Goal: Task Accomplishment & Management: Use online tool/utility

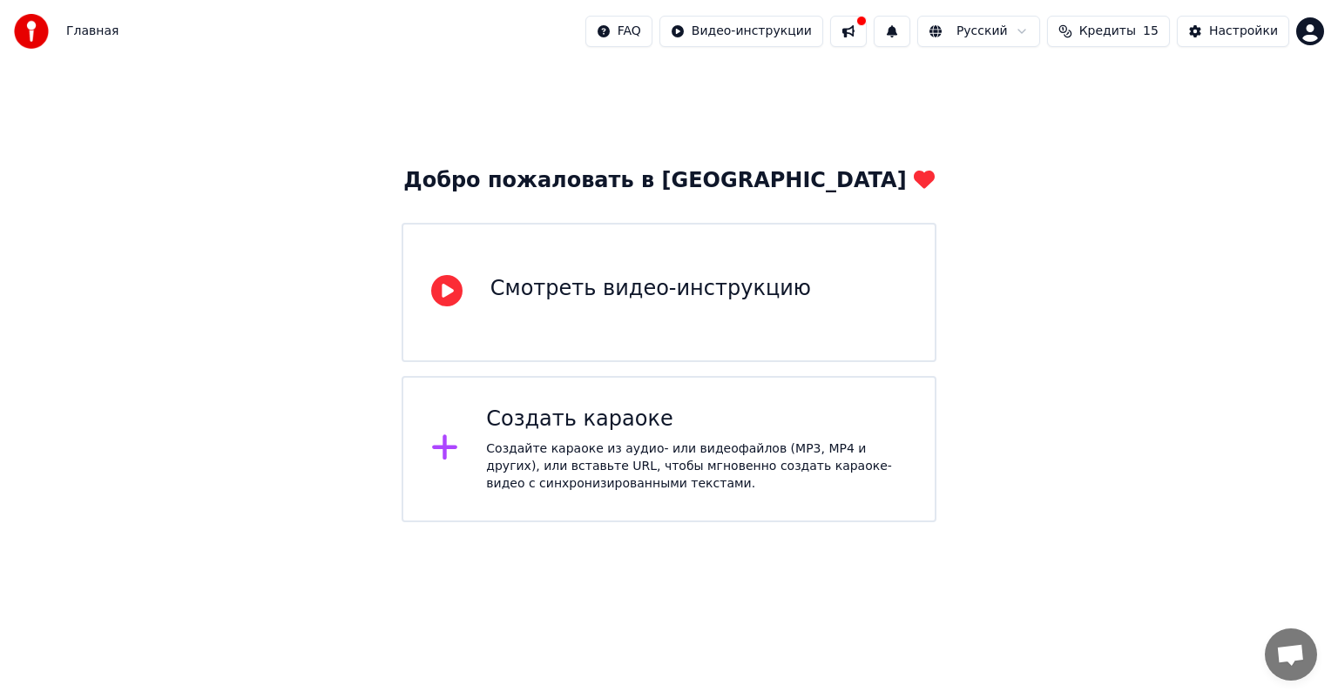
click at [644, 426] on div "Создать караоке" at bounding box center [696, 420] width 421 height 28
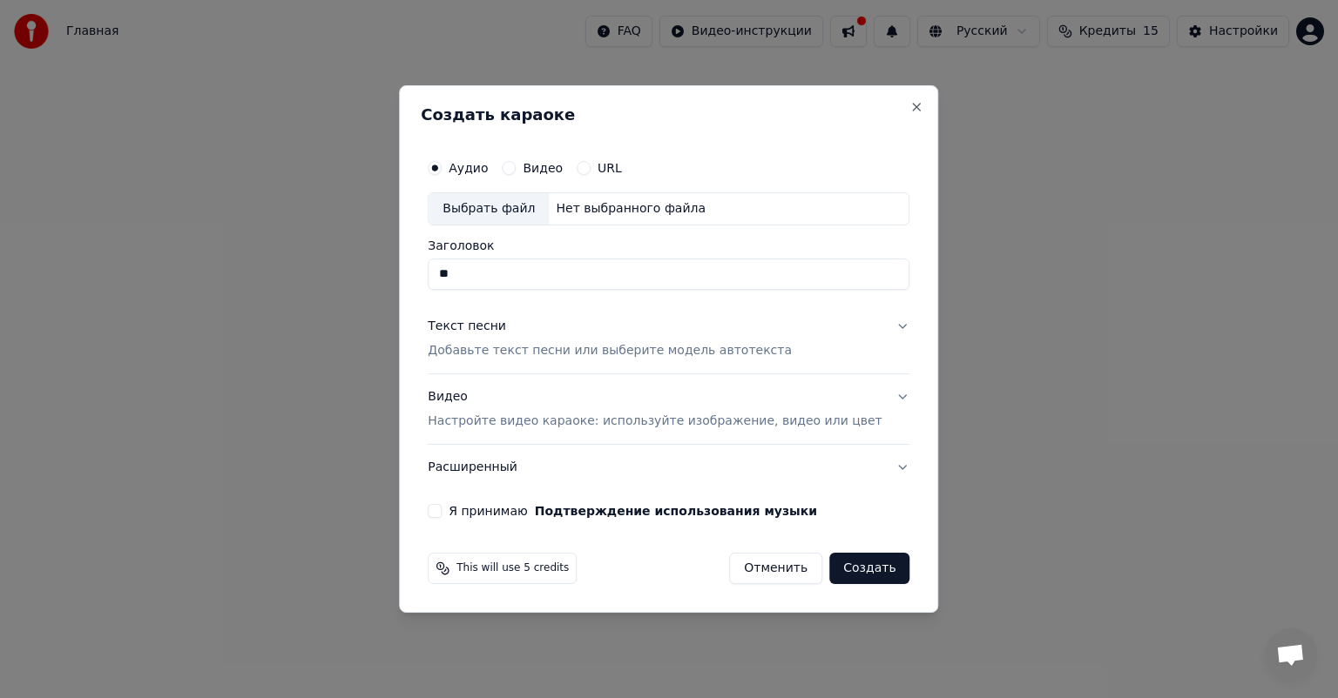
type input "*"
type input "****"
click at [537, 166] on div "Видео" at bounding box center [532, 168] width 61 height 14
click at [516, 166] on button "Видео" at bounding box center [509, 168] width 14 height 14
click at [517, 265] on input "Заголовок" at bounding box center [669, 274] width 482 height 31
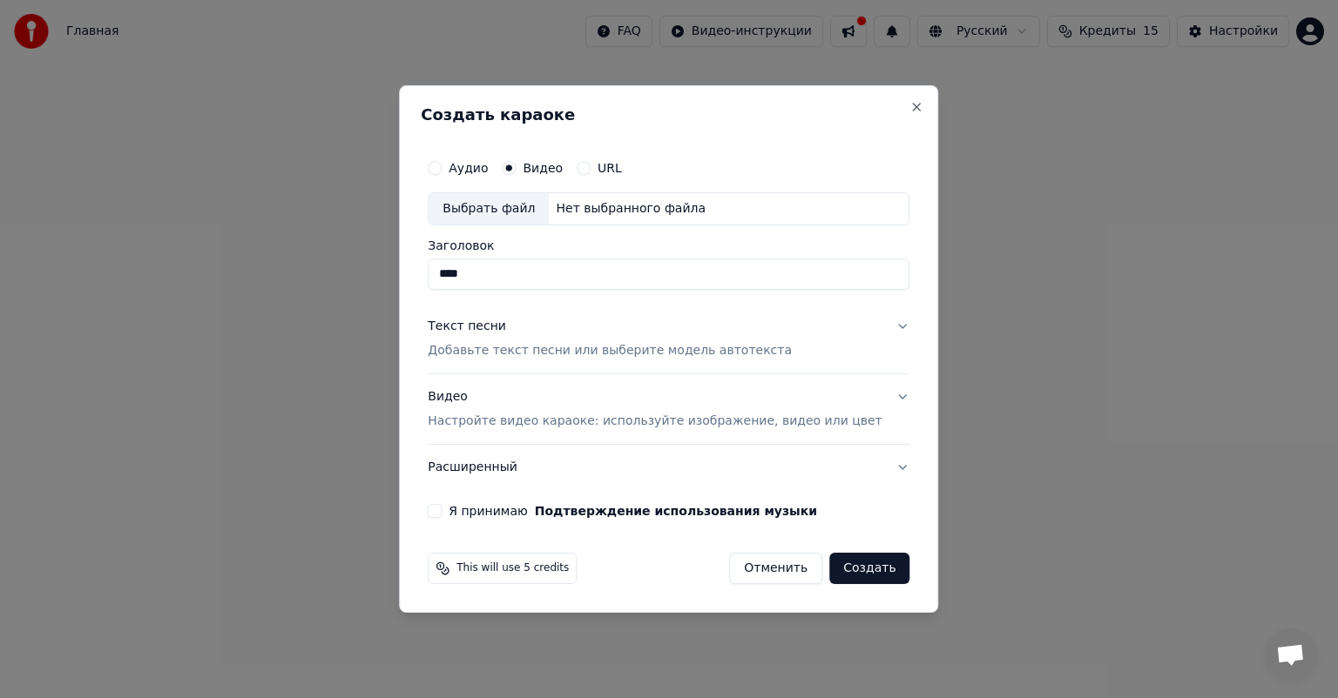
type input "****"
click at [593, 211] on div "Нет выбранного файла" at bounding box center [631, 208] width 164 height 17
click at [442, 166] on button "Аудио" at bounding box center [435, 168] width 14 height 14
click at [591, 210] on div "Нет выбранного файла" at bounding box center [631, 208] width 164 height 17
drag, startPoint x: 738, startPoint y: 278, endPoint x: 678, endPoint y: 281, distance: 61.1
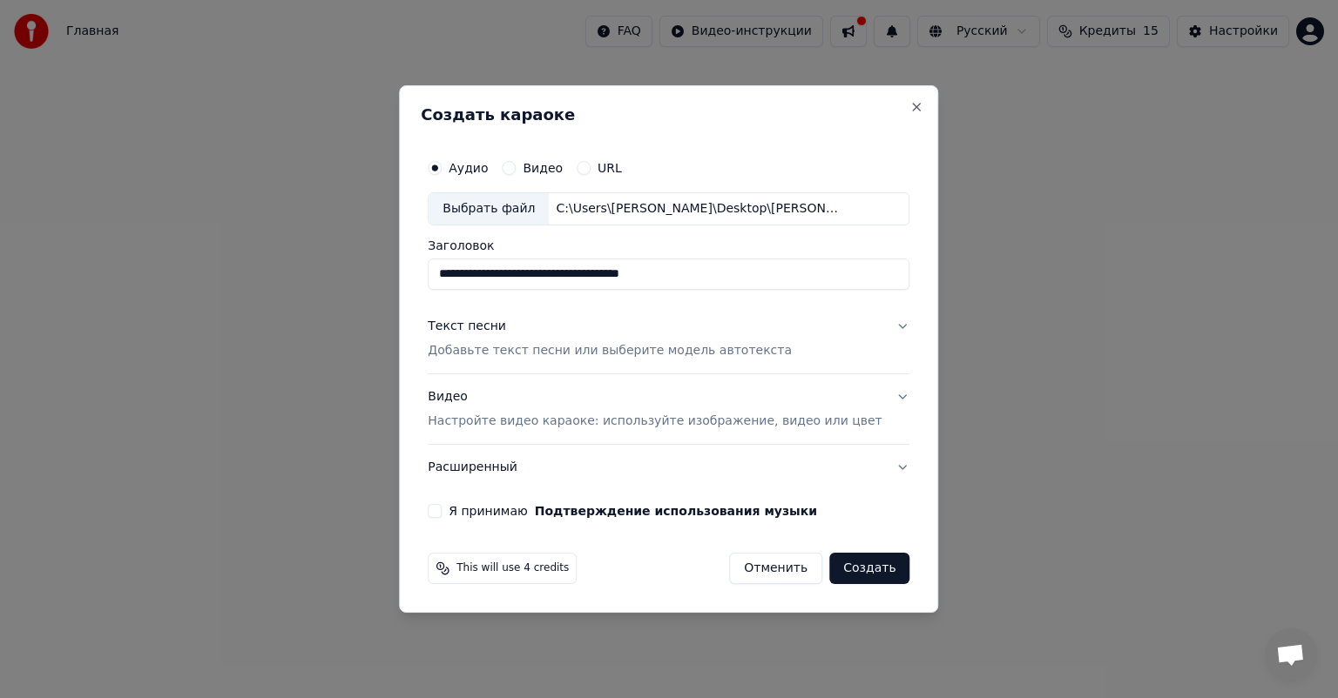
click at [678, 281] on input "**********" at bounding box center [669, 274] width 482 height 31
drag, startPoint x: 575, startPoint y: 281, endPoint x: 388, endPoint y: 291, distance: 186.6
click at [388, 291] on body "**********" at bounding box center [669, 261] width 1338 height 523
type input "**********"
click at [732, 346] on p "Добавьте текст песни или выберите модель автотекста" at bounding box center [610, 350] width 364 height 17
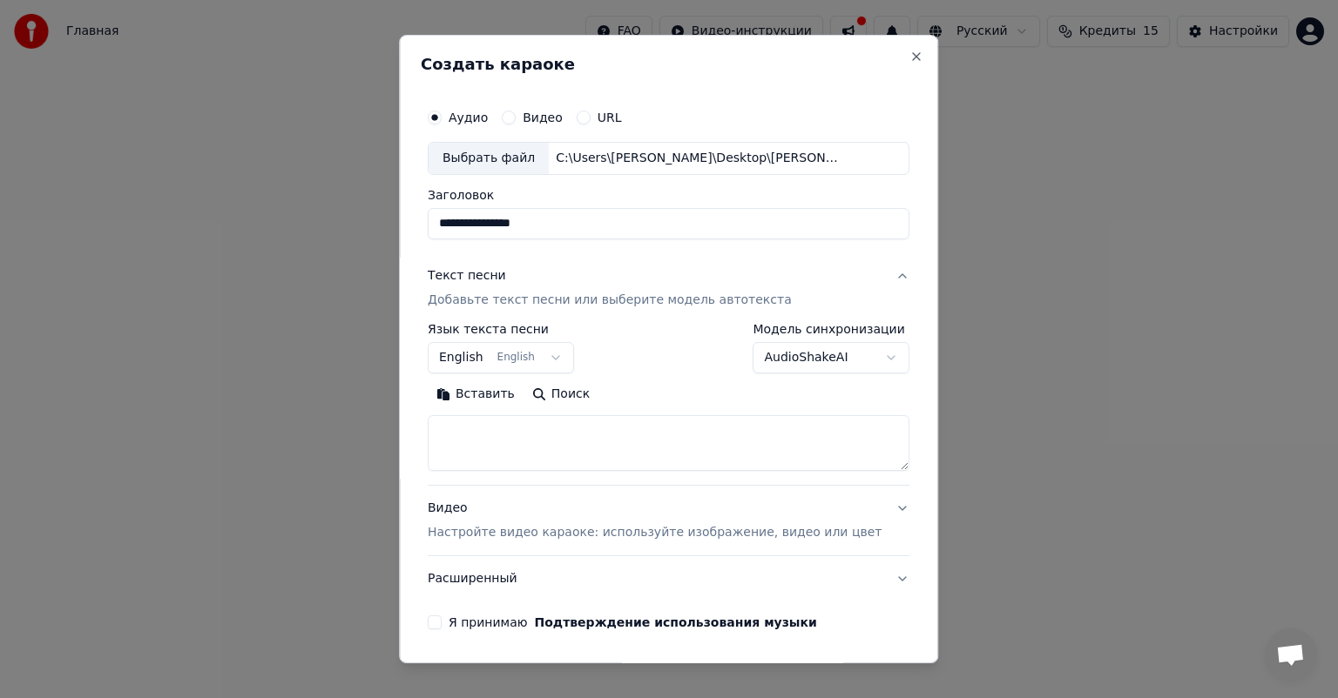
click at [579, 439] on textarea at bounding box center [669, 443] width 482 height 56
paste textarea "**********"
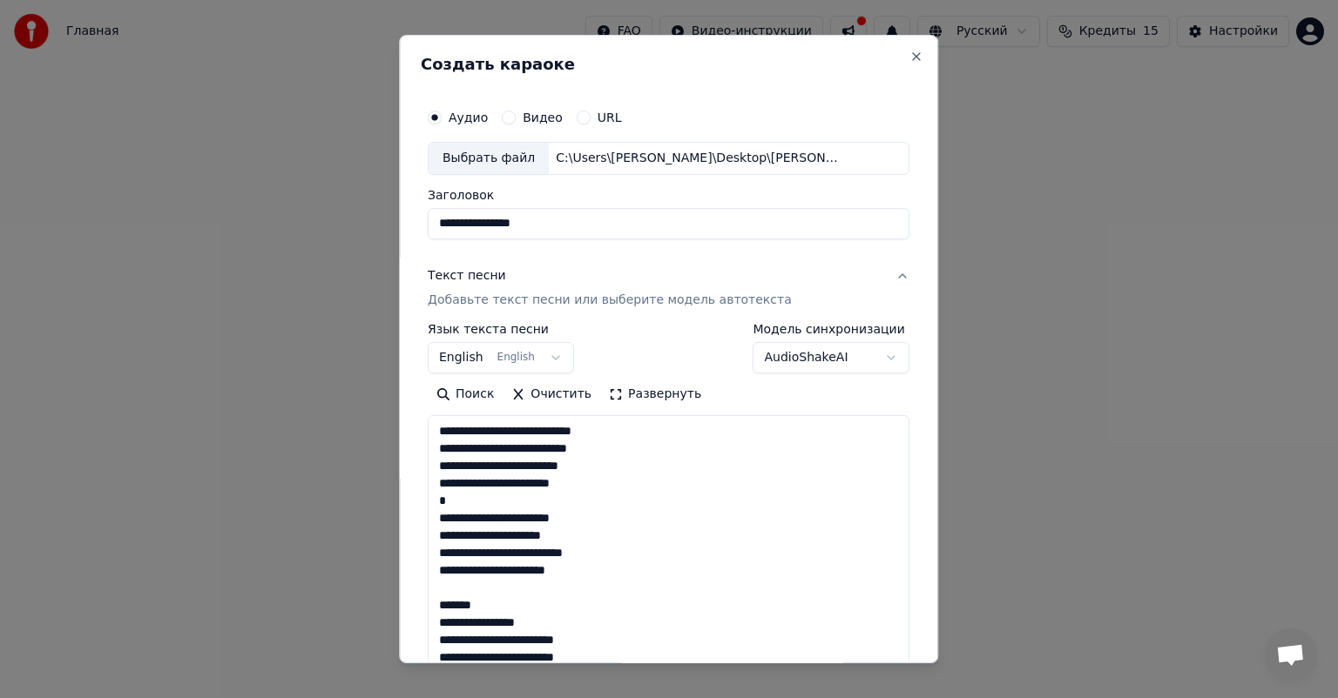
scroll to position [317, 0]
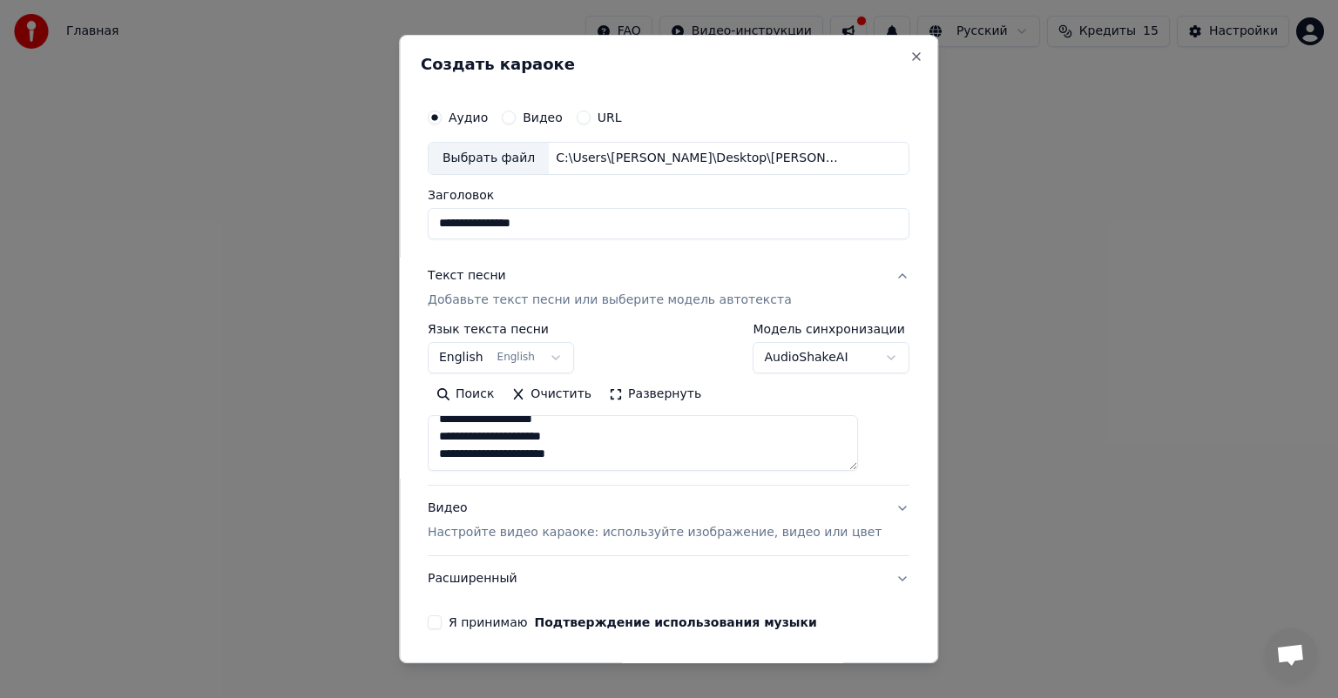
type textarea "**********"
click at [546, 358] on button "English English" at bounding box center [501, 357] width 146 height 31
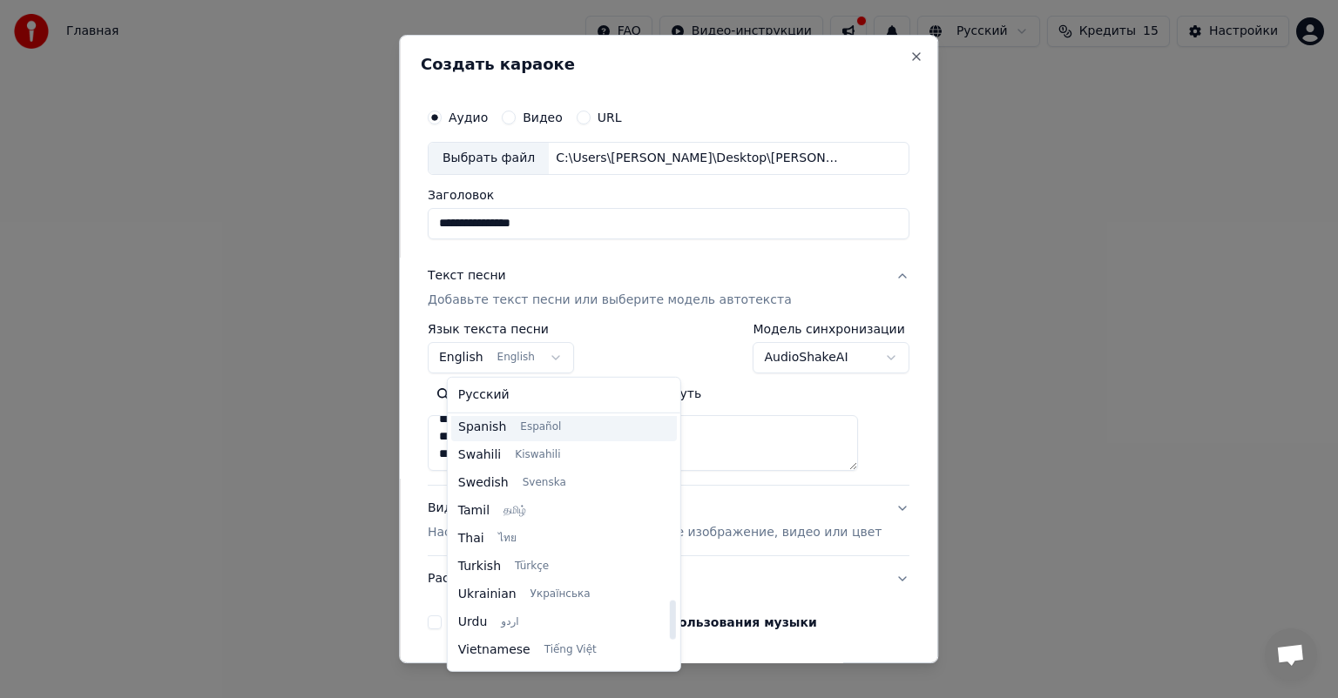
scroll to position [1337, 0]
select select "**"
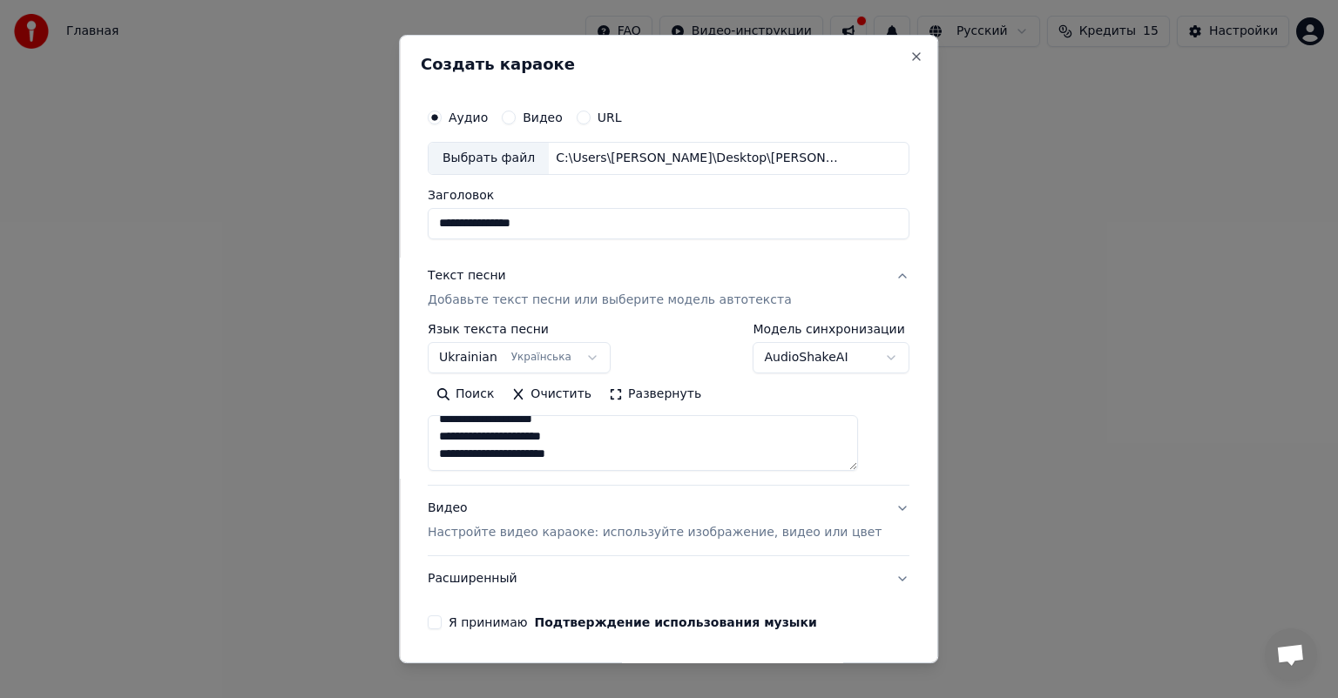
click at [807, 365] on body "**********" at bounding box center [669, 261] width 1338 height 523
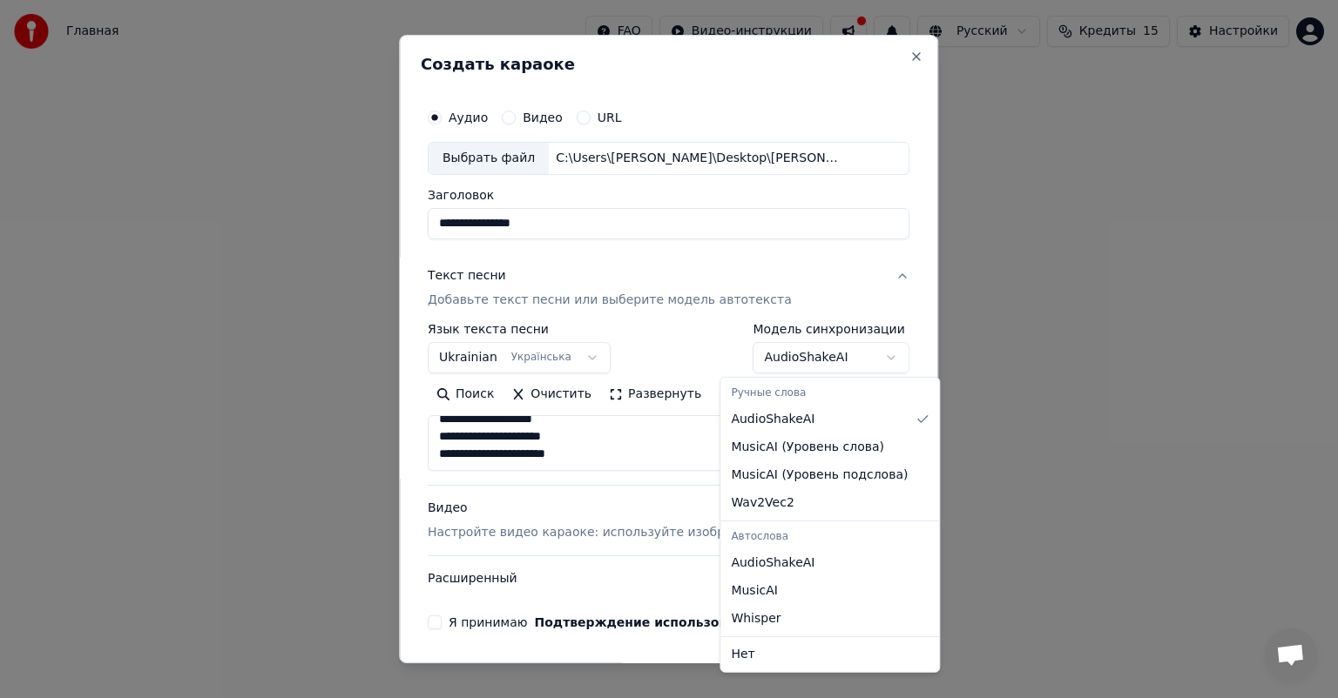
select select "**********"
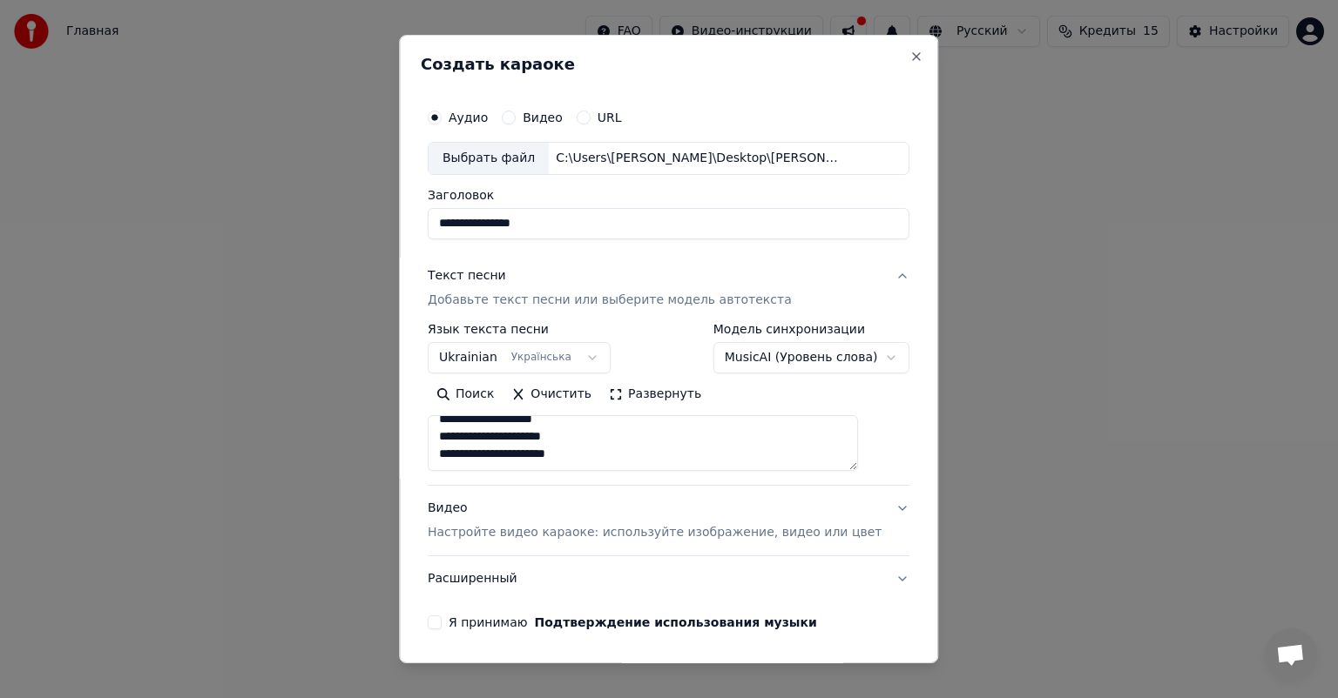
click at [719, 543] on button "Видео Настройте видео караоке: используйте изображение, видео или цвет" at bounding box center [669, 521] width 482 height 70
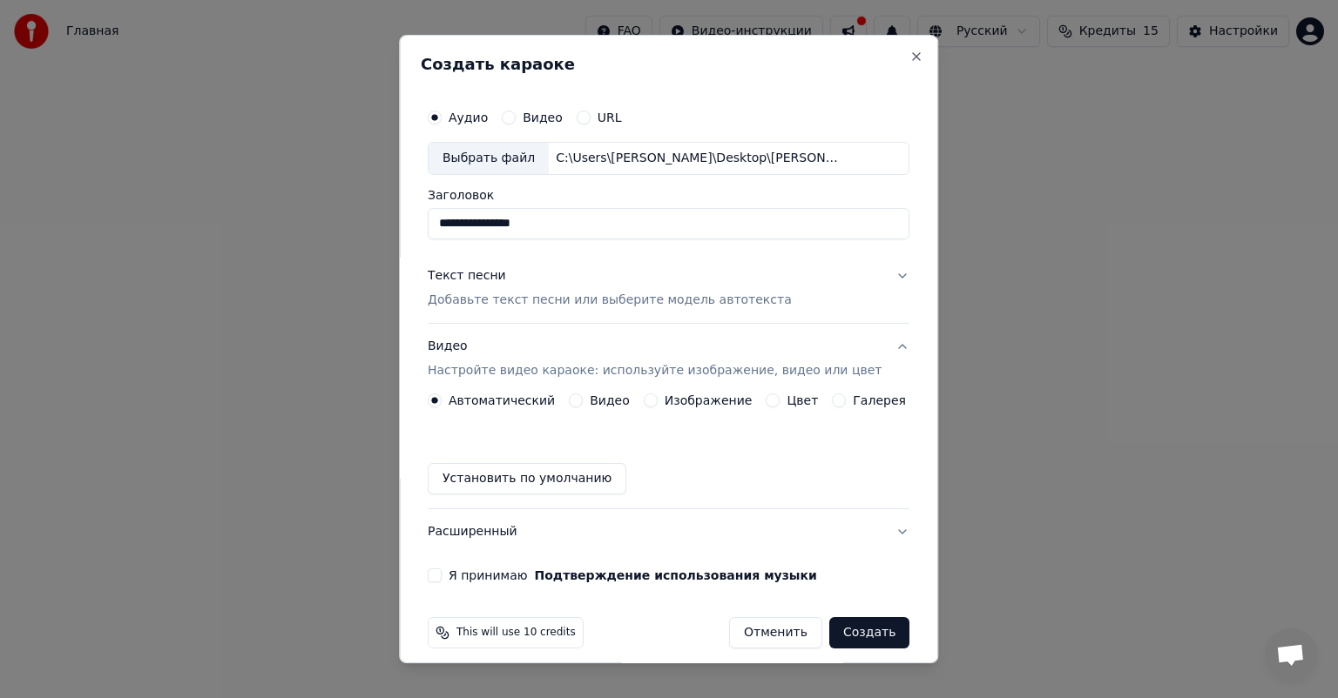
click at [589, 404] on div "Видео" at bounding box center [599, 401] width 61 height 14
click at [585, 401] on div "Видео" at bounding box center [599, 401] width 61 height 14
click at [582, 401] on button "Видео" at bounding box center [576, 401] width 14 height 14
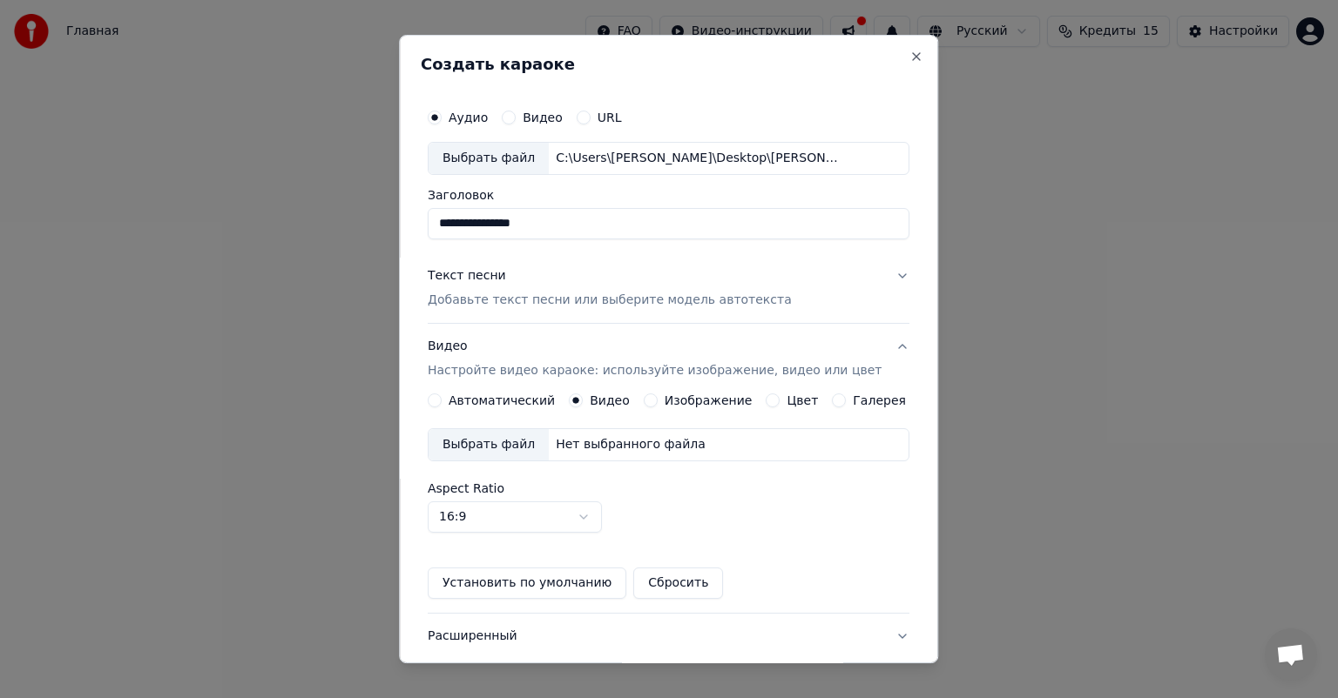
click at [526, 401] on label "Автоматический" at bounding box center [501, 400] width 106 height 12
click at [442, 401] on button "Автоматический" at bounding box center [435, 401] width 14 height 14
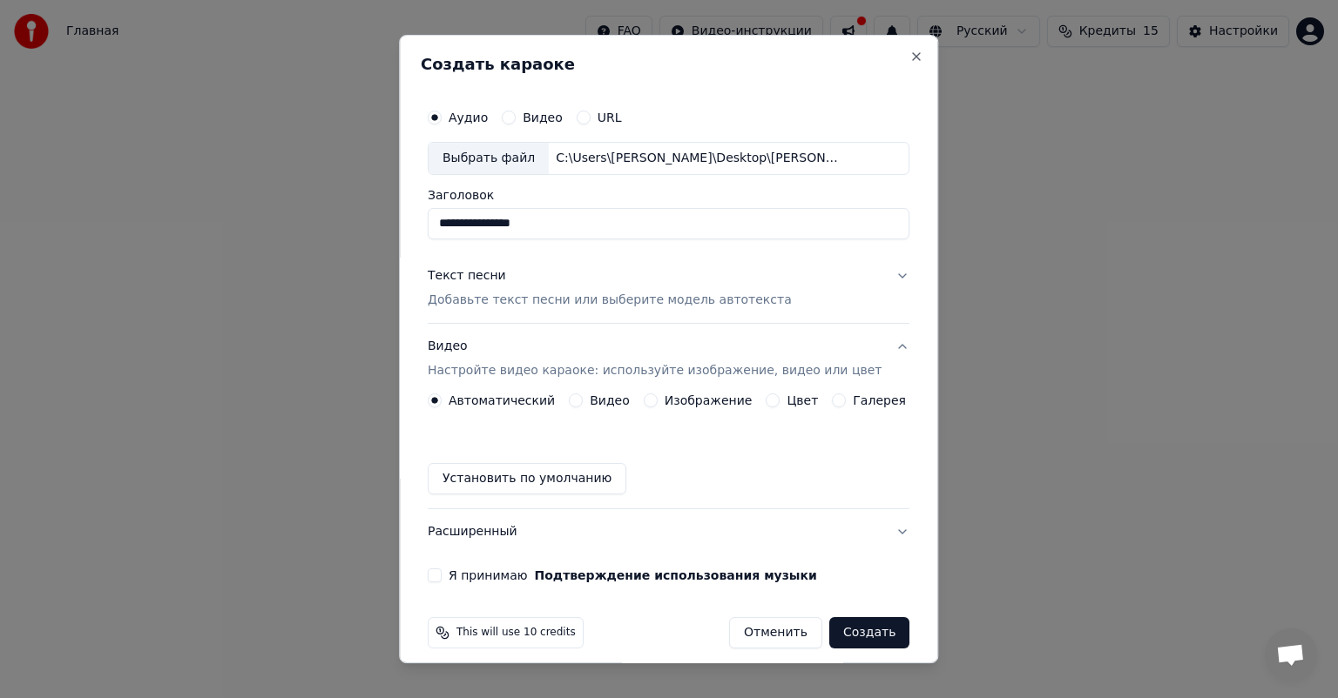
click at [532, 481] on button "Установить по умолчанию" at bounding box center [527, 478] width 199 height 31
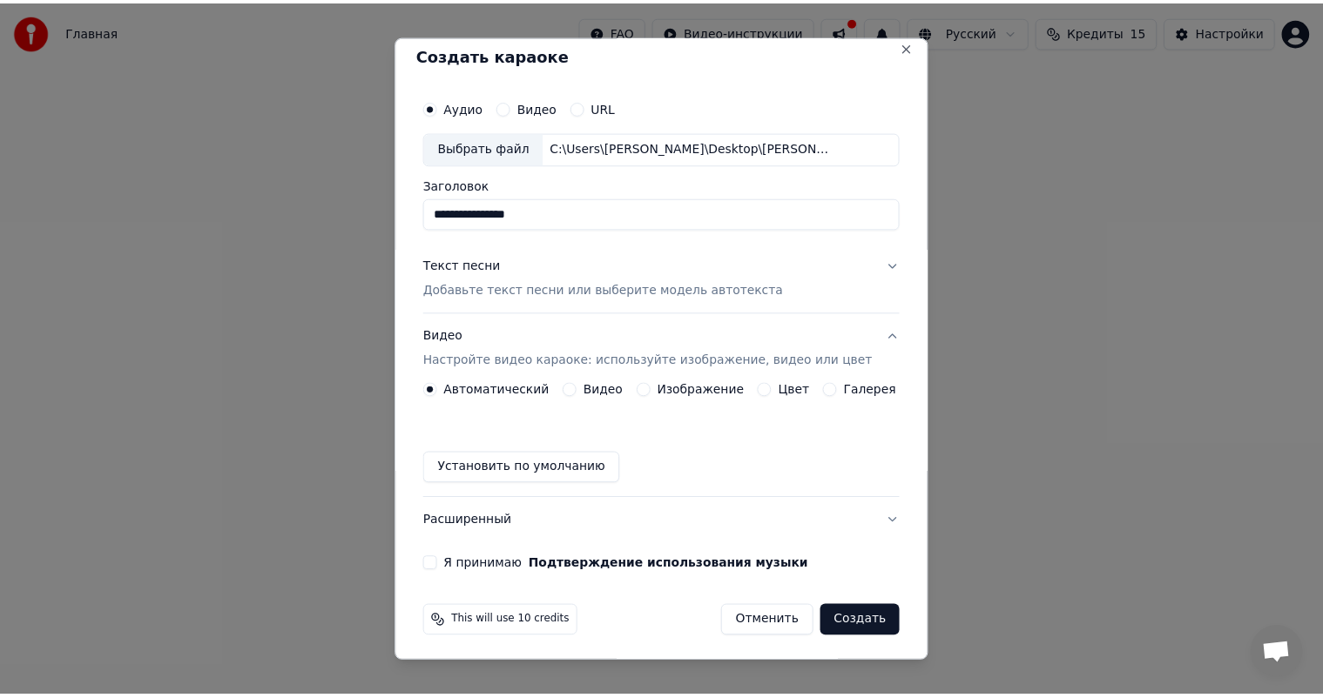
scroll to position [13, 0]
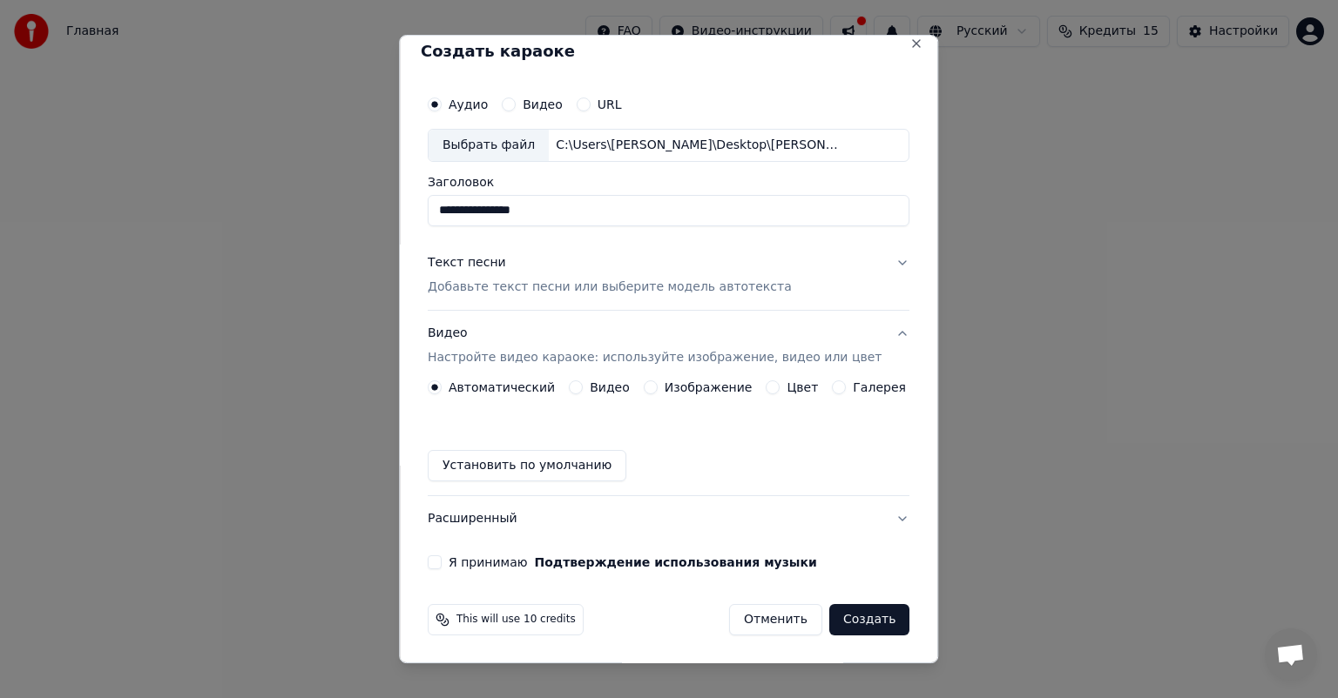
click at [864, 620] on button "Создать" at bounding box center [869, 619] width 80 height 31
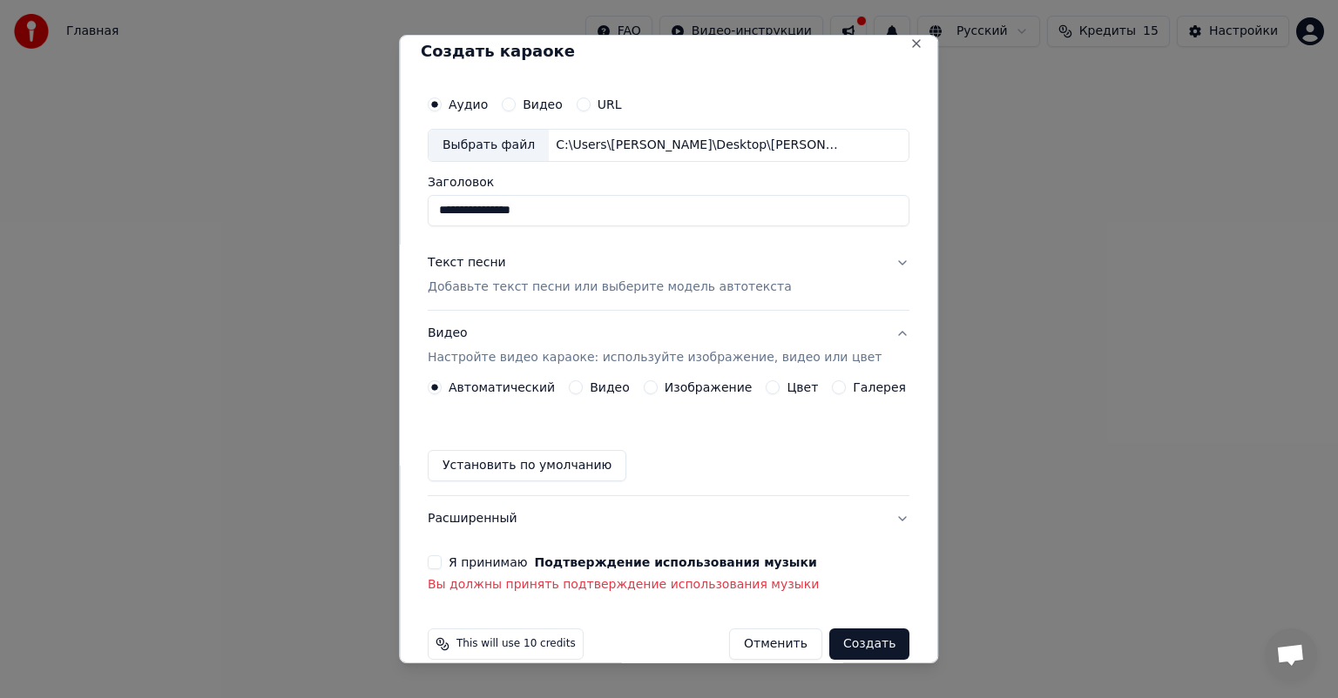
click at [442, 557] on button "Я принимаю Подтверждение использования музыки" at bounding box center [435, 563] width 14 height 14
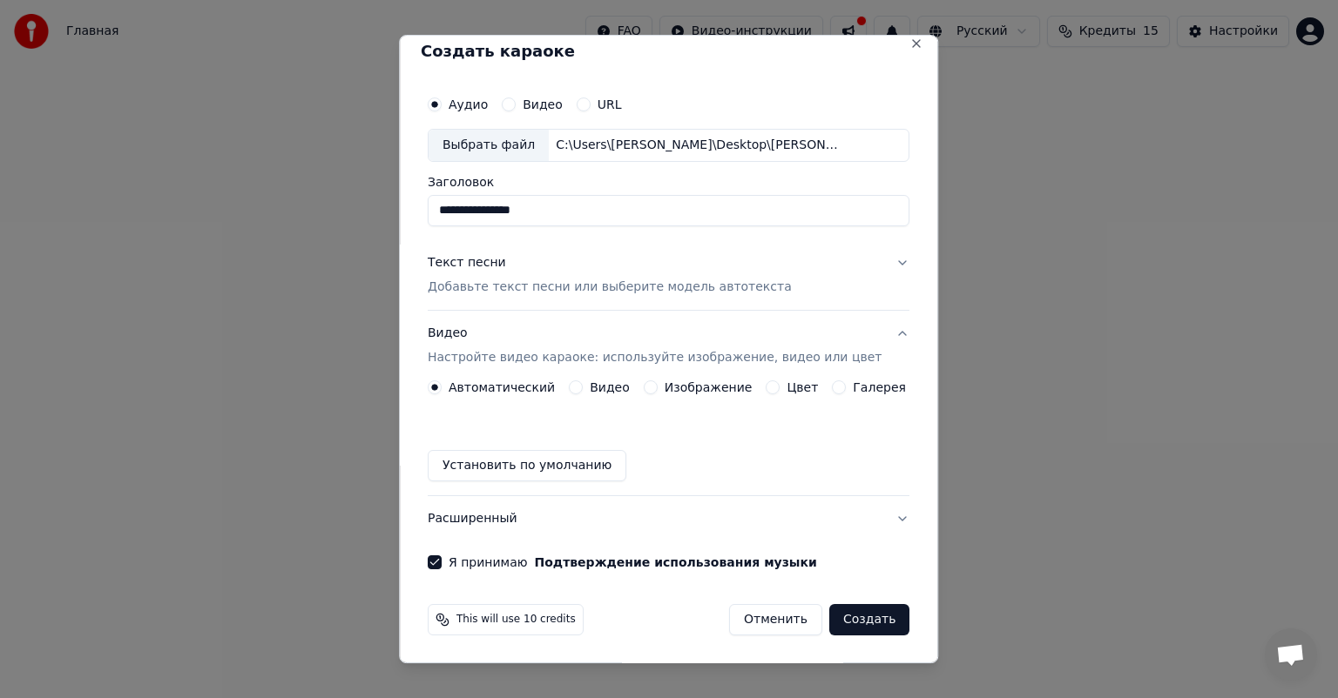
click at [847, 615] on button "Создать" at bounding box center [869, 619] width 80 height 31
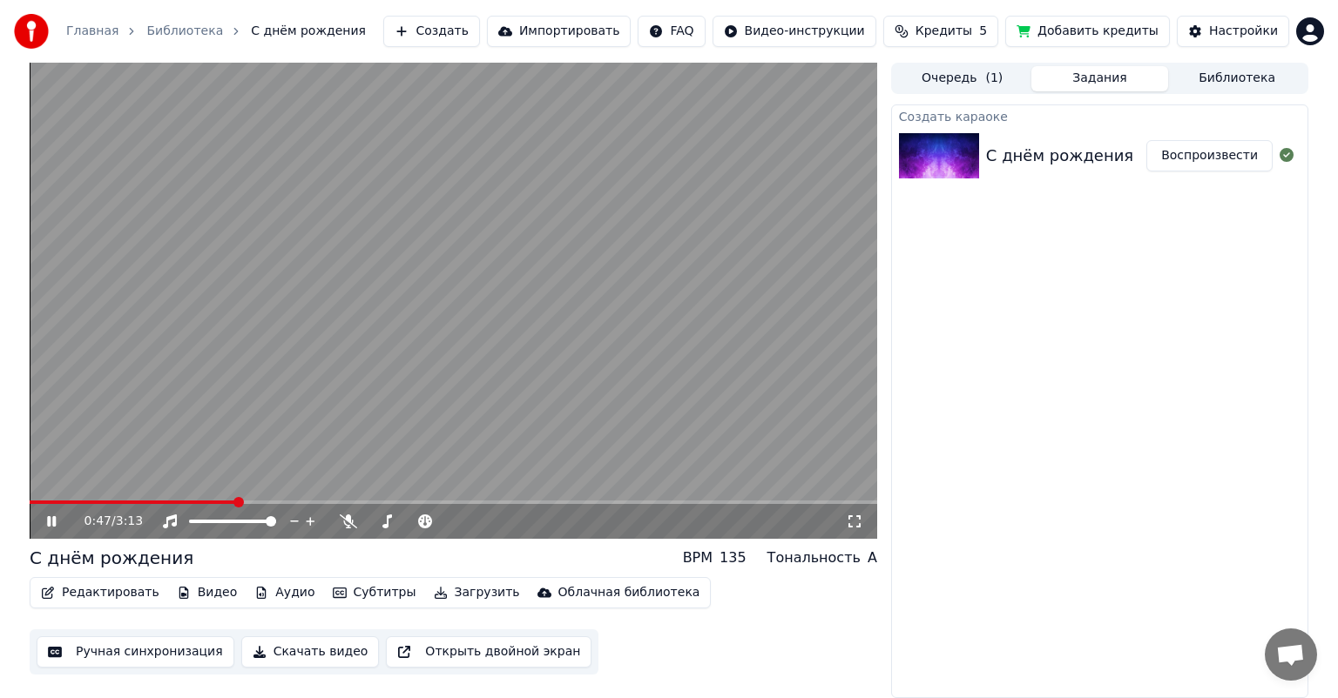
click at [235, 504] on span at bounding box center [453, 502] width 847 height 3
click at [49, 522] on icon at bounding box center [51, 521] width 9 height 10
click at [118, 501] on span at bounding box center [74, 502] width 88 height 3
click at [47, 523] on icon at bounding box center [51, 522] width 10 height 12
click at [142, 502] on span at bounding box center [453, 502] width 847 height 3
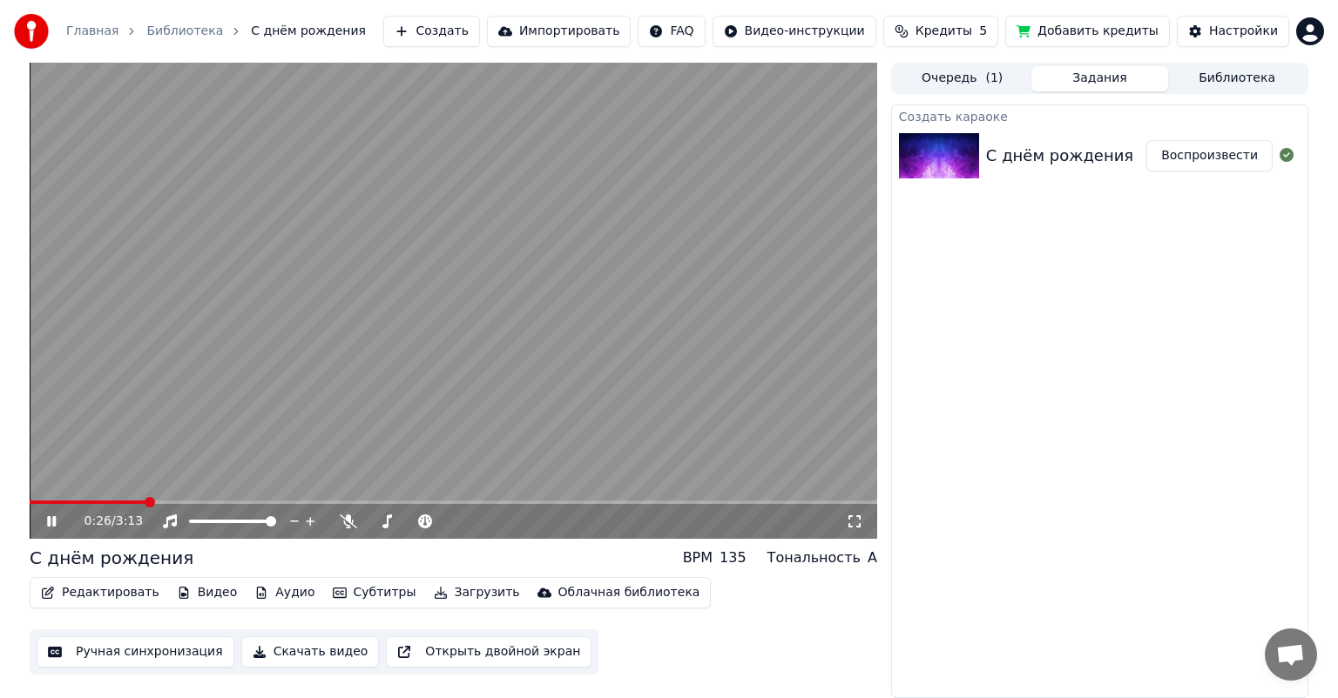
click at [200, 503] on span at bounding box center [453, 502] width 847 height 3
click at [233, 503] on span at bounding box center [453, 502] width 847 height 3
click at [64, 503] on span at bounding box center [134, 502] width 208 height 3
click at [108, 596] on button "Редактировать" at bounding box center [100, 593] width 132 height 24
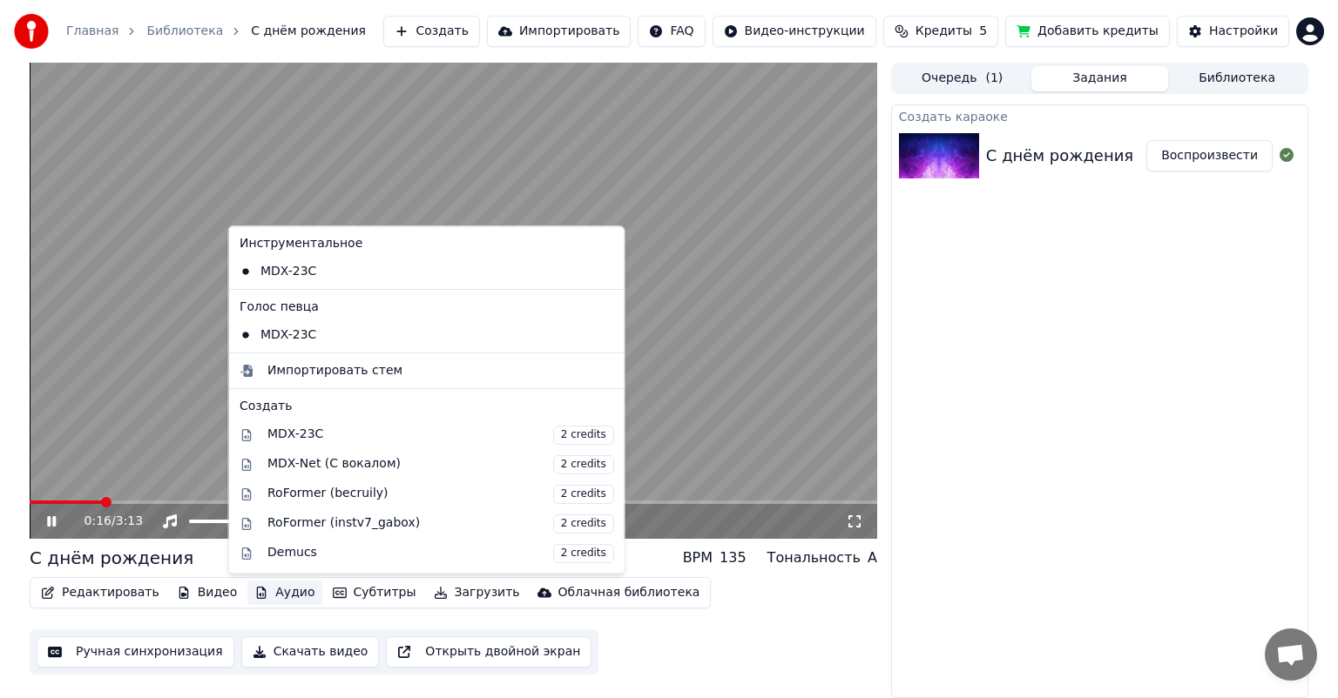
click at [53, 522] on icon at bounding box center [51, 521] width 9 height 10
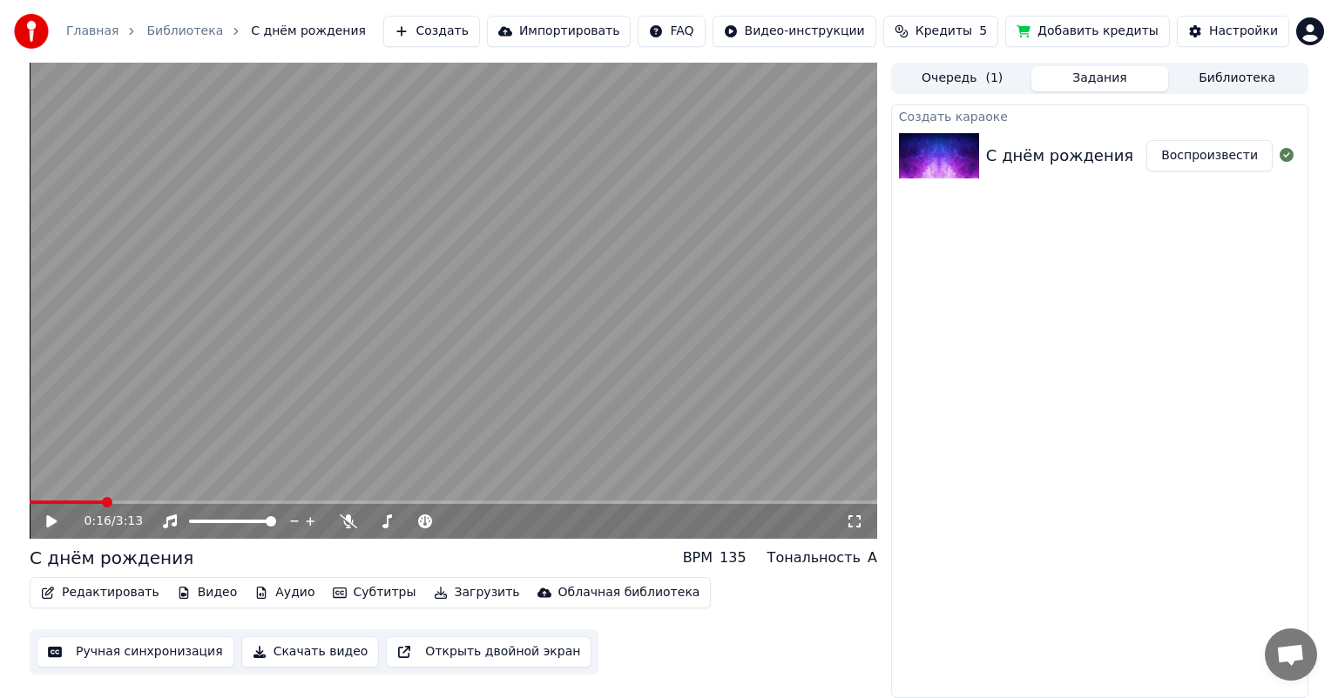
click at [94, 596] on button "Редактировать" at bounding box center [100, 593] width 132 height 24
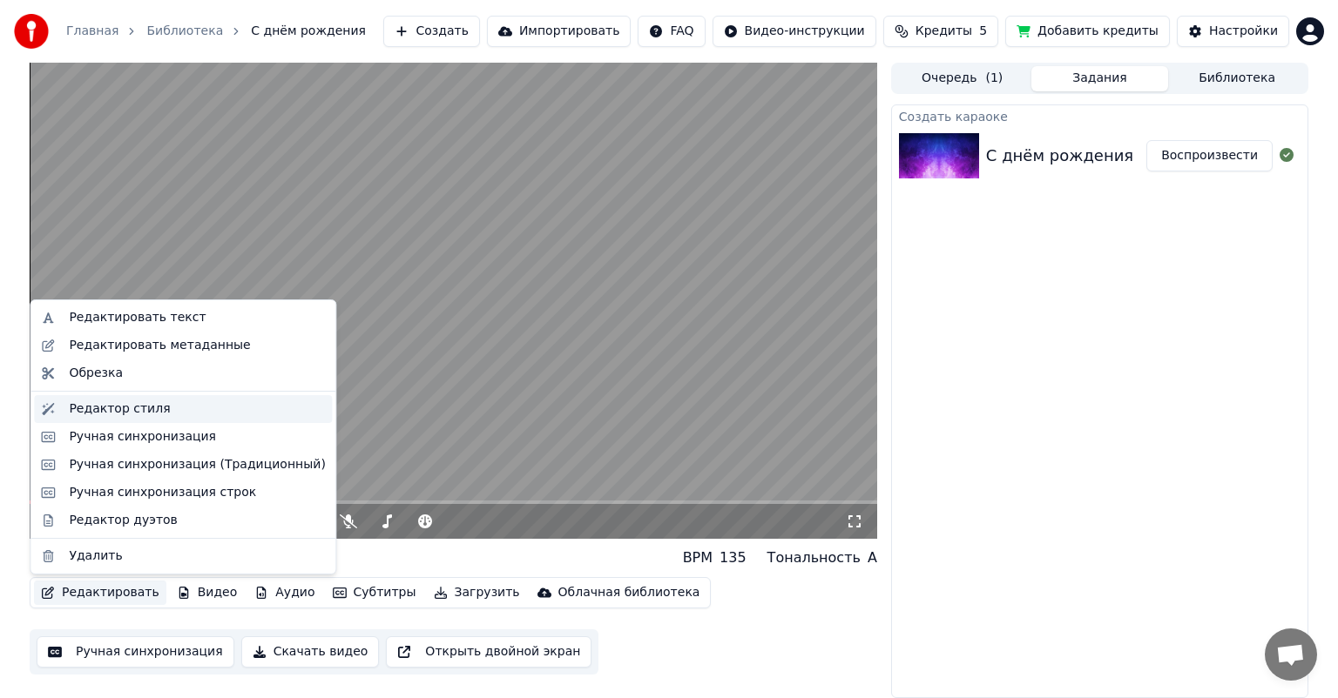
click at [201, 401] on div "Редактор стиля" at bounding box center [197, 409] width 256 height 17
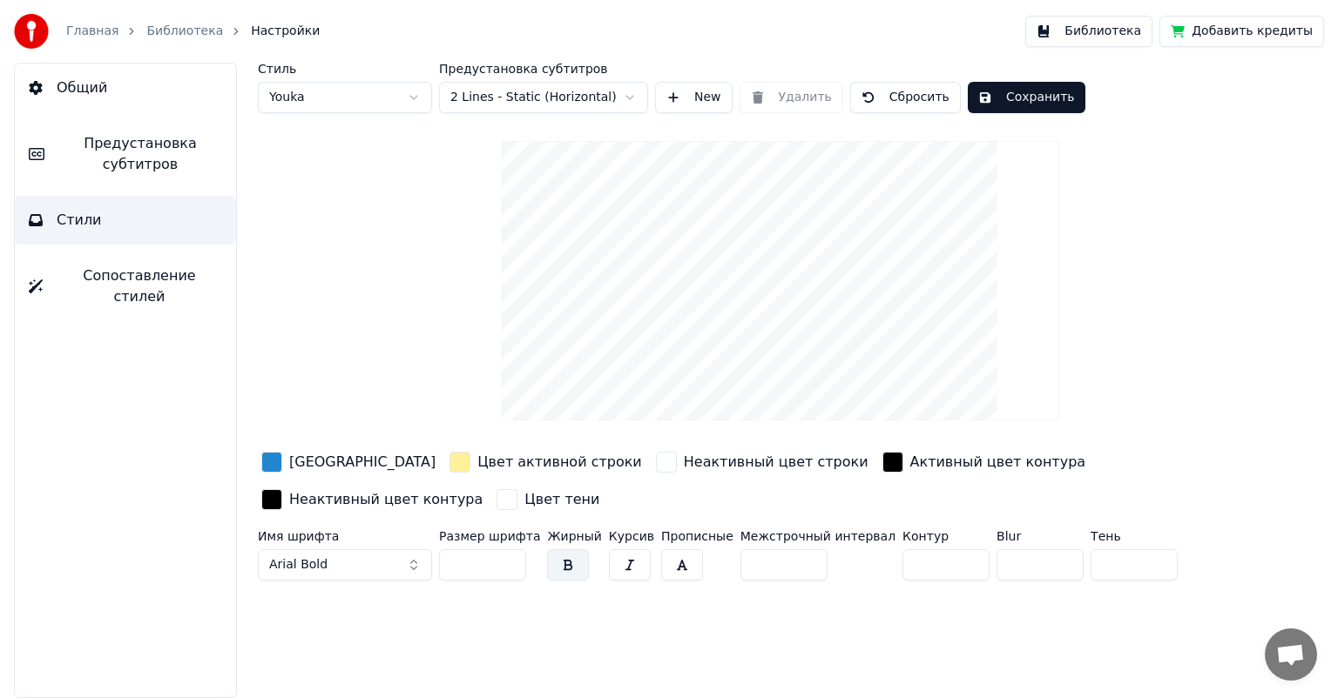
click at [362, 85] on html "Главная Библиотека Настройки Библиотека Добавить кредиты Общий Предустановка су…" at bounding box center [669, 349] width 1338 height 698
click at [479, 216] on html "Главная Библиотека Настройки Библиотека Добавить кредиты Общий Предустановка су…" at bounding box center [669, 349] width 1338 height 698
click at [273, 463] on div "button" at bounding box center [271, 462] width 21 height 21
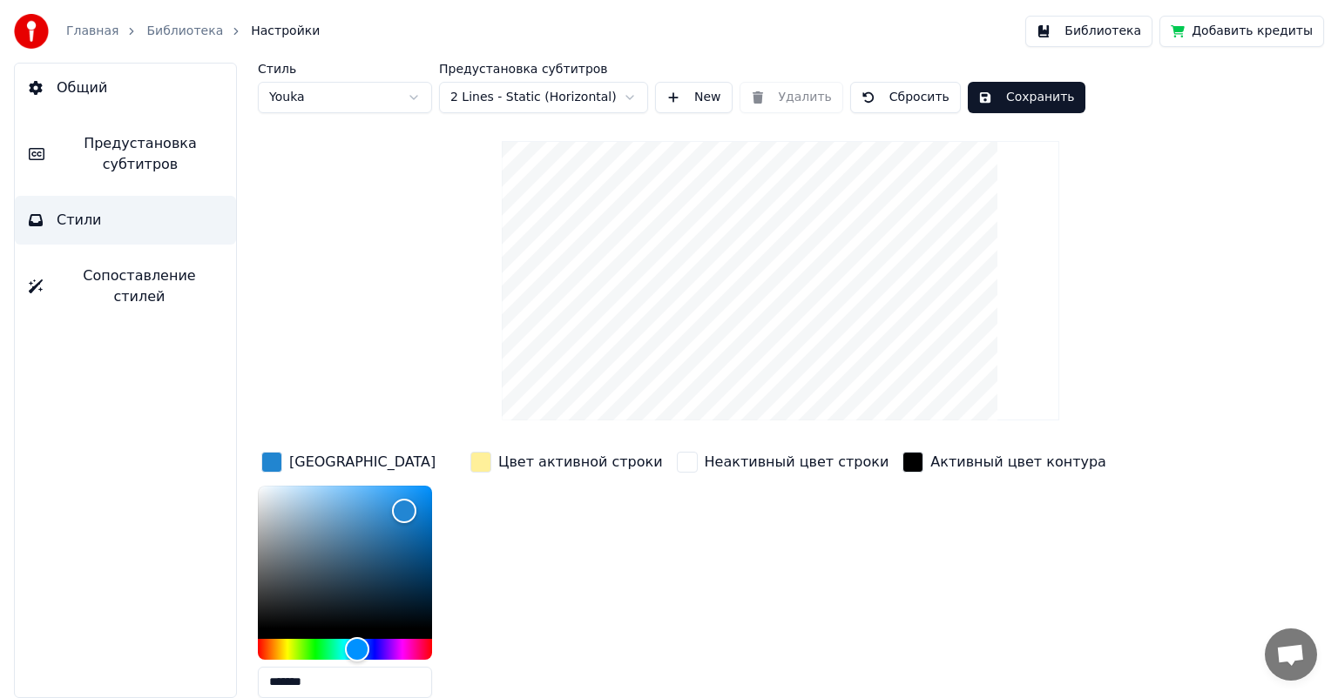
click at [277, 460] on div "button" at bounding box center [271, 462] width 21 height 21
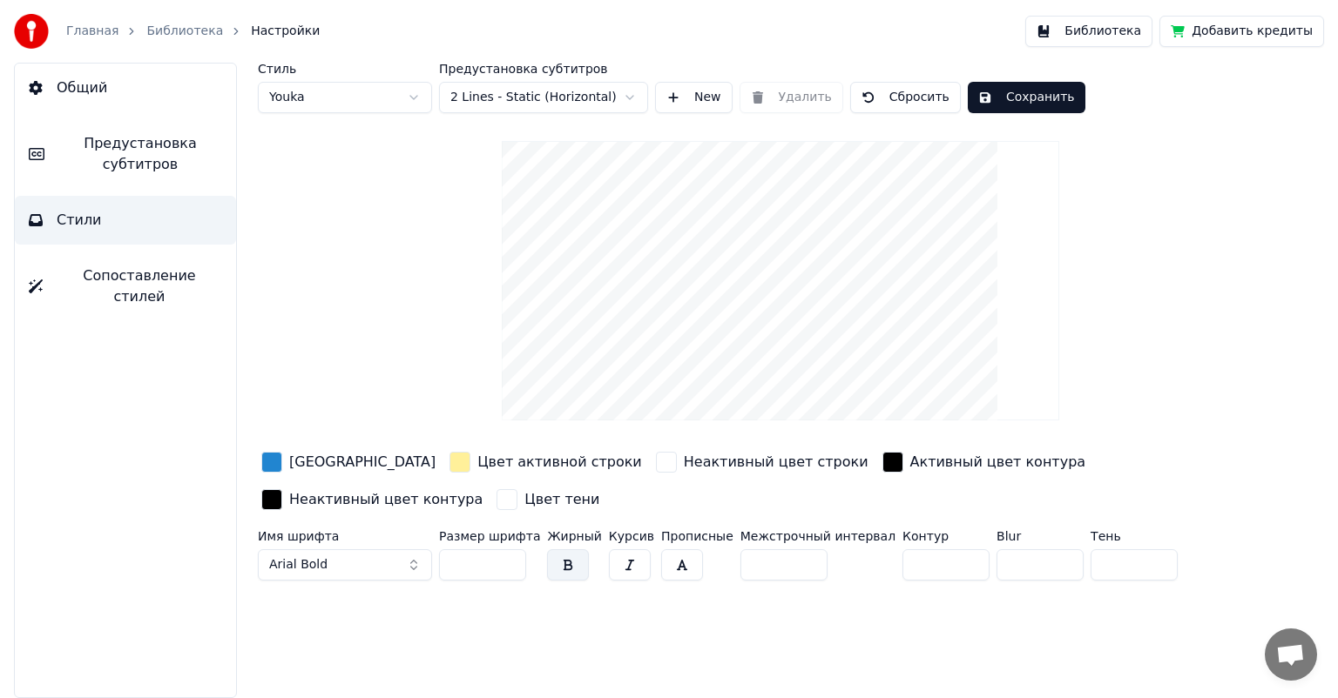
click at [1030, 93] on button "Сохранить" at bounding box center [1027, 97] width 118 height 31
click at [179, 32] on link "Библиотека" at bounding box center [184, 31] width 77 height 17
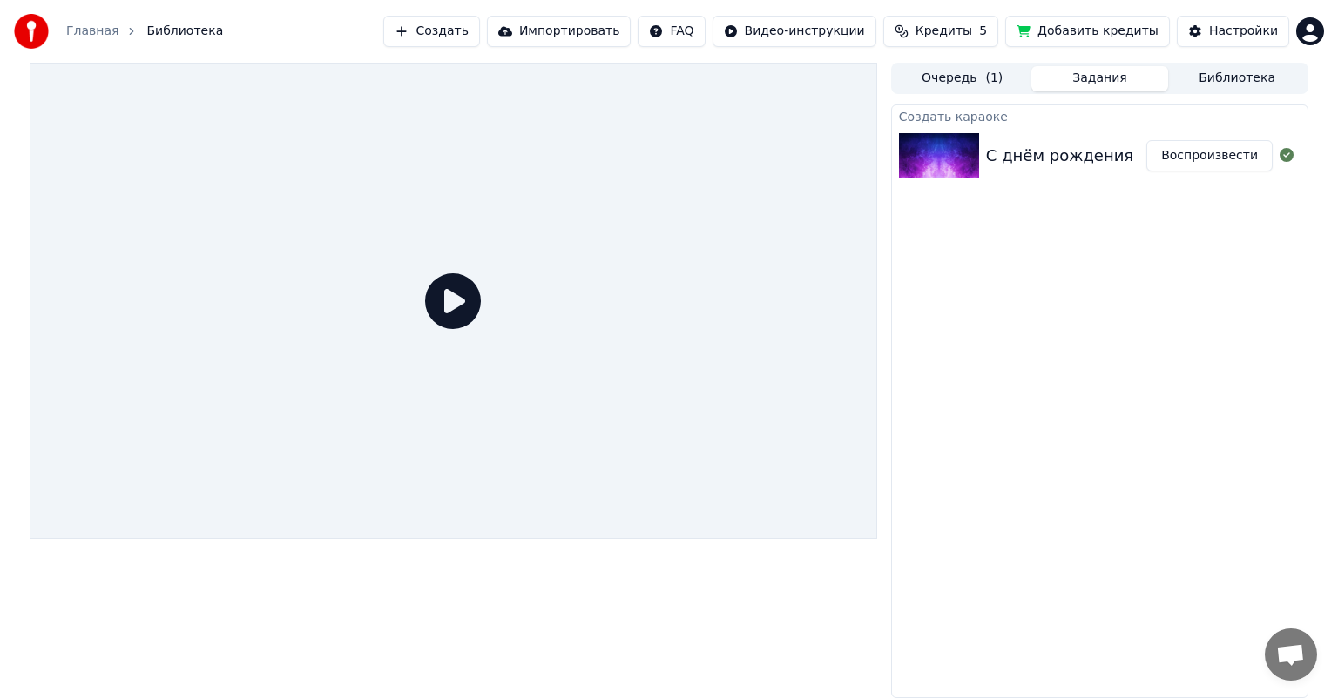
click at [1048, 165] on div "С днём рождения" at bounding box center [1059, 156] width 147 height 24
click at [1025, 171] on div "С днём рождения Воспроизвести" at bounding box center [1099, 155] width 415 height 59
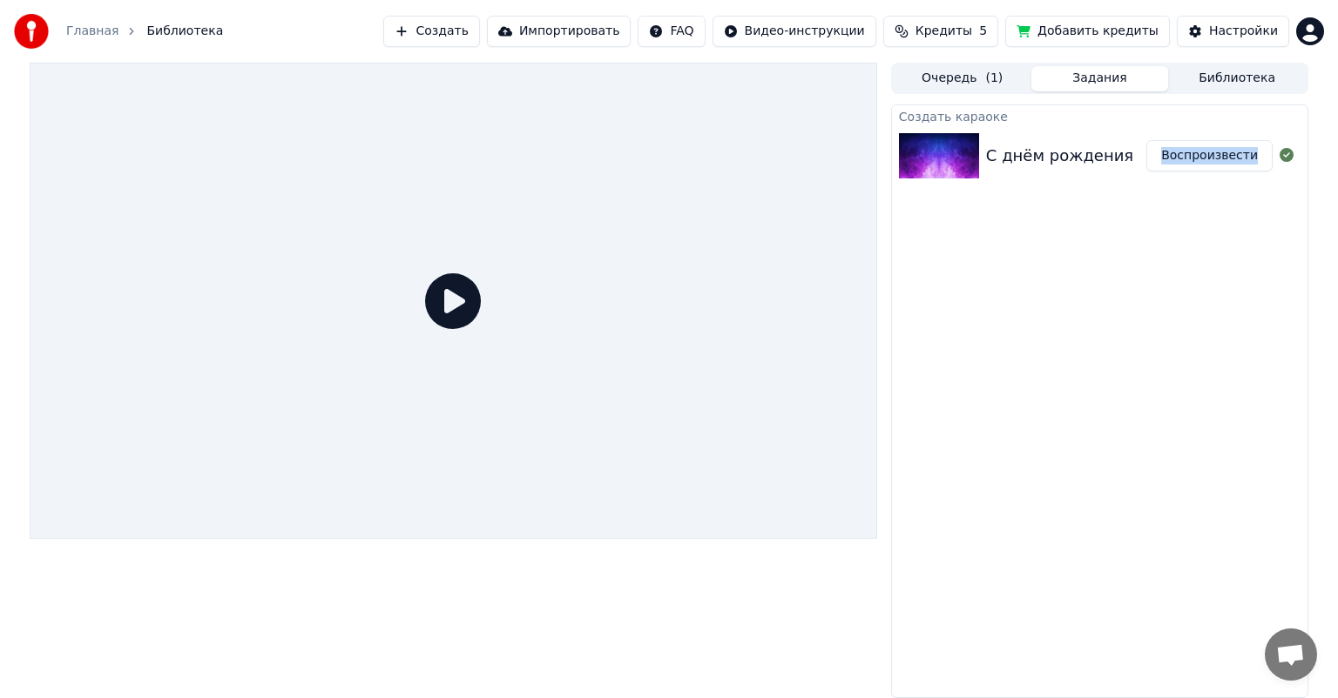
click at [1076, 158] on div "С днём рождения" at bounding box center [1059, 156] width 147 height 24
click at [1001, 167] on div "С днём рождения Воспроизвести" at bounding box center [1099, 155] width 415 height 59
click at [454, 319] on icon at bounding box center [453, 301] width 56 height 56
click at [450, 307] on icon at bounding box center [453, 301] width 56 height 56
click at [1192, 72] on button "Библиотека" at bounding box center [1237, 78] width 138 height 25
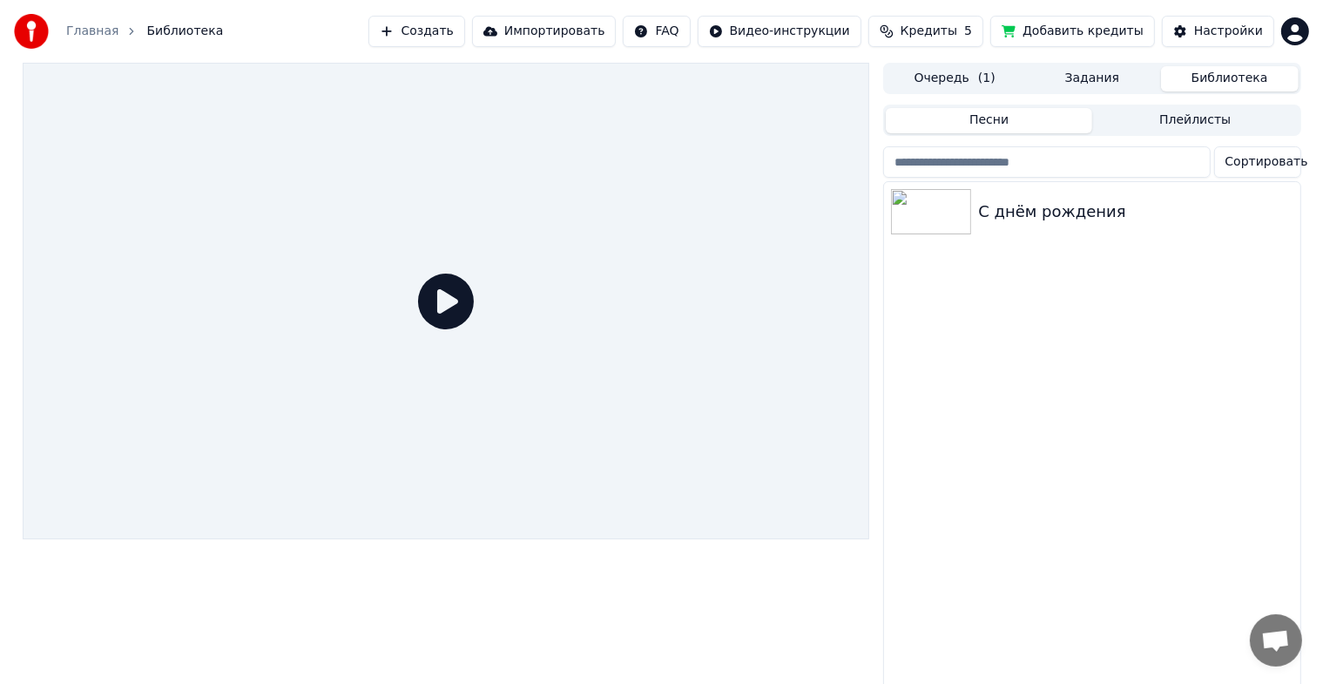
click at [952, 84] on button "Очередь ( 1 )" at bounding box center [955, 78] width 138 height 25
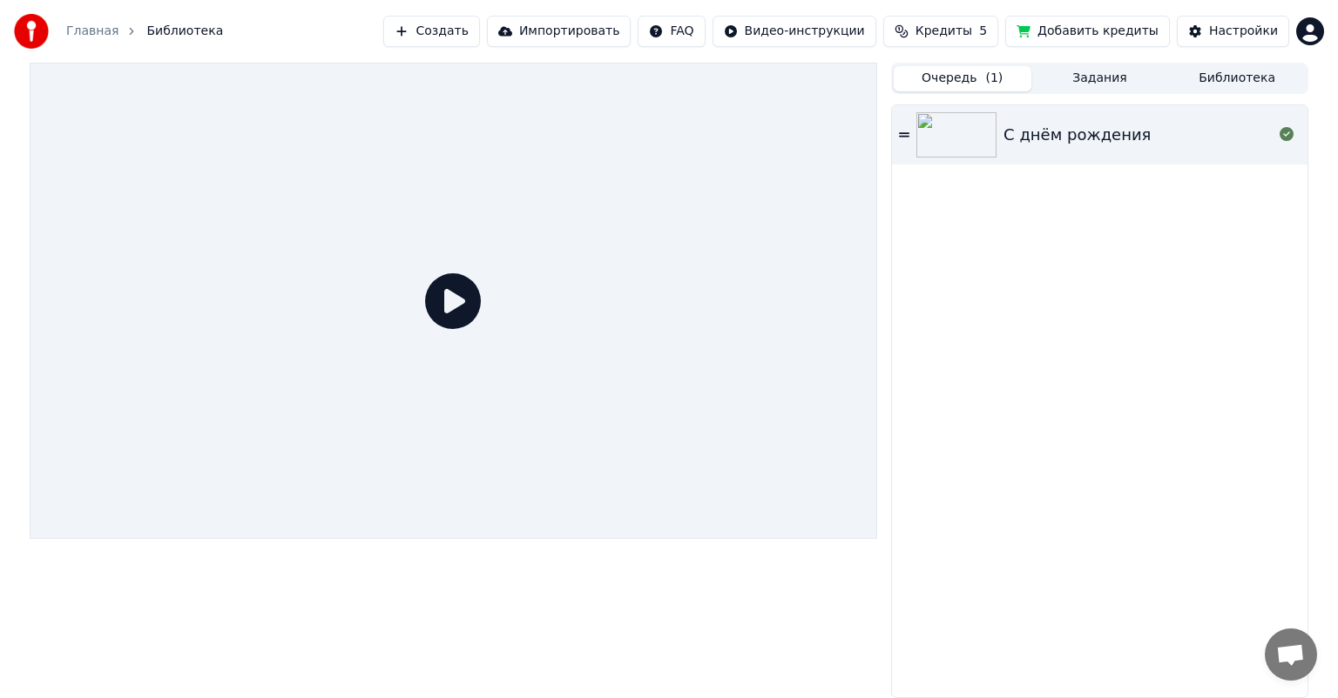
click at [1091, 83] on button "Задания" at bounding box center [1100, 78] width 138 height 25
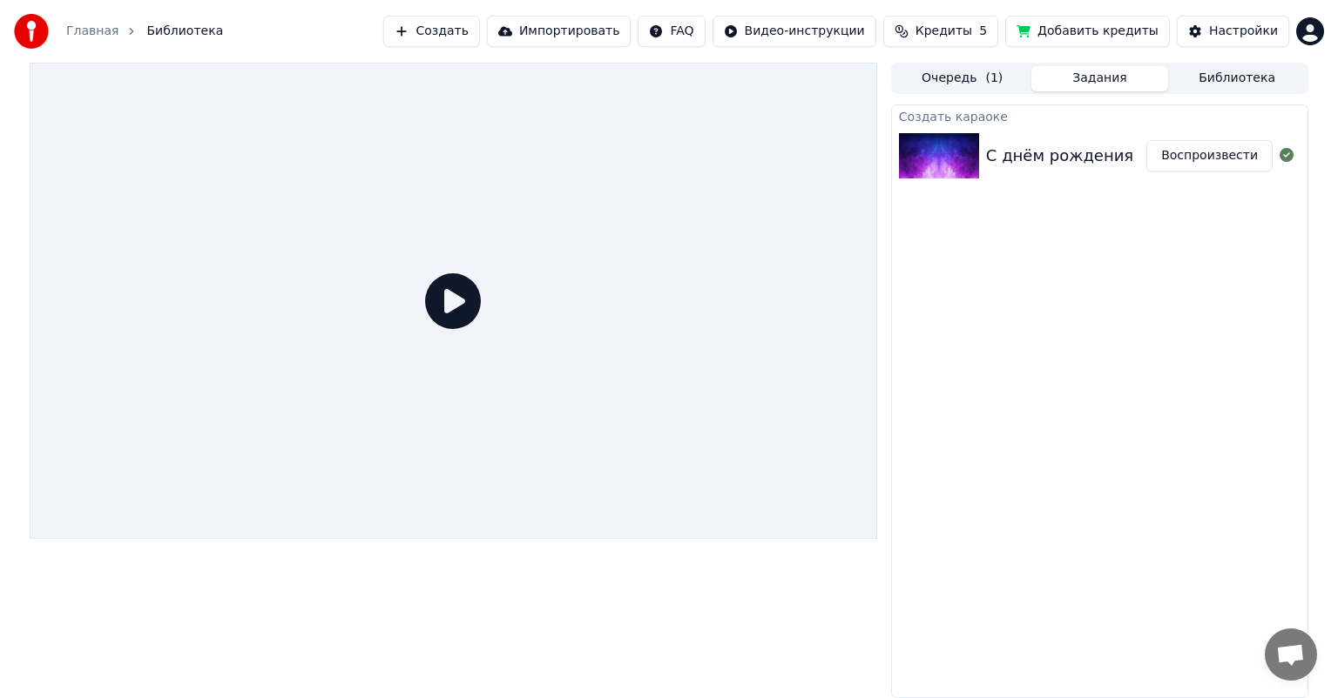
click at [1086, 153] on div "С днём рождения" at bounding box center [1059, 156] width 147 height 24
click at [1257, 146] on button "Воспроизвести" at bounding box center [1209, 155] width 126 height 31
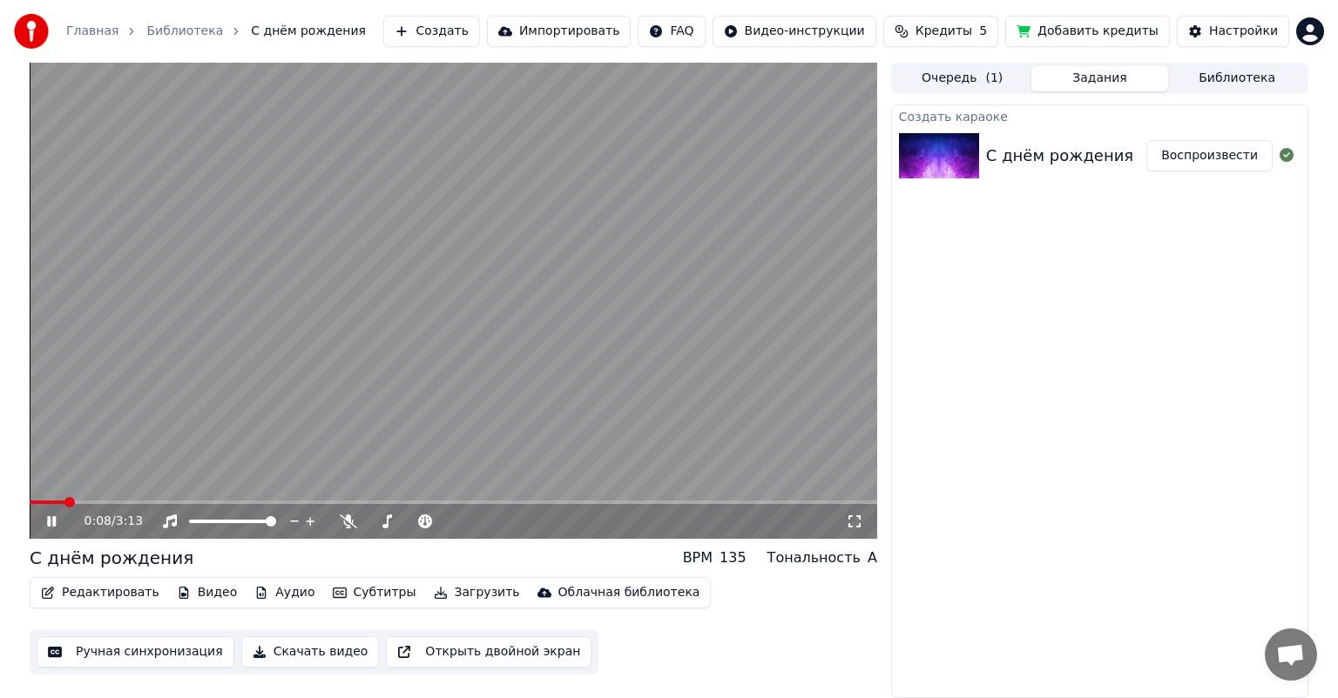
click at [165, 653] on button "Ручная синхронизация" at bounding box center [136, 652] width 198 height 31
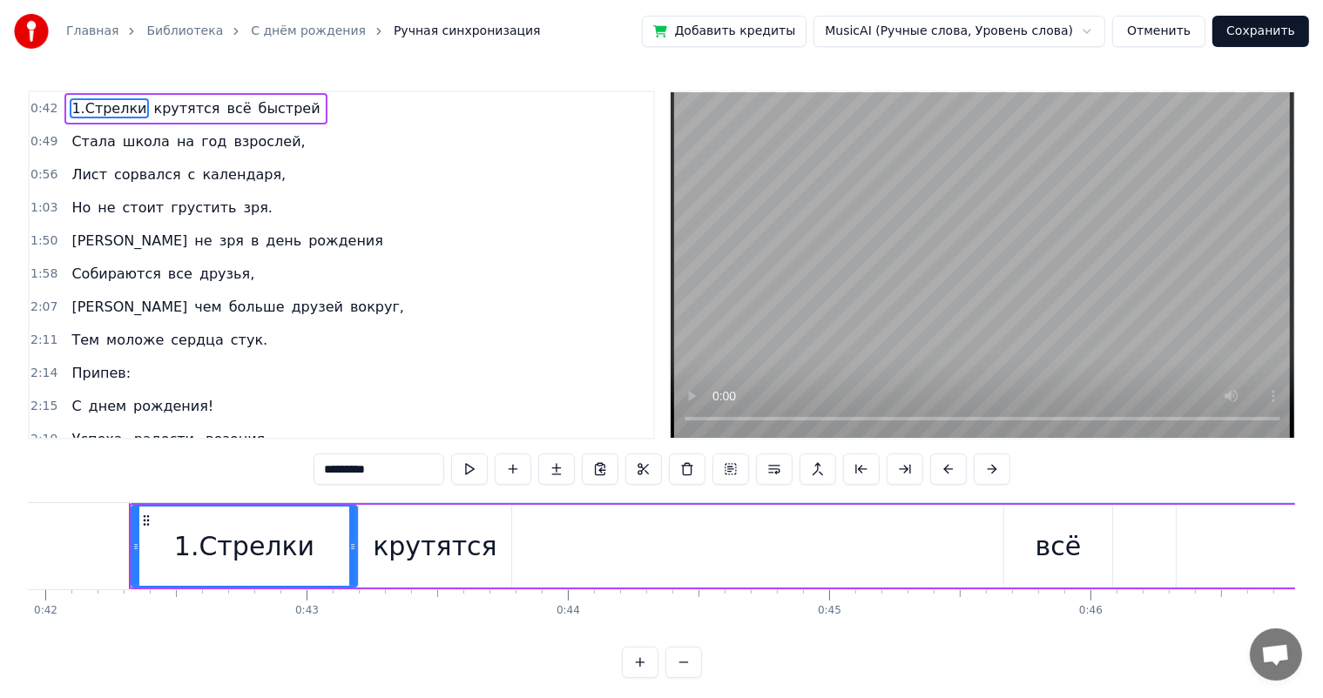
scroll to position [0, 10969]
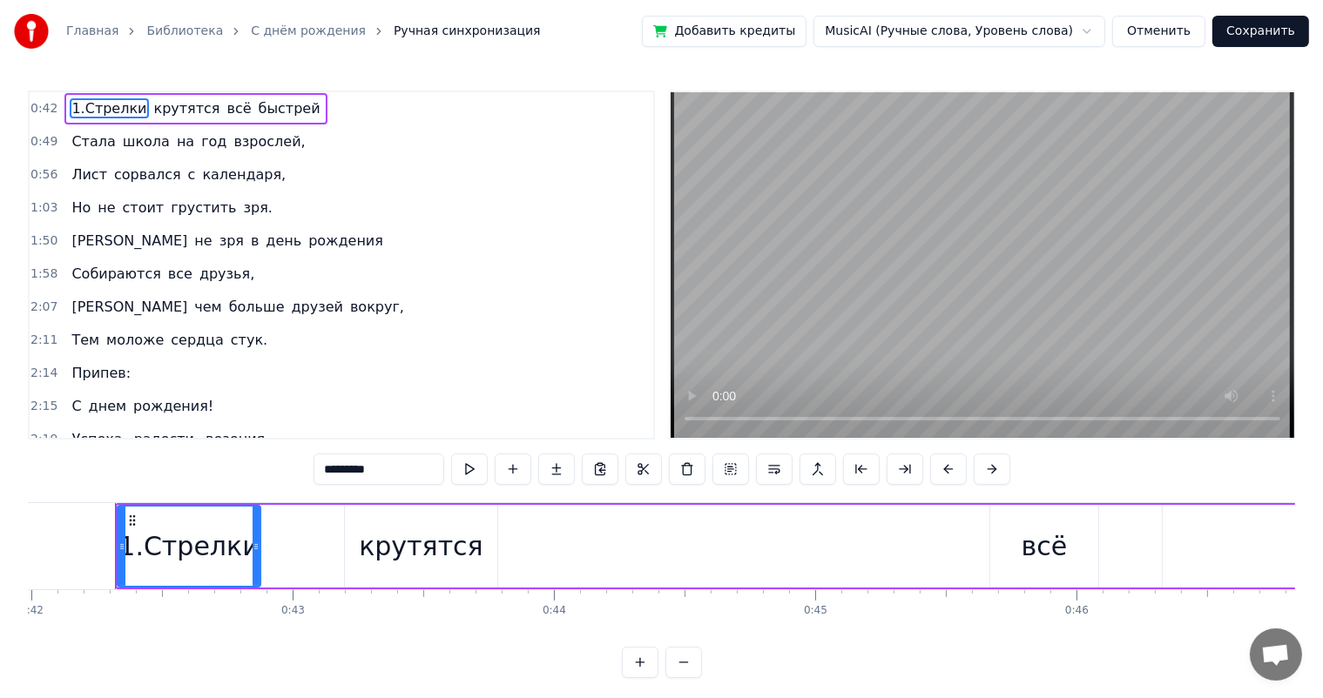
drag, startPoint x: 338, startPoint y: 550, endPoint x: 255, endPoint y: 557, distance: 83.1
click at [255, 557] on div at bounding box center [256, 546] width 7 height 79
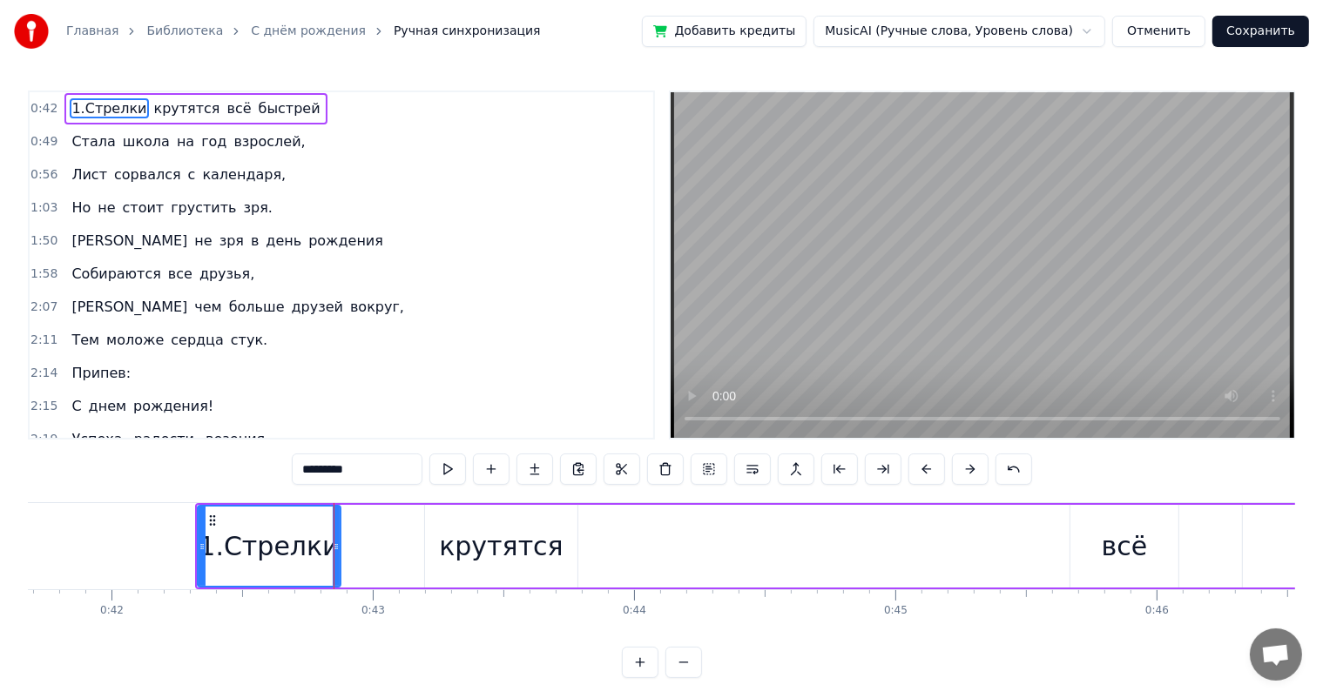
scroll to position [0, 10603]
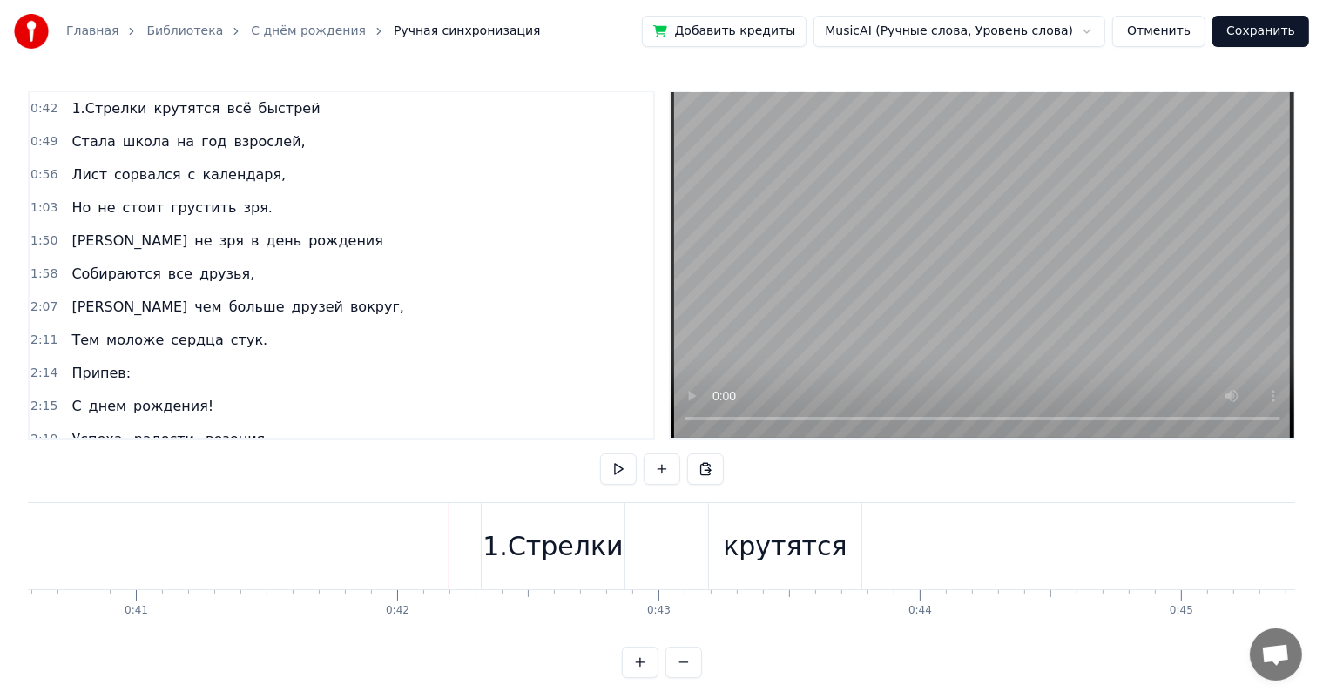
click at [43, 111] on span "0:42" at bounding box center [43, 108] width 27 height 17
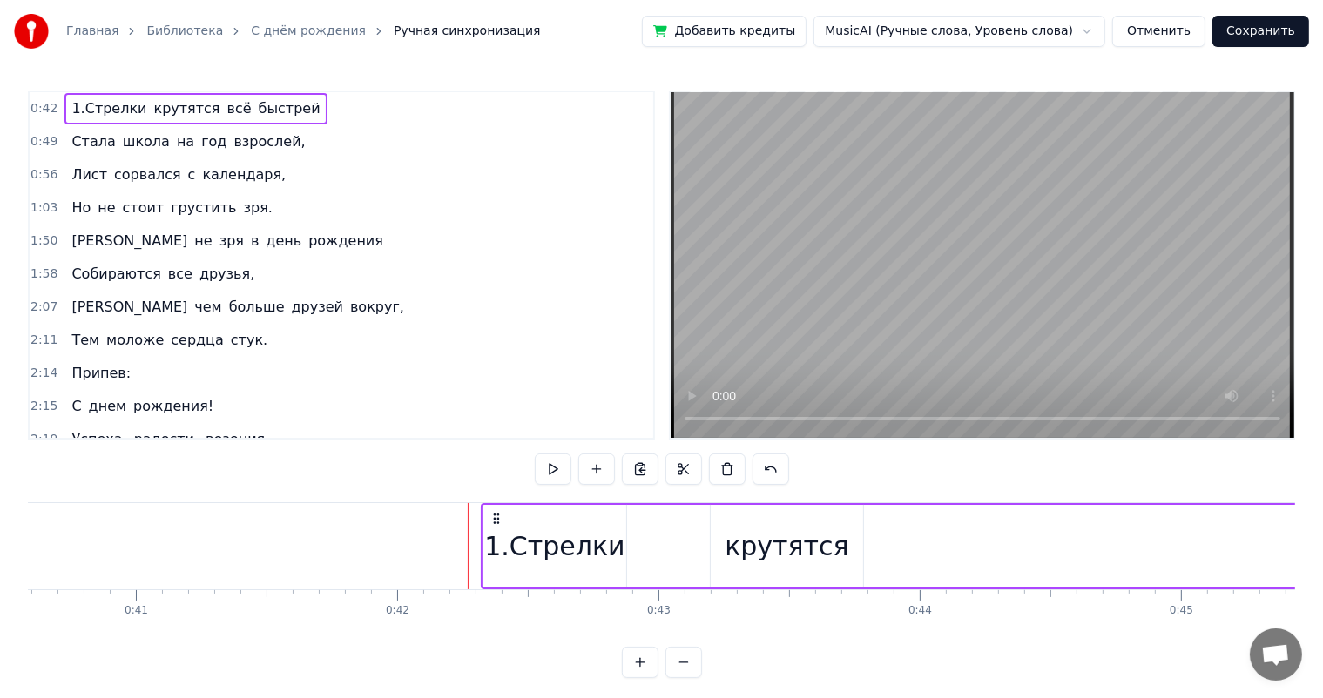
click at [43, 111] on span "0:42" at bounding box center [43, 108] width 27 height 17
click at [47, 106] on span "0:42" at bounding box center [43, 108] width 27 height 17
drag, startPoint x: 112, startPoint y: 110, endPoint x: 120, endPoint y: 99, distance: 13.1
click at [120, 99] on span "1.Стрелки" at bounding box center [109, 108] width 78 height 20
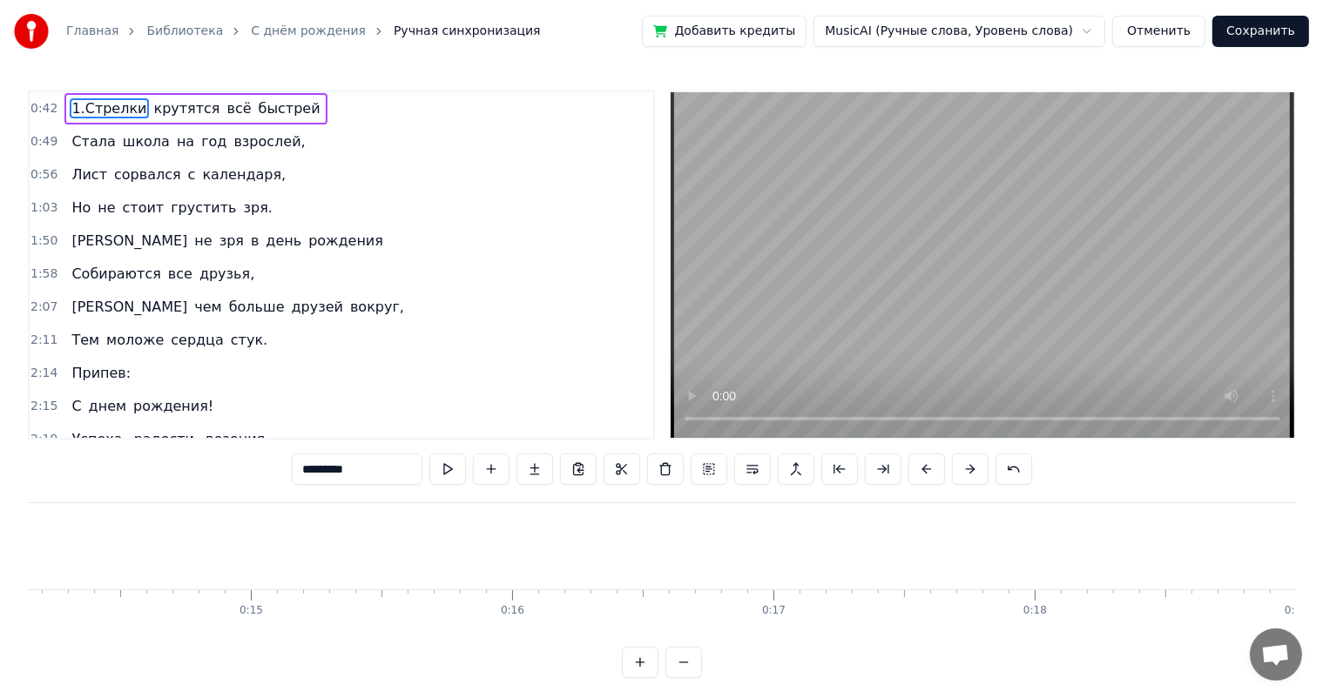
scroll to position [0, 3611]
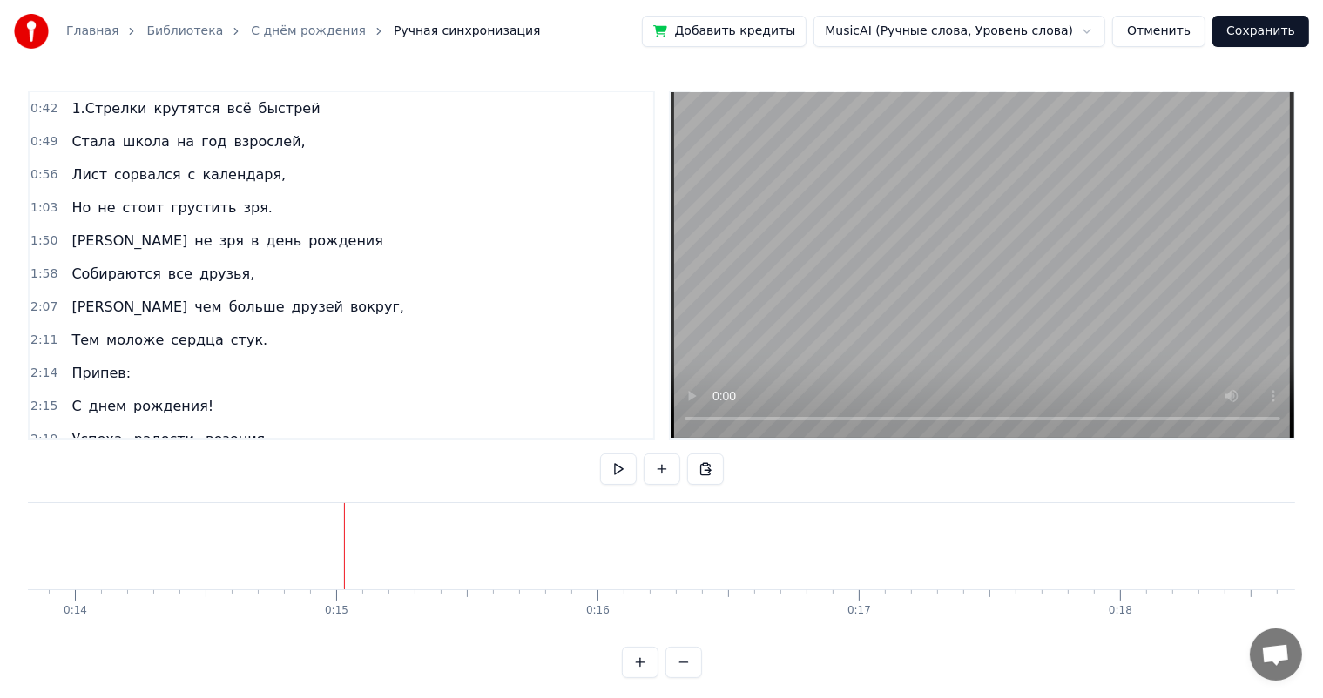
click at [337, 557] on div at bounding box center [337, 546] width 1 height 86
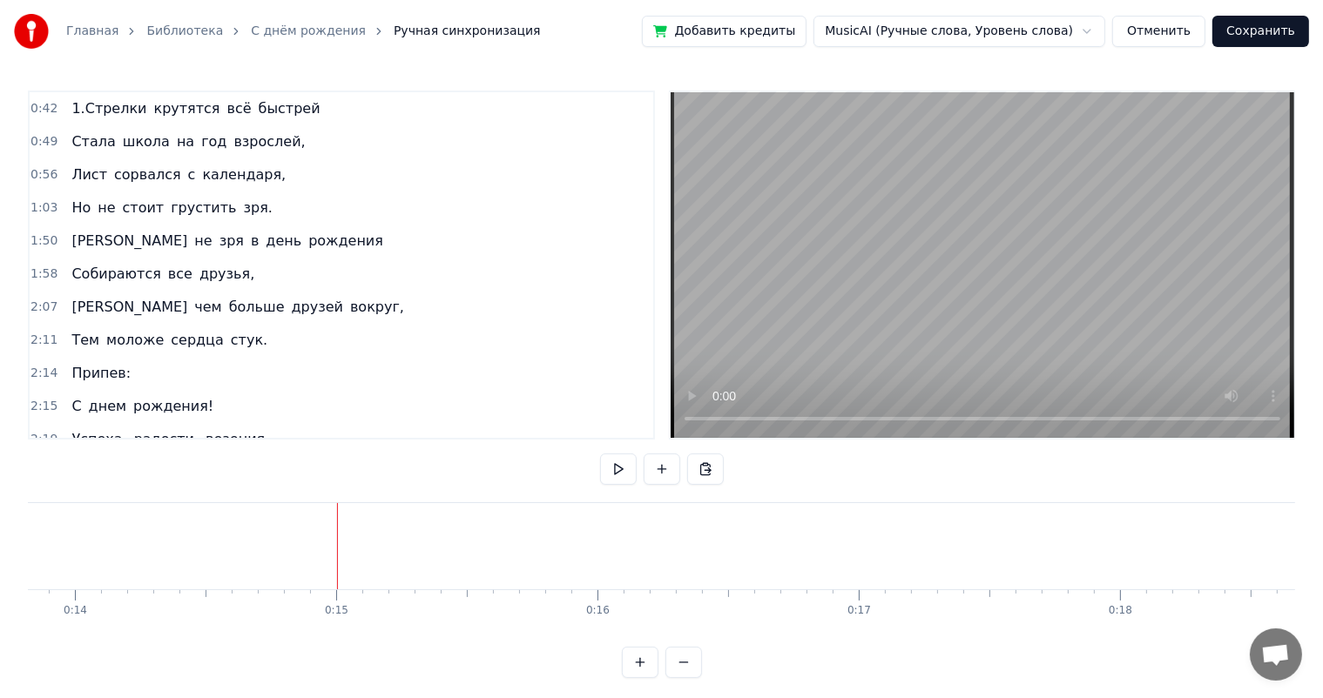
click at [337, 557] on div at bounding box center [337, 546] width 1 height 86
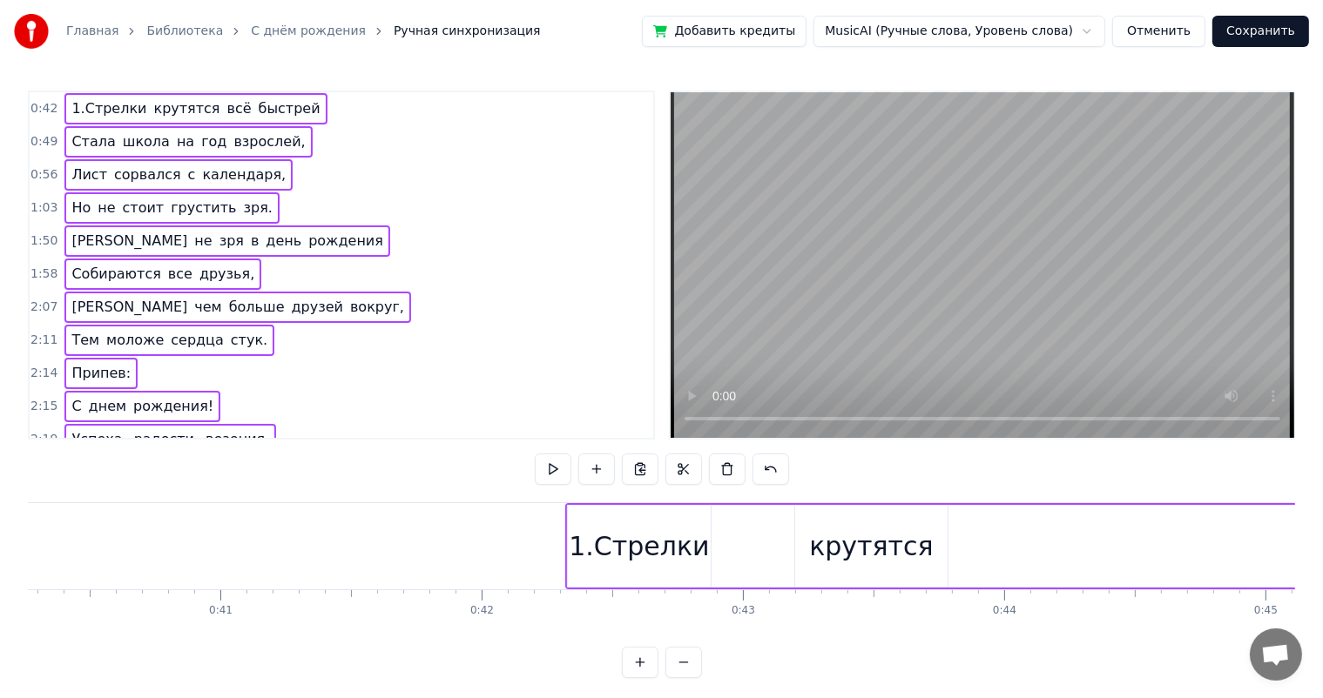
scroll to position [0, 10319]
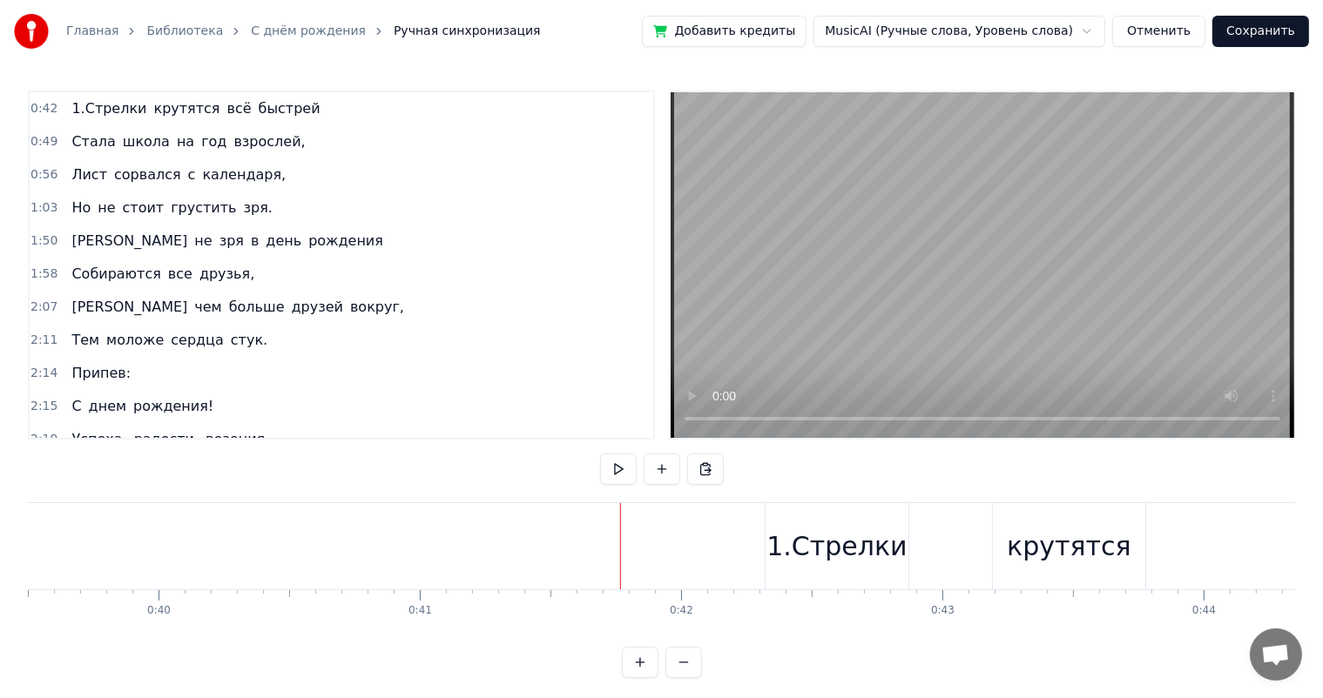
click at [801, 538] on div "1.Стрелки" at bounding box center [836, 546] width 140 height 39
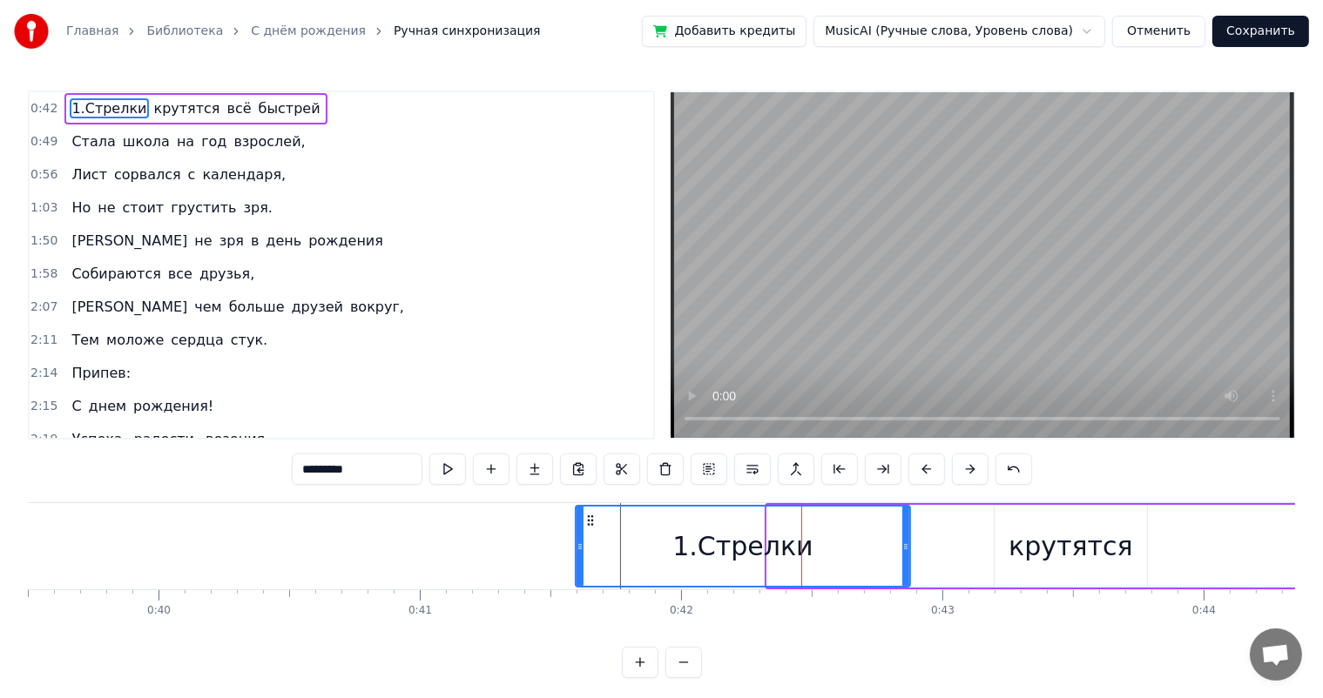
drag, startPoint x: 767, startPoint y: 543, endPoint x: 576, endPoint y: 572, distance: 193.9
click at [576, 572] on div at bounding box center [579, 546] width 7 height 79
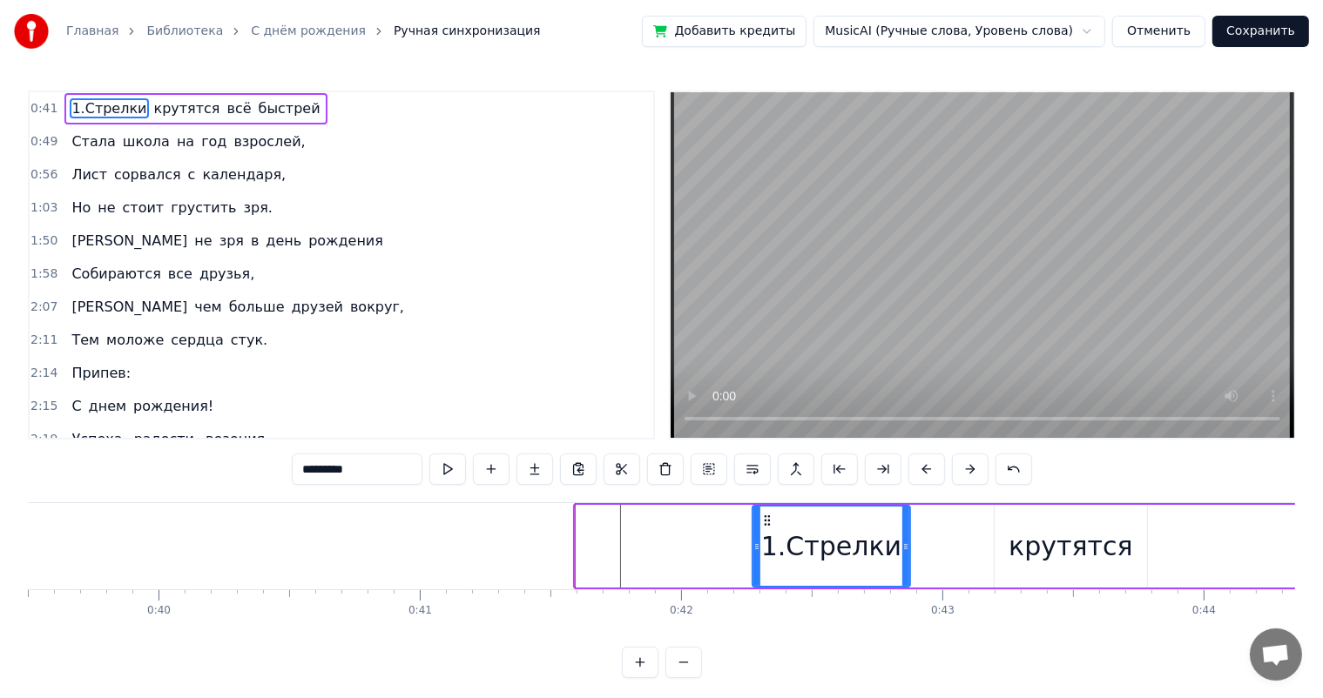
drag, startPoint x: 581, startPoint y: 552, endPoint x: 758, endPoint y: 552, distance: 176.8
click at [758, 552] on icon at bounding box center [756, 547] width 7 height 14
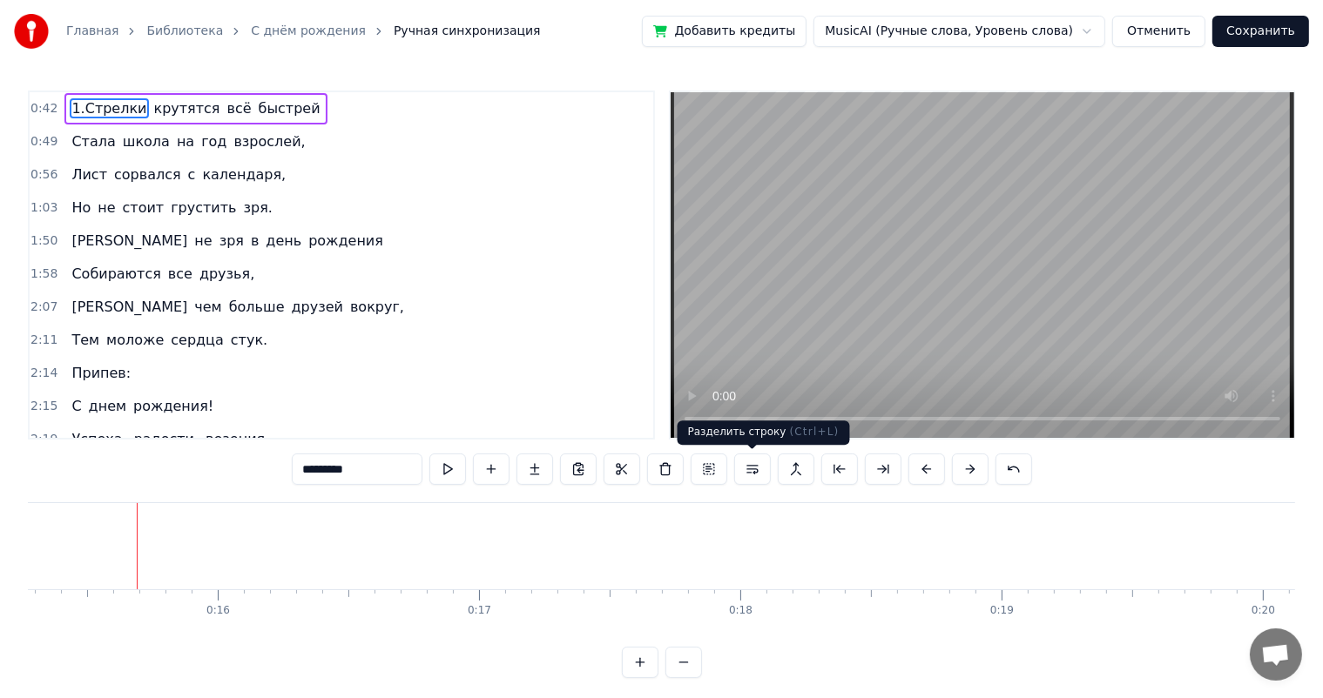
scroll to position [0, 4012]
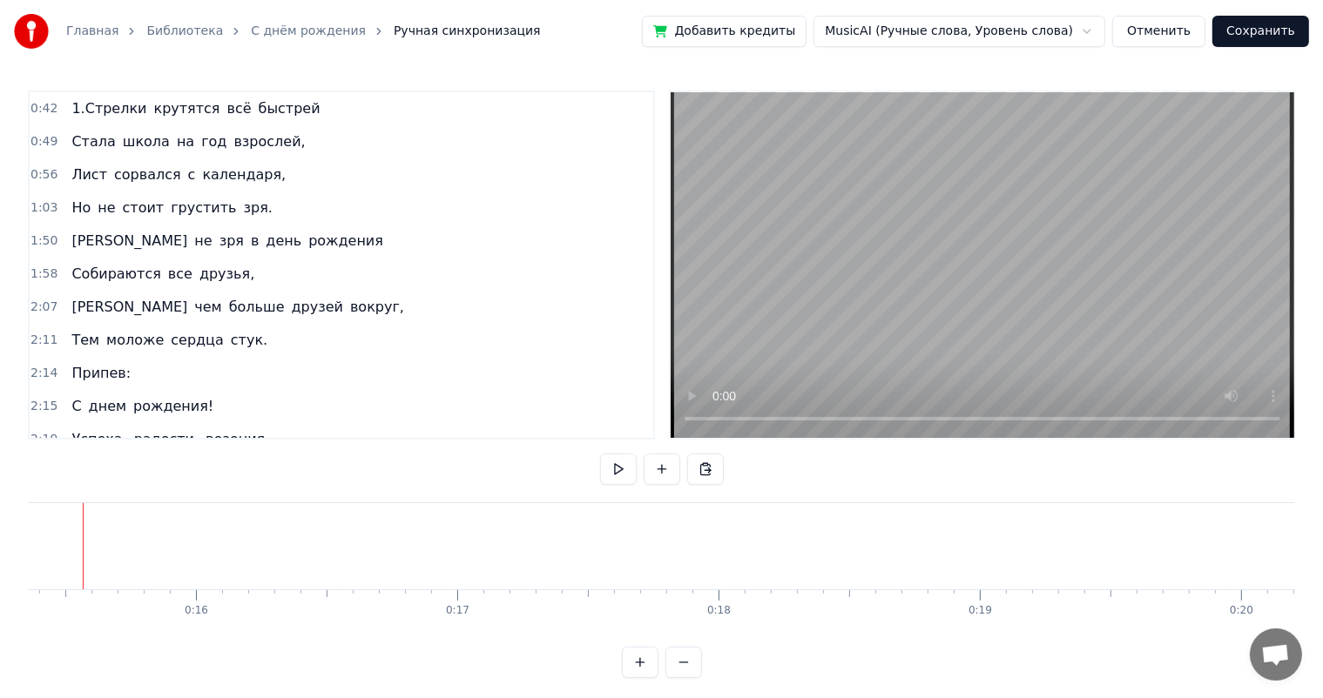
click at [83, 554] on div at bounding box center [83, 546] width 1 height 86
drag, startPoint x: 120, startPoint y: 115, endPoint x: 161, endPoint y: 129, distance: 43.2
click at [161, 129] on div "0:42 1.Стрелки крутятся всё быстрей 0:49 Стала школа на год взрослей, 0:56 Лист…" at bounding box center [341, 265] width 627 height 349
click at [163, 111] on span "крутятся" at bounding box center [187, 108] width 70 height 20
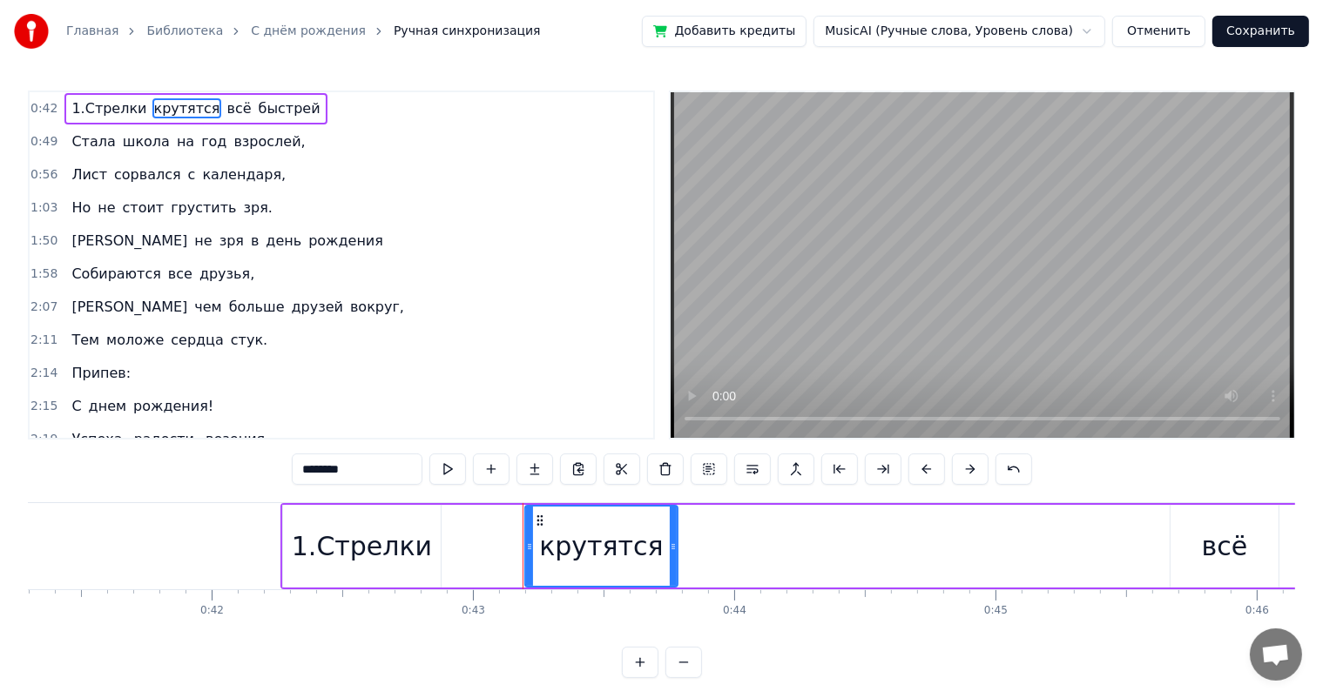
scroll to position [0, 11196]
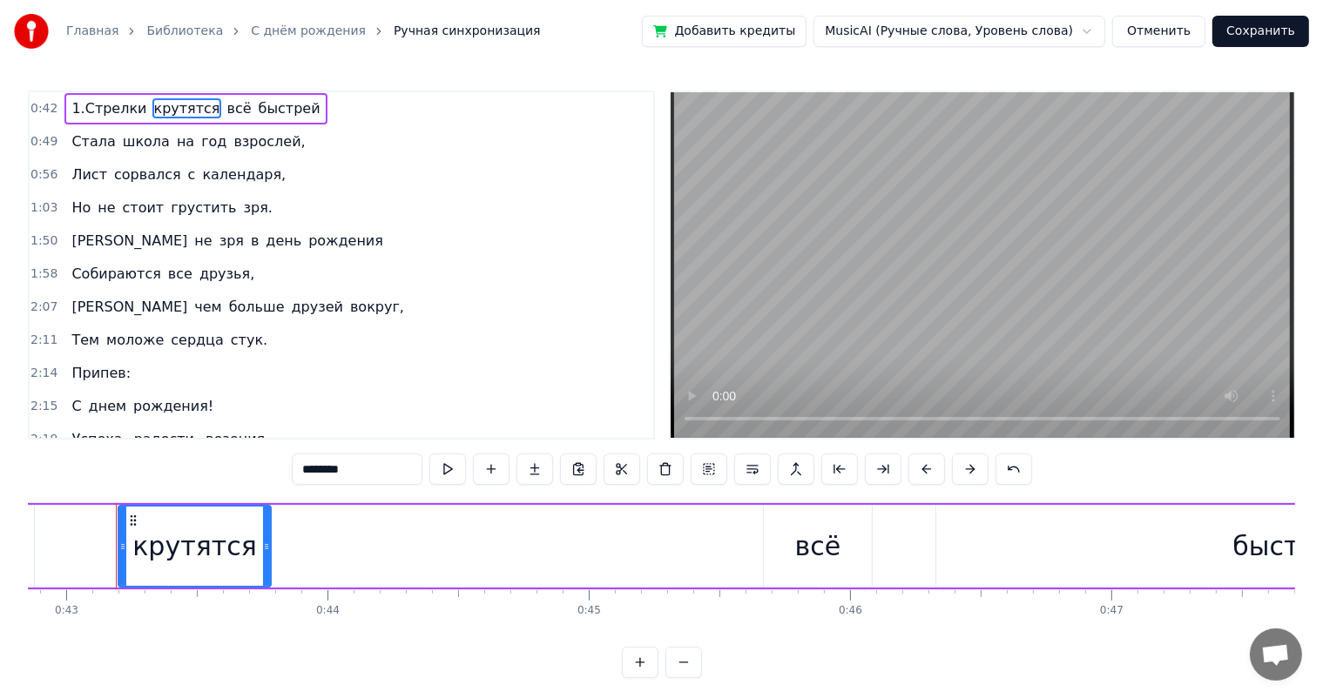
click at [48, 104] on span "0:42" at bounding box center [43, 108] width 27 height 17
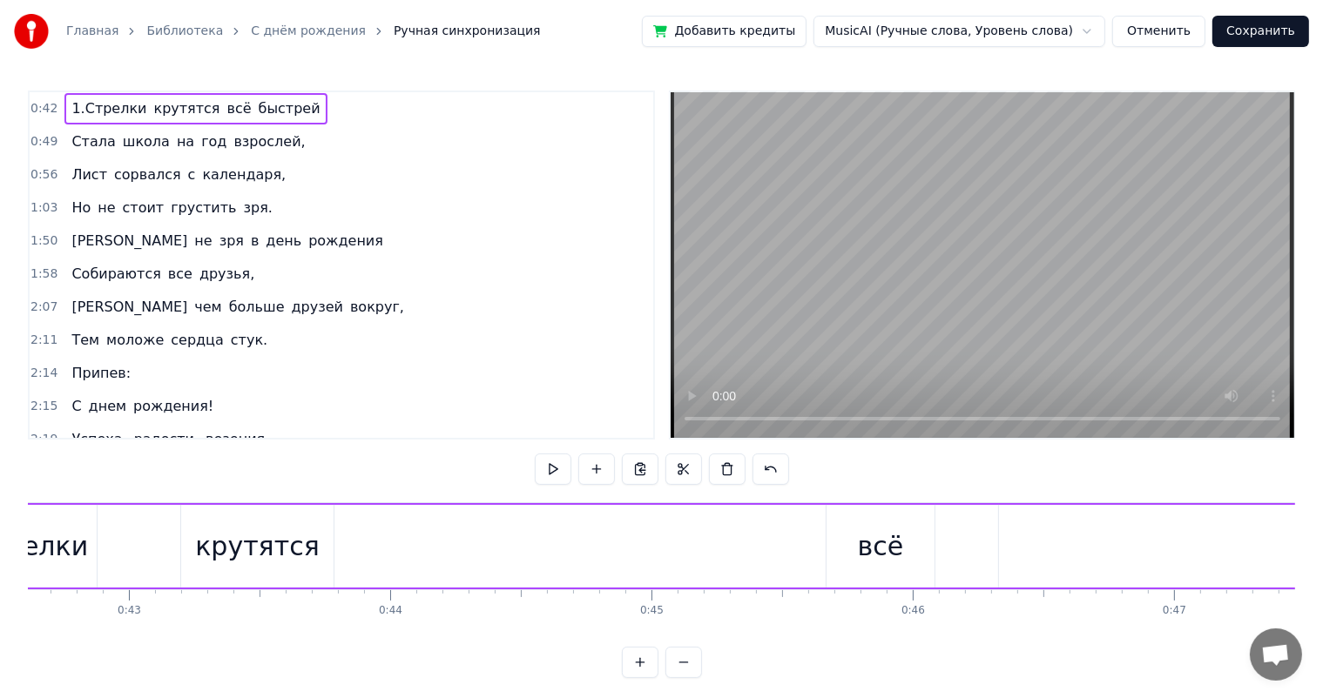
click at [48, 104] on span "0:42" at bounding box center [43, 108] width 27 height 17
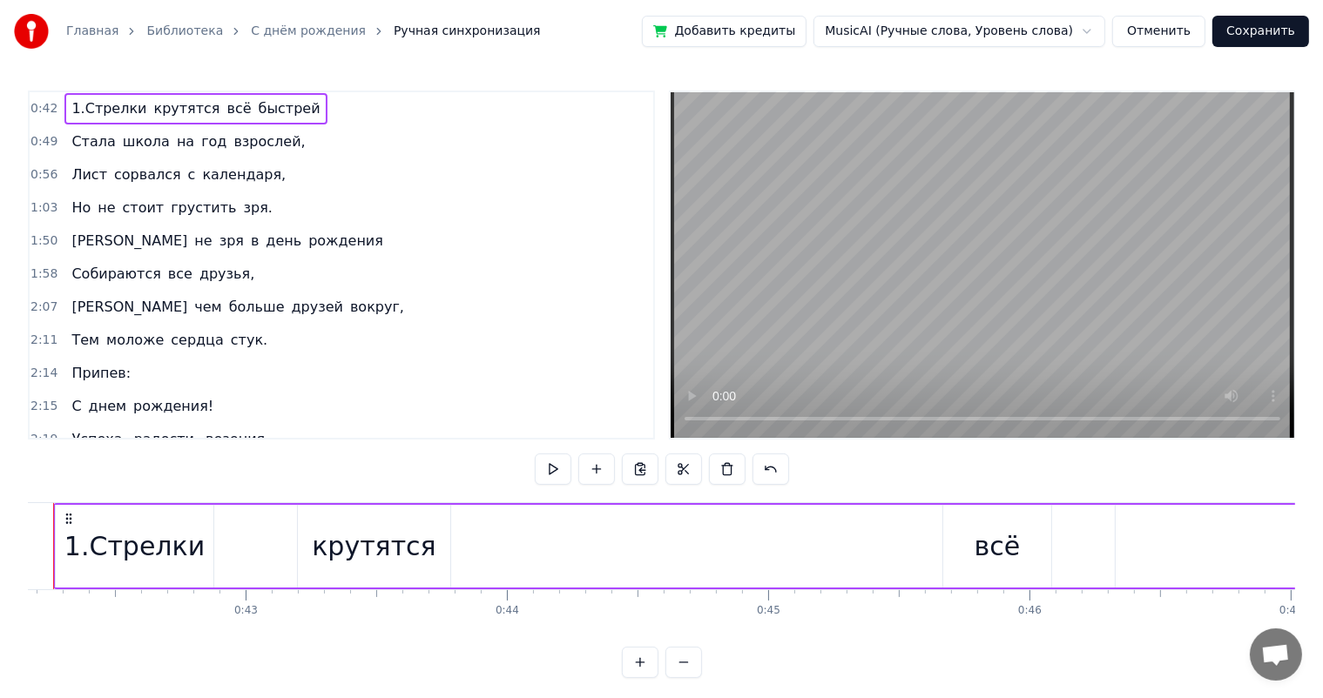
scroll to position [0, 10953]
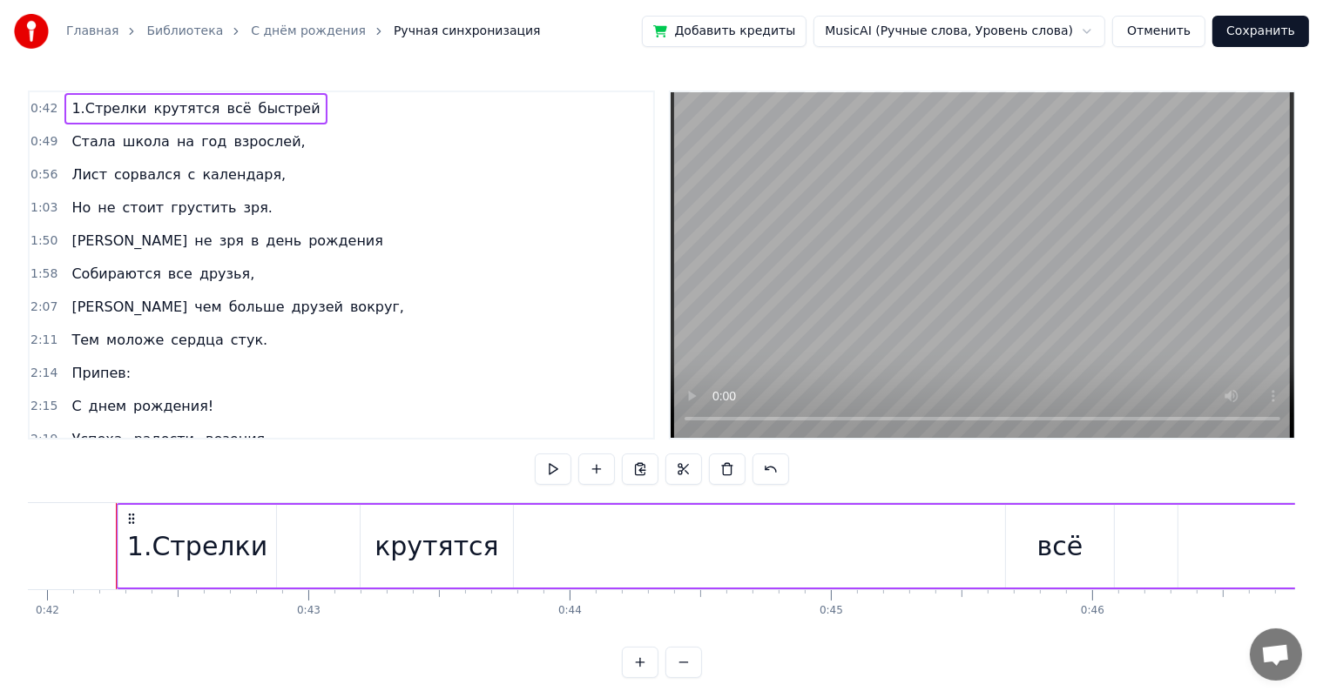
click at [42, 108] on span "0:42" at bounding box center [43, 108] width 27 height 17
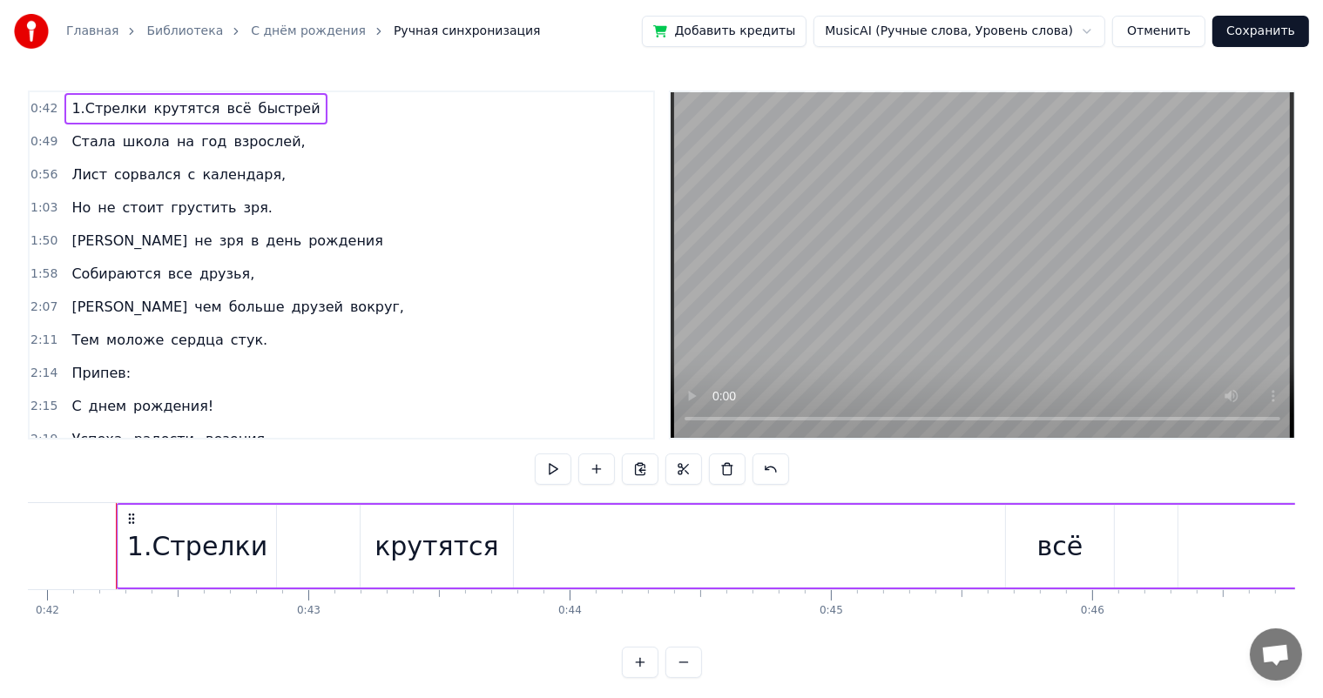
click at [42, 108] on span "0:42" at bounding box center [43, 108] width 27 height 17
click at [886, 460] on div "0:42 1.Стрелки крутятся всё быстрей 0:49 Стала школа на год взрослей, 0:56 Лист…" at bounding box center [661, 385] width 1267 height 588
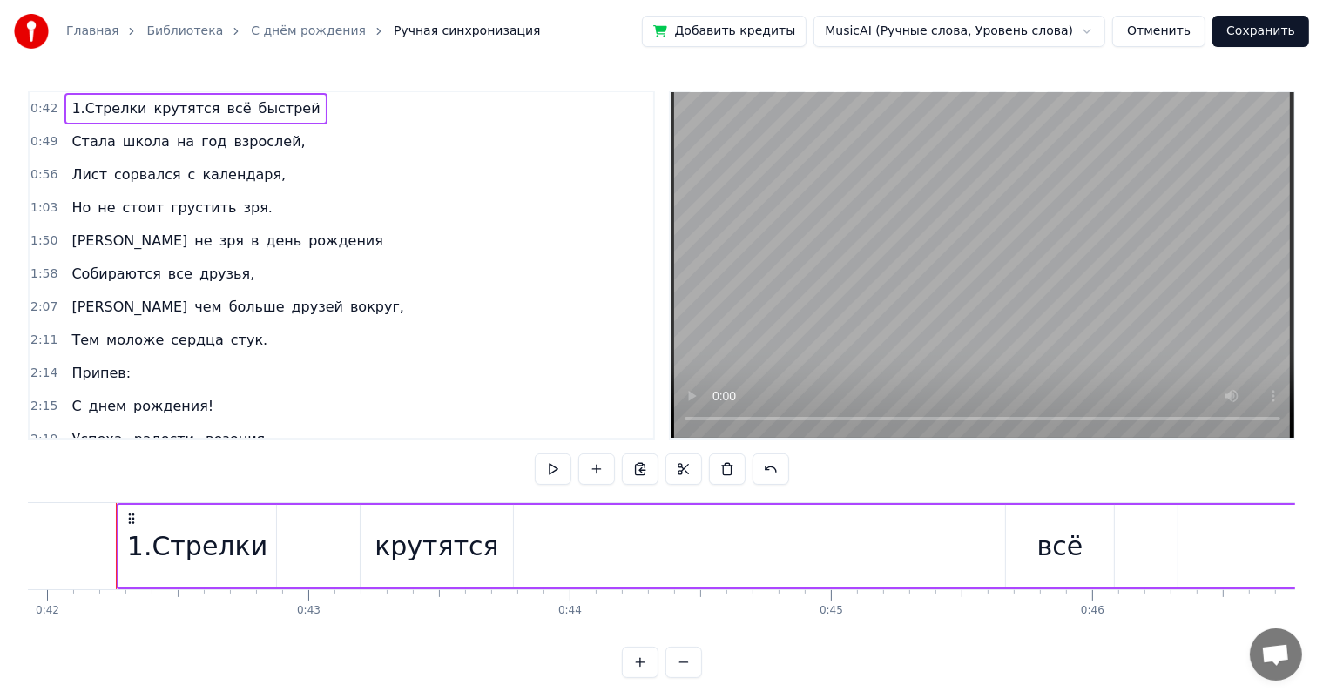
click at [71, 111] on span "1.Стрелки" at bounding box center [109, 108] width 78 height 20
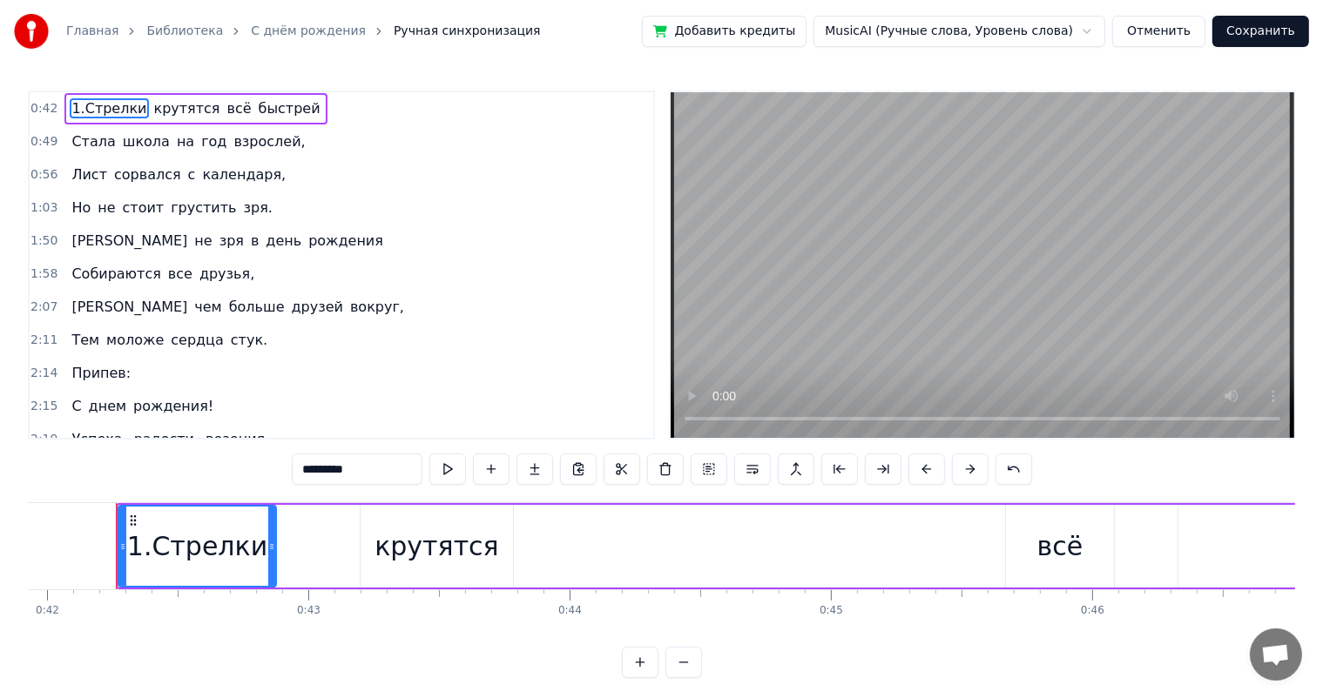
click at [71, 111] on span "1.Стрелки" at bounding box center [109, 108] width 78 height 20
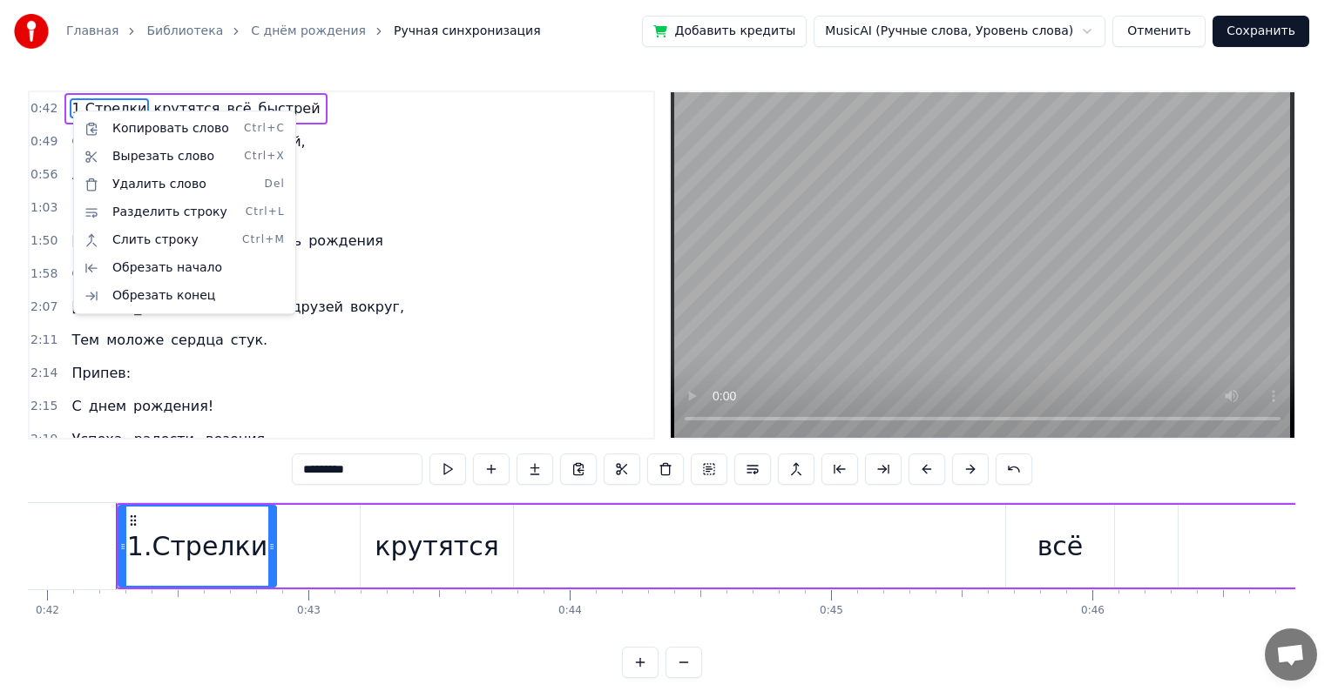
click at [149, 561] on html "Главная Библиотека С днём рождения Ручная синхронизация Добавить кредиты MusicA…" at bounding box center [669, 353] width 1338 height 706
click at [149, 561] on div "1.Стрелки" at bounding box center [197, 546] width 140 height 39
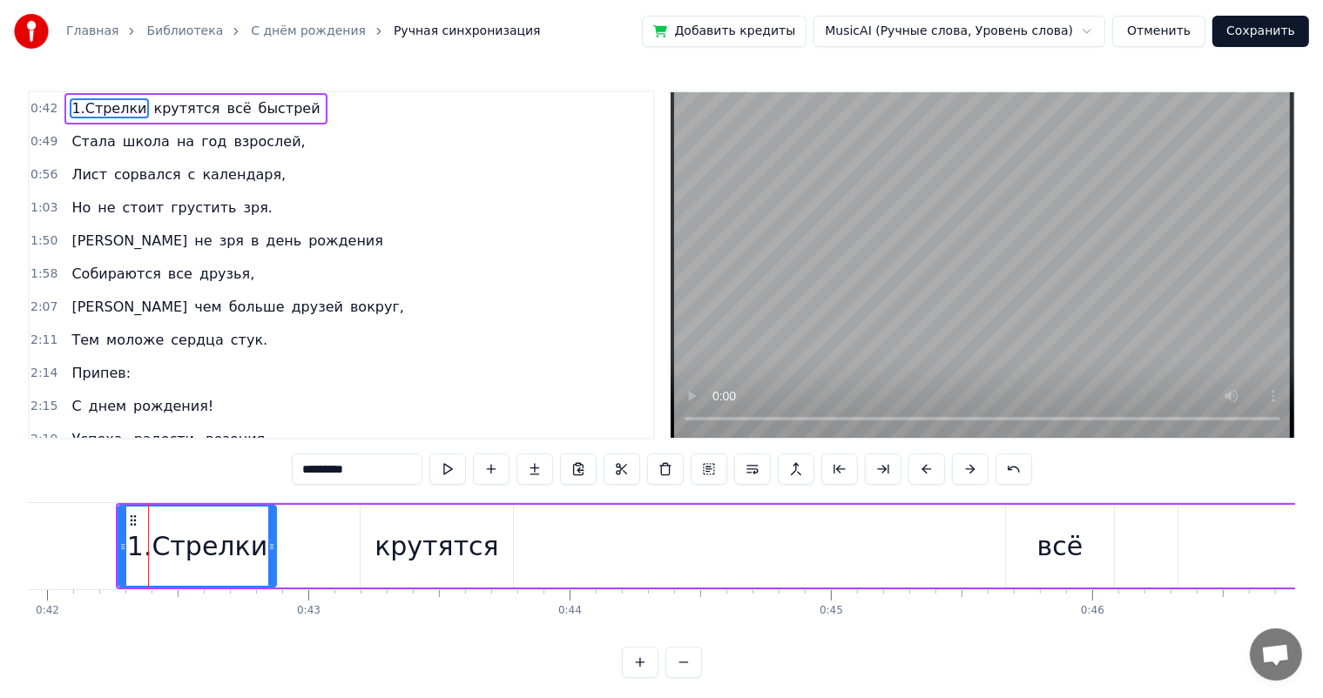
click at [154, 554] on div "1.Стрелки" at bounding box center [197, 546] width 140 height 39
click at [155, 554] on div "1.Стрелки" at bounding box center [197, 546] width 140 height 39
drag, startPoint x: 158, startPoint y: 552, endPoint x: 140, endPoint y: 553, distance: 17.4
click at [140, 553] on div "1.Стрелки" at bounding box center [197, 546] width 140 height 39
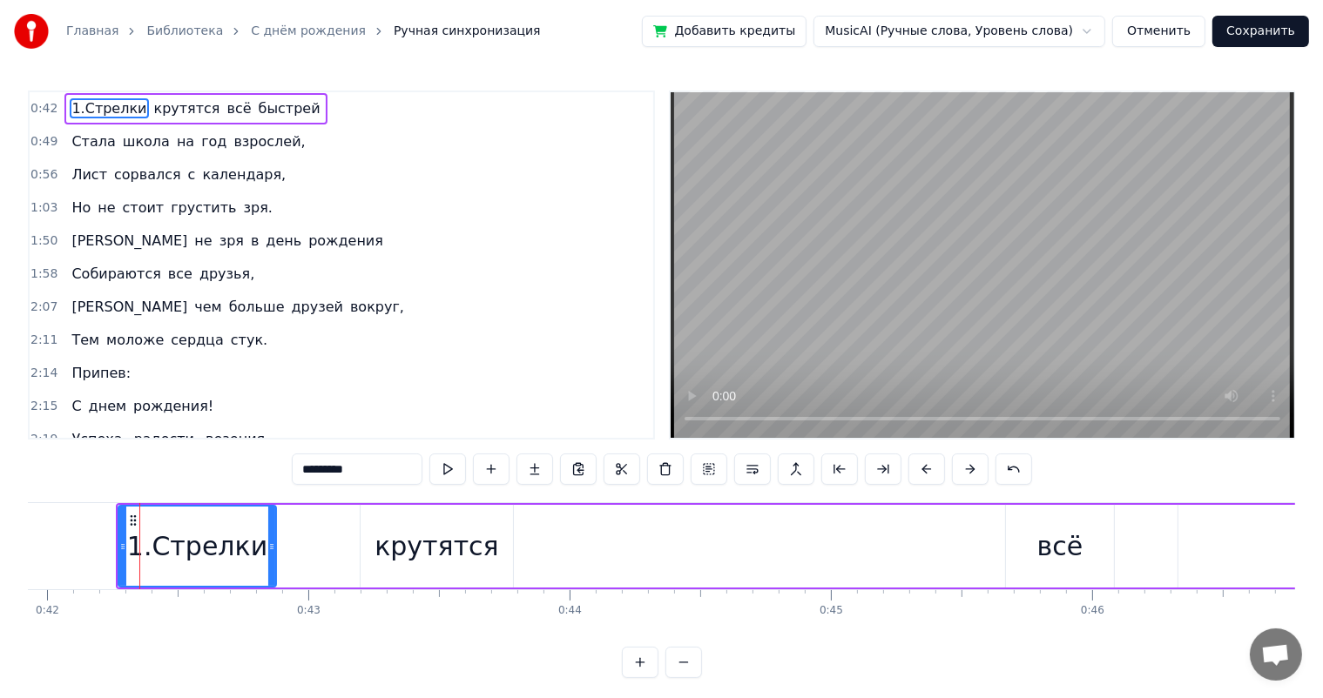
click at [70, 99] on span "1.Стрелки" at bounding box center [109, 108] width 78 height 20
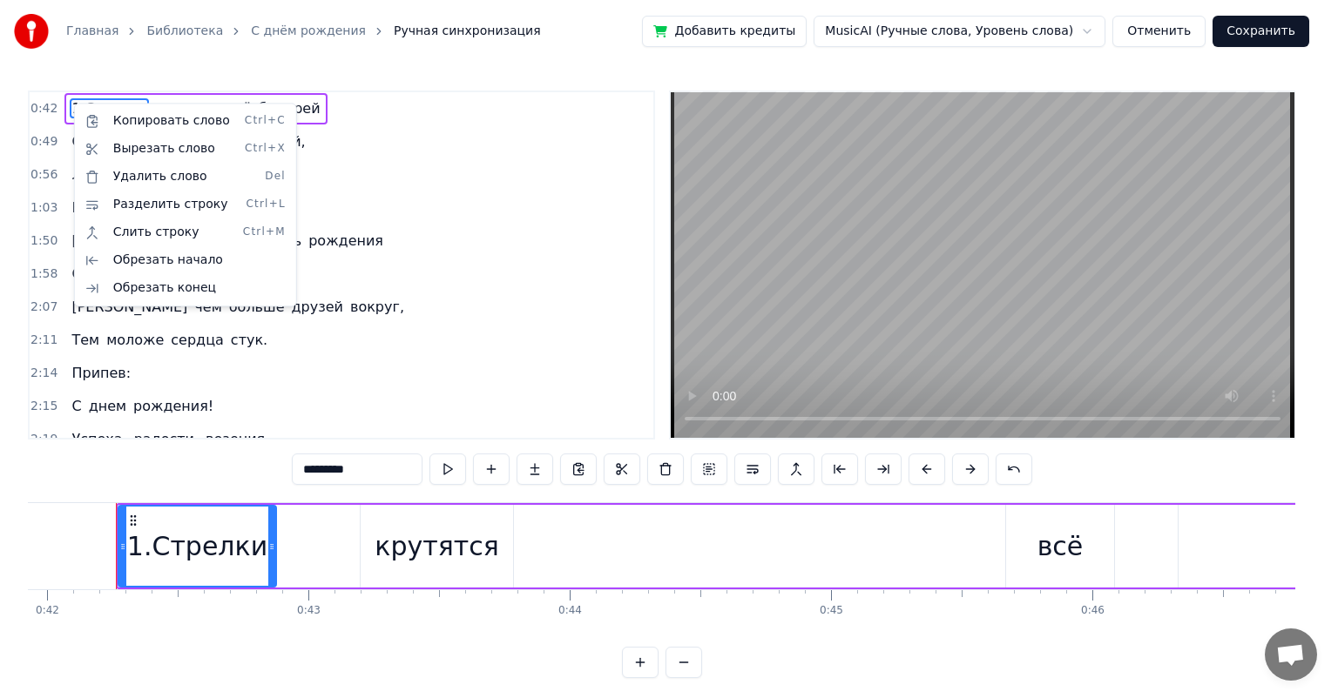
click at [307, 477] on html "Главная Библиотека С днём рождения Ручная синхронизация Добавить кредиты MusicA…" at bounding box center [669, 353] width 1338 height 706
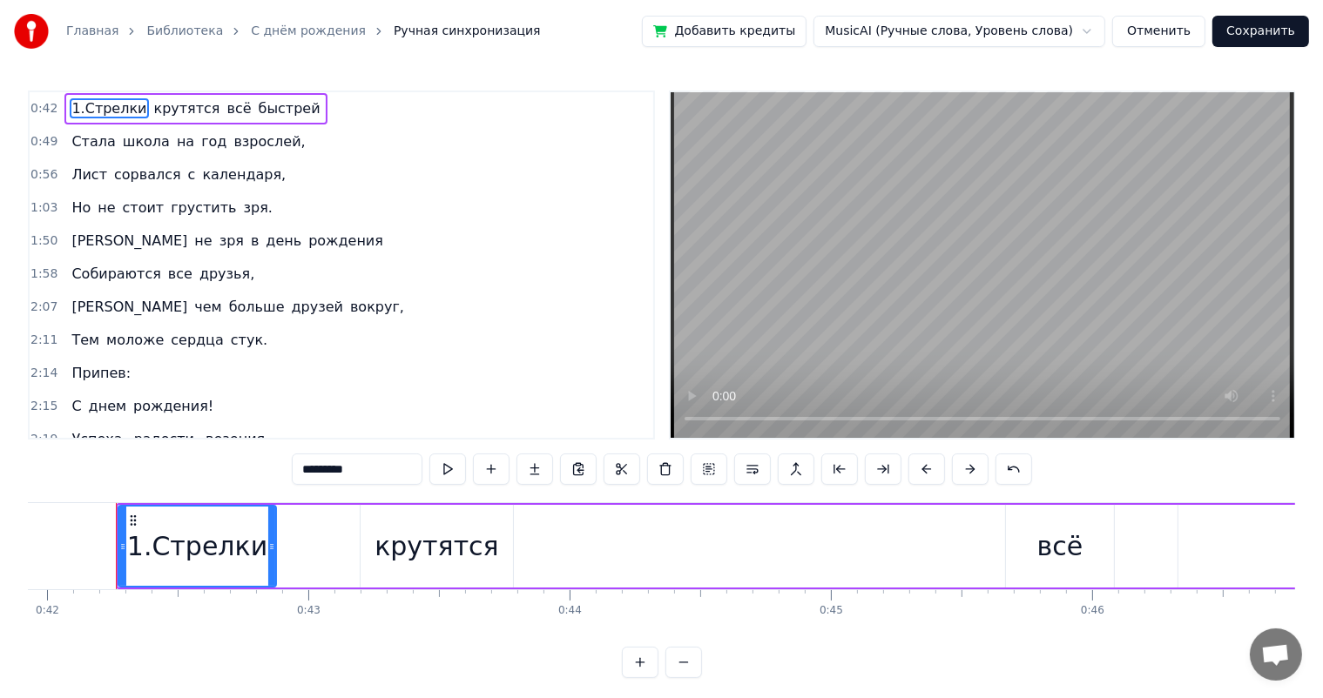
click at [312, 471] on input "*********" at bounding box center [357, 469] width 131 height 31
click at [314, 469] on input "*********" at bounding box center [357, 469] width 131 height 31
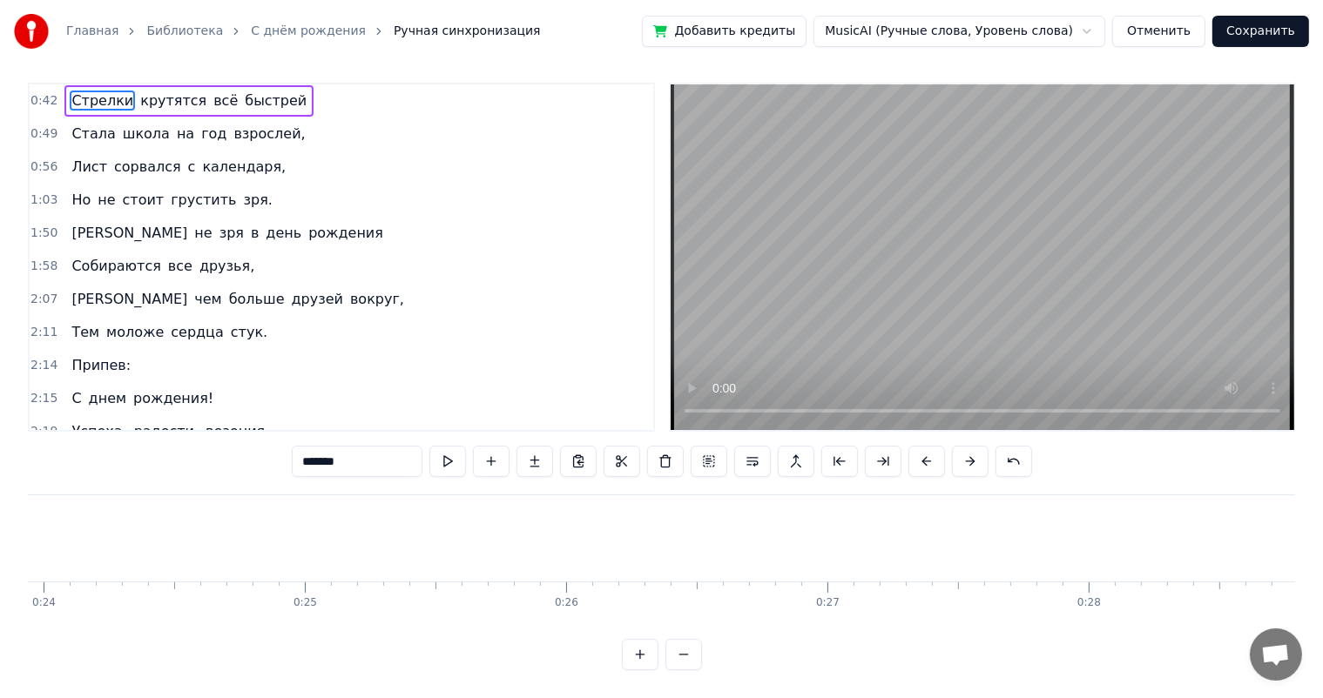
scroll to position [0, 6425]
click at [167, 388] on span "рождения!" at bounding box center [173, 398] width 84 height 20
type input "*********"
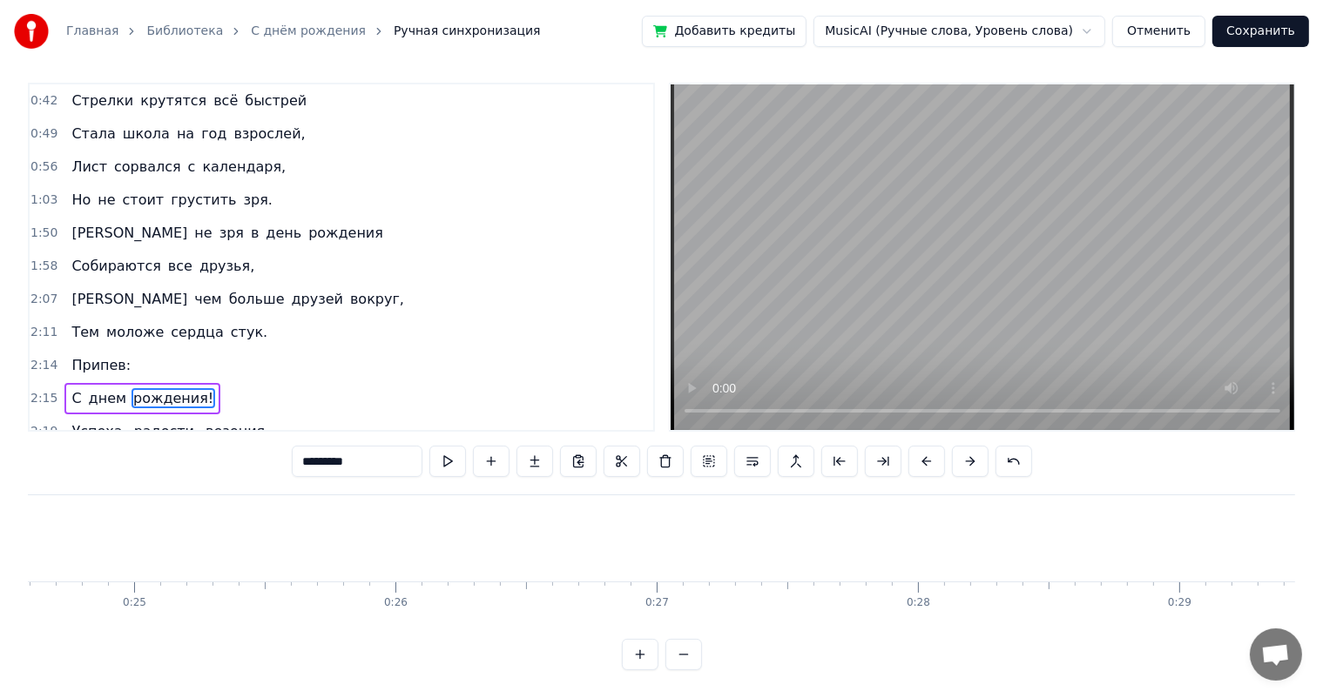
scroll to position [0, 0]
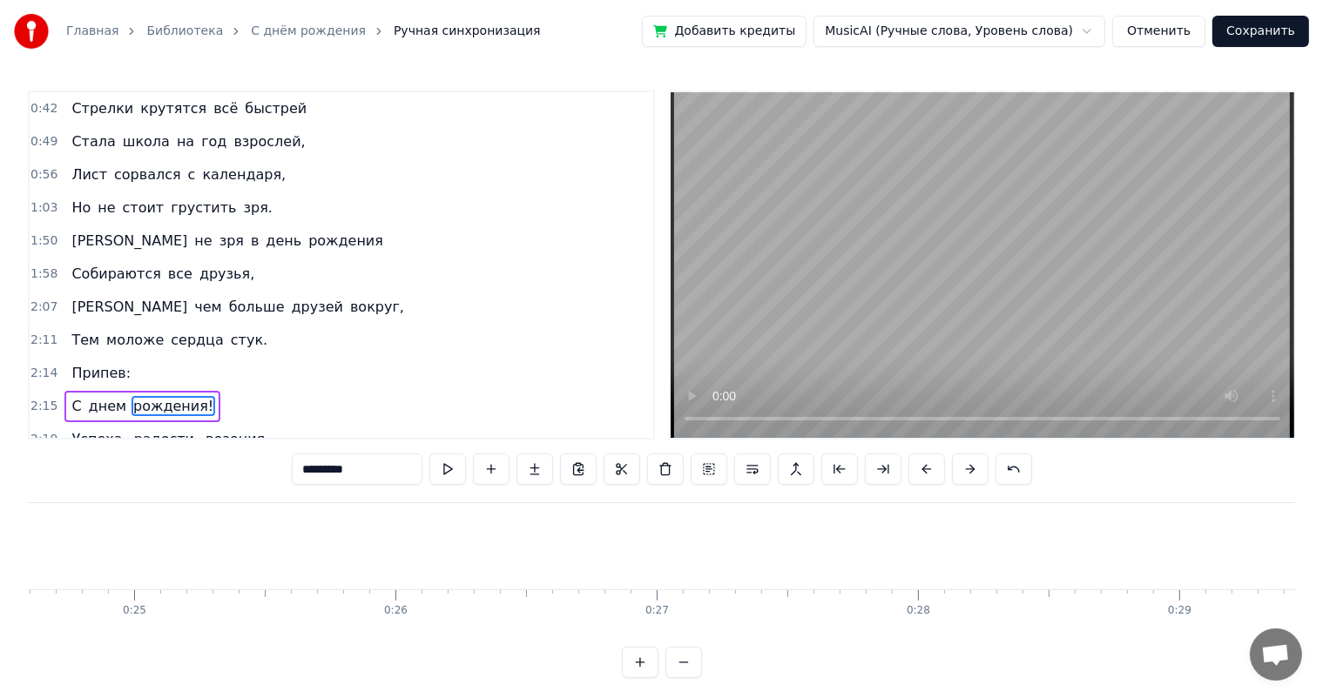
click at [167, 373] on div "0:42 Стрелки крутятся всё быстрей 0:49 Стала школа на год взрослей, 0:56 Лист с…" at bounding box center [341, 265] width 627 height 349
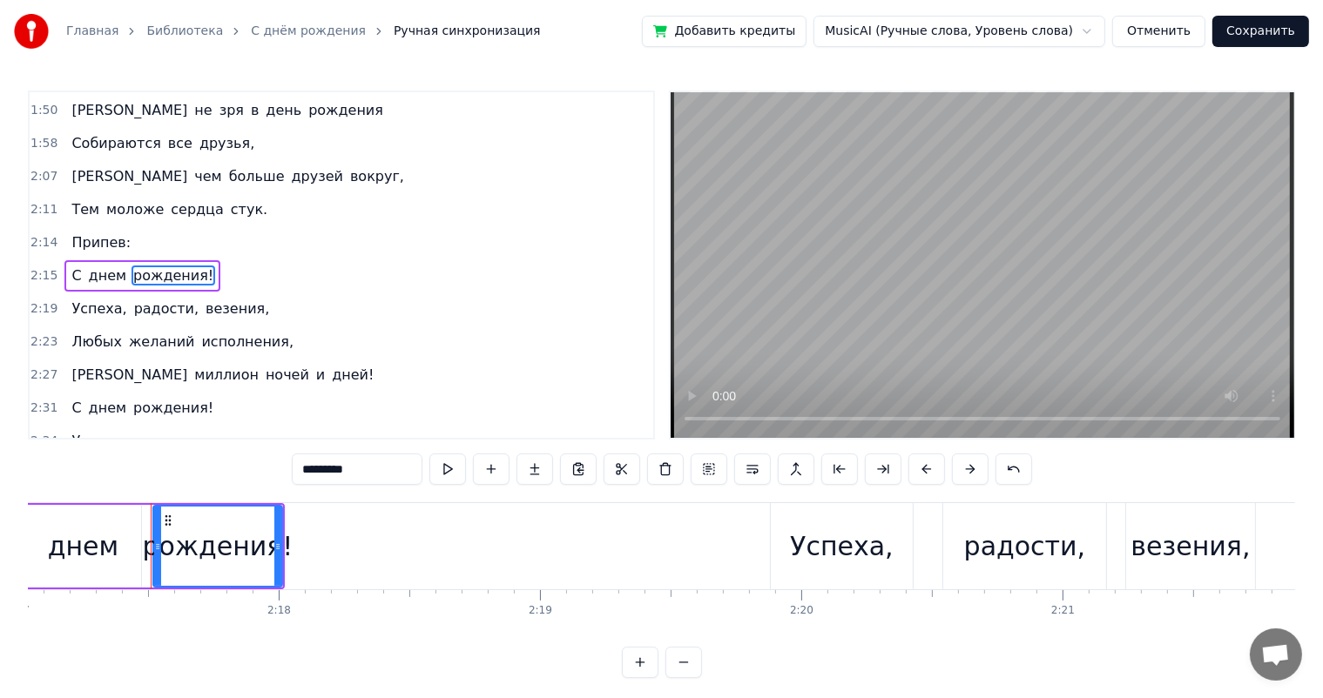
scroll to position [0, 35837]
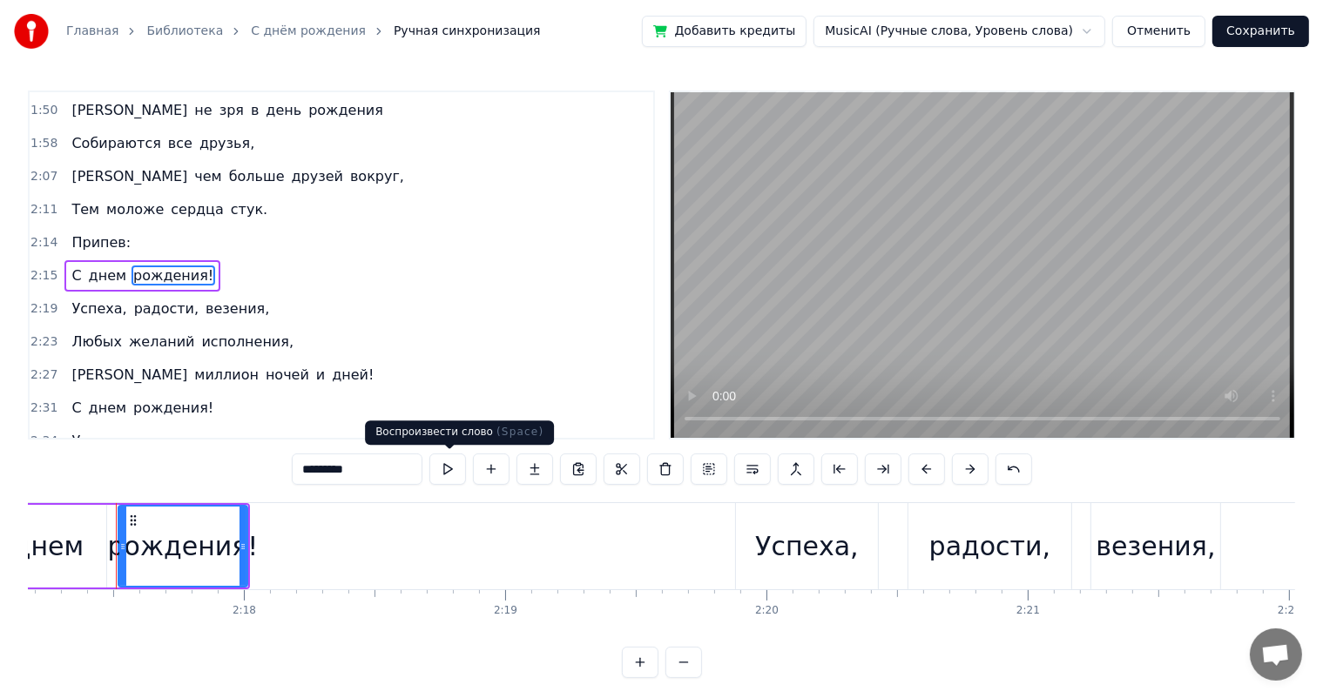
click at [442, 468] on button at bounding box center [447, 469] width 37 height 31
click at [444, 468] on button at bounding box center [447, 469] width 37 height 31
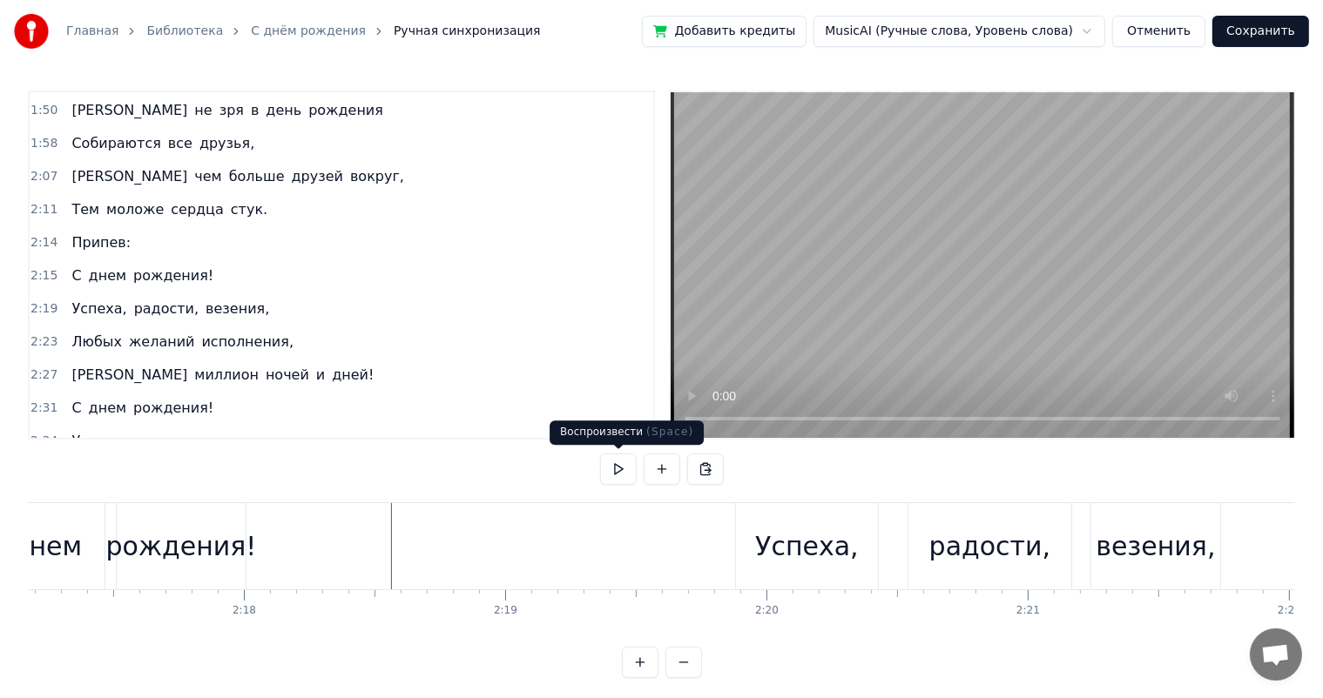
click at [620, 471] on button at bounding box center [618, 469] width 37 height 31
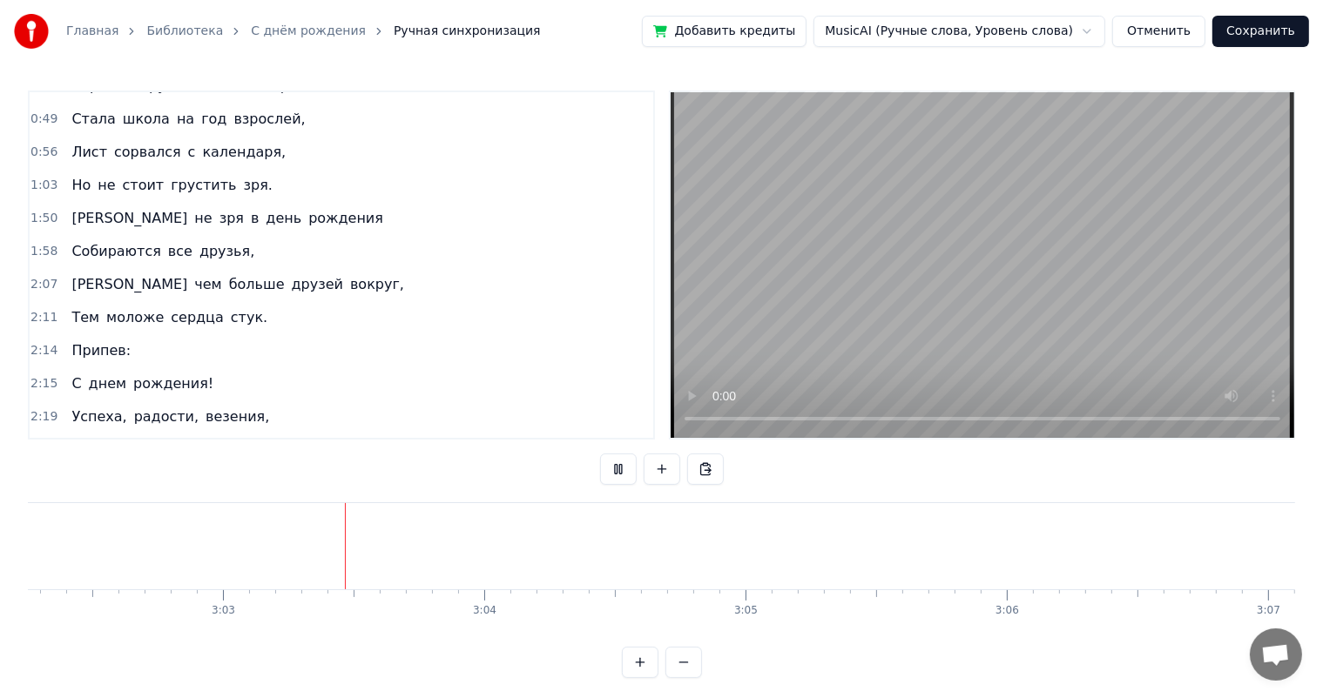
scroll to position [0, 0]
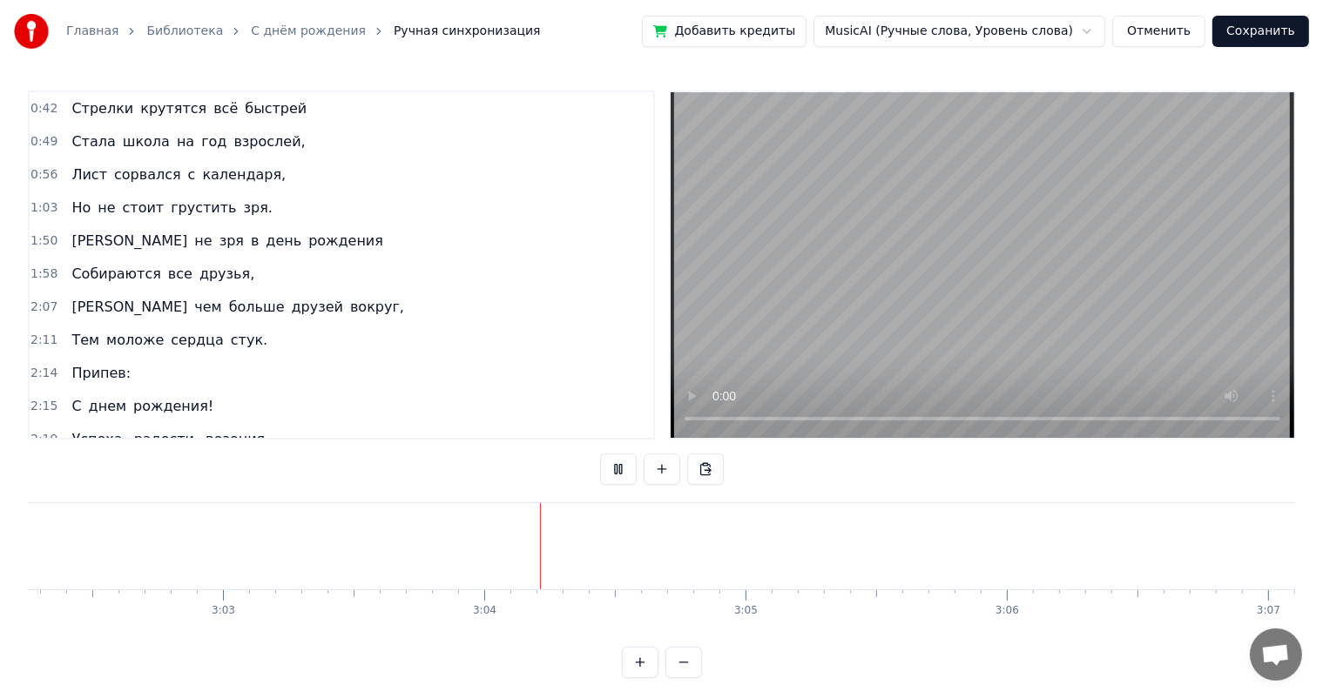
click at [177, 105] on span "крутятся" at bounding box center [173, 108] width 70 height 20
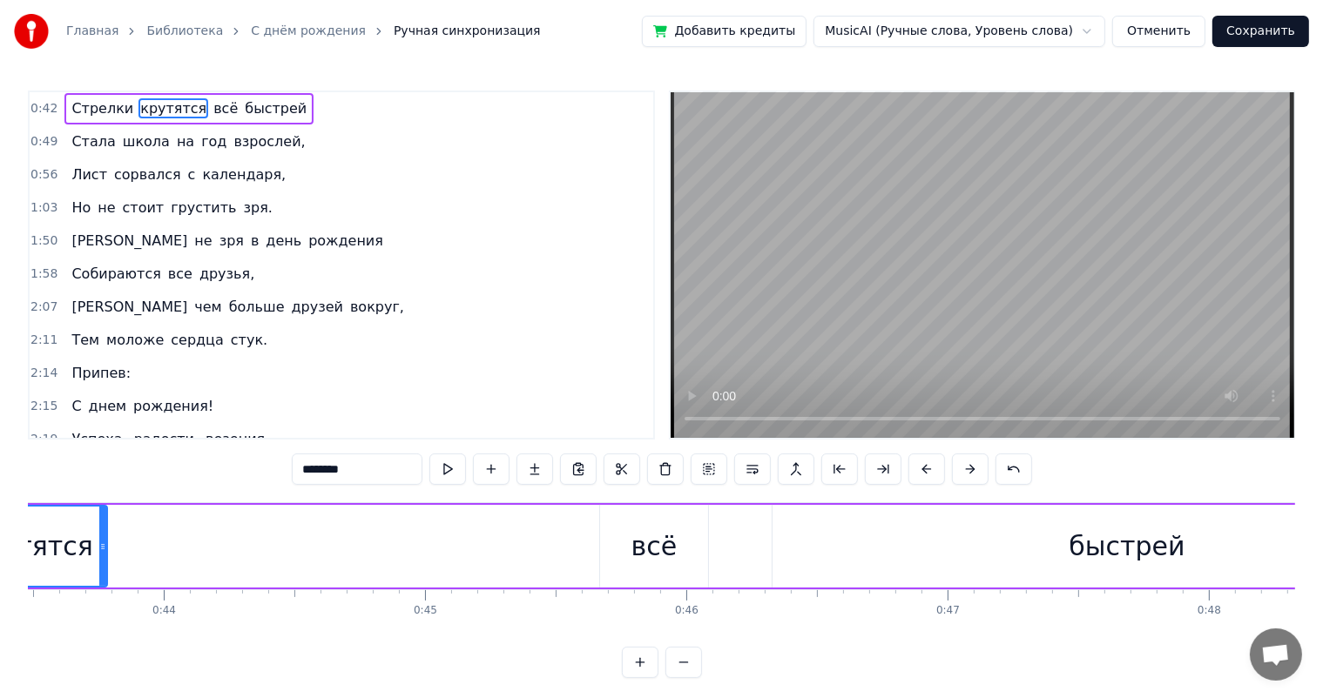
scroll to position [0, 11196]
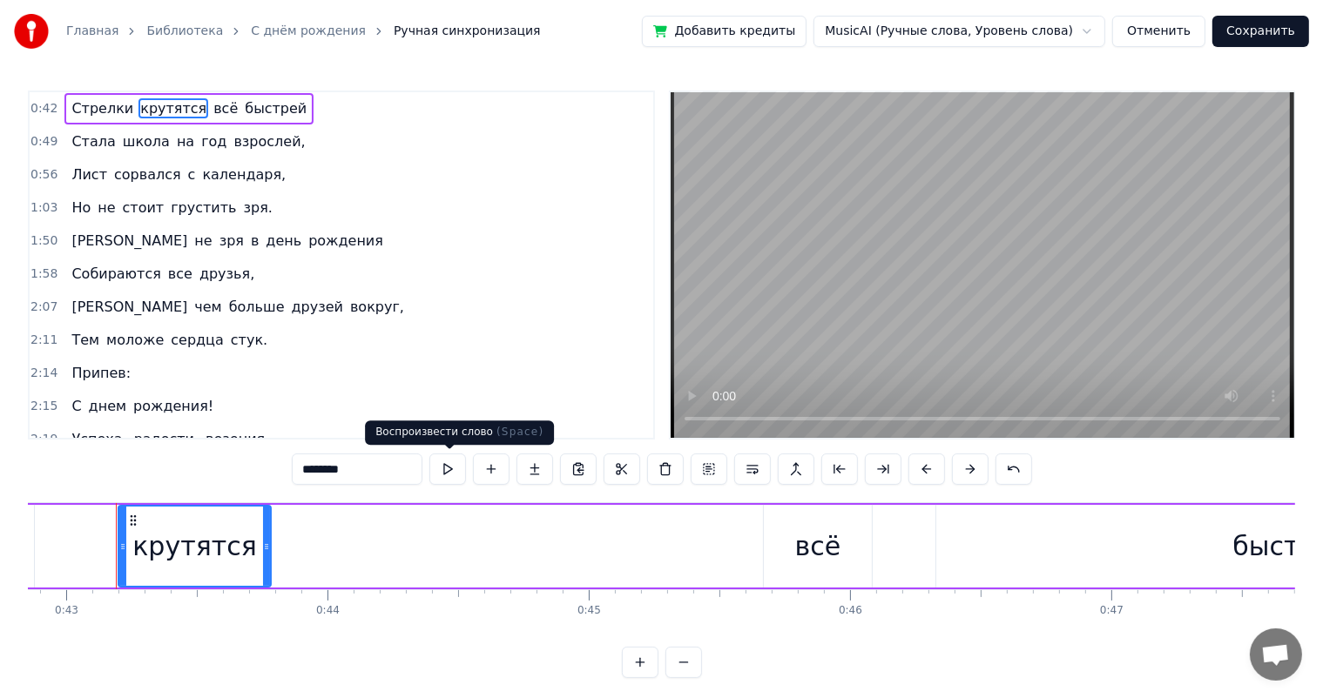
click at [449, 469] on button at bounding box center [447, 469] width 37 height 31
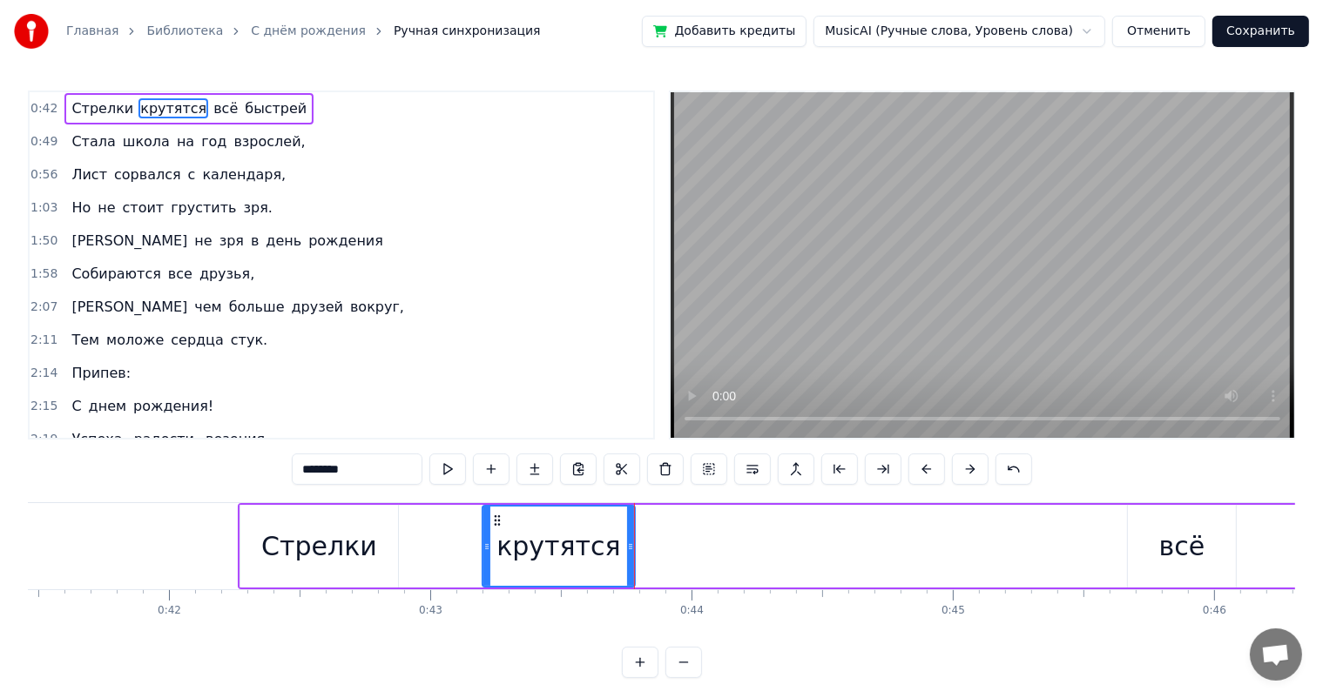
scroll to position [0, 10575]
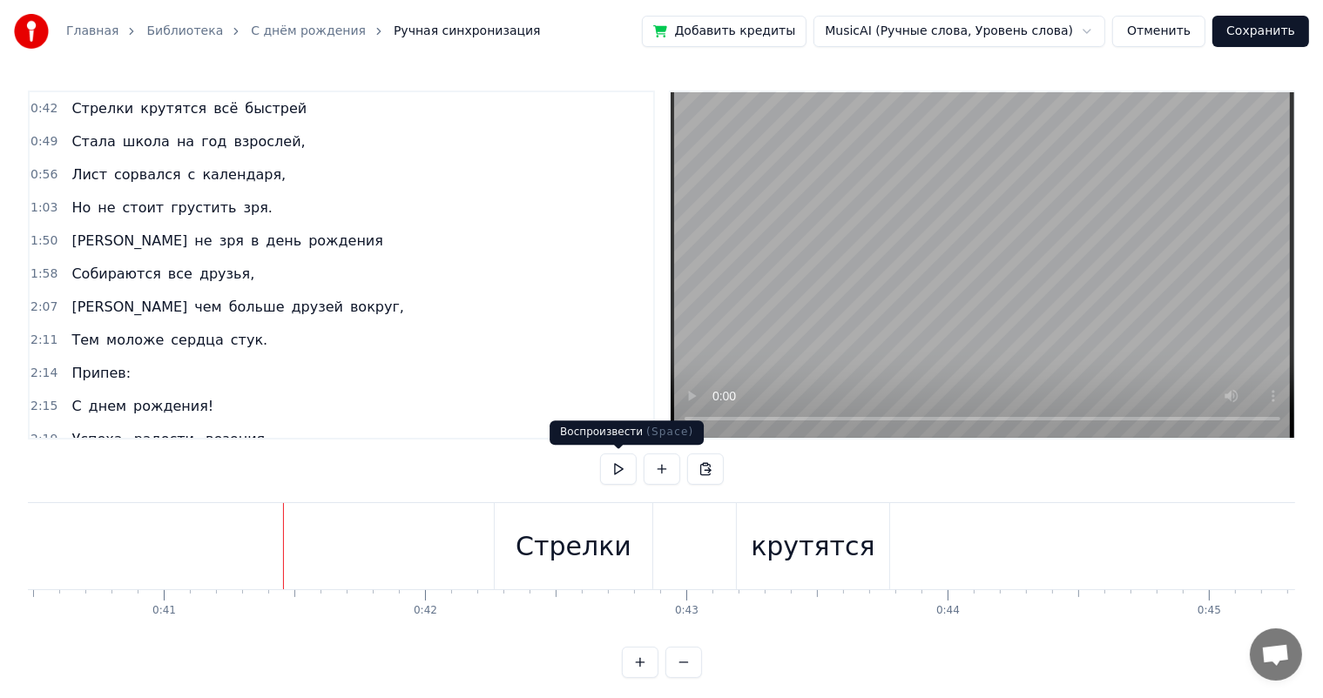
click at [615, 467] on button at bounding box center [618, 469] width 37 height 31
drag, startPoint x: 599, startPoint y: 543, endPoint x: 517, endPoint y: 549, distance: 82.1
click at [517, 549] on div "Стрелки" at bounding box center [574, 546] width 158 height 86
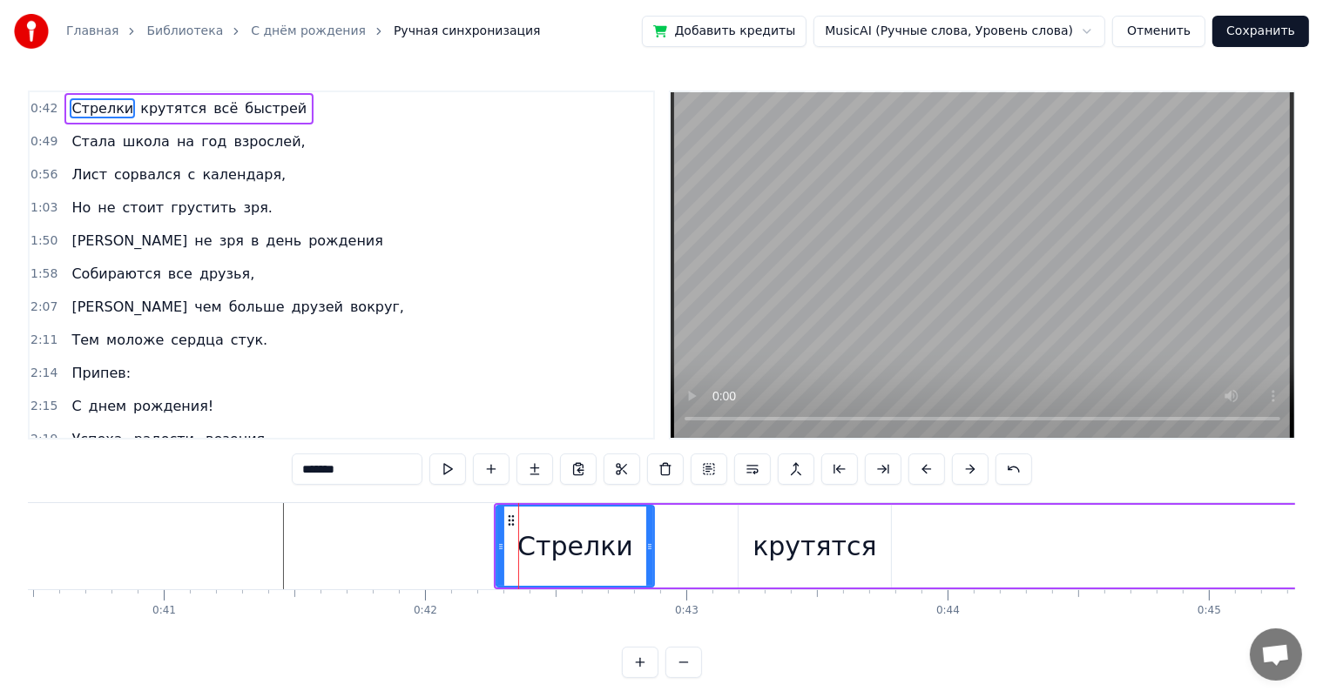
drag, startPoint x: 553, startPoint y: 549, endPoint x: 528, endPoint y: 549, distance: 25.3
click at [528, 549] on div "Стрелки" at bounding box center [575, 546] width 116 height 39
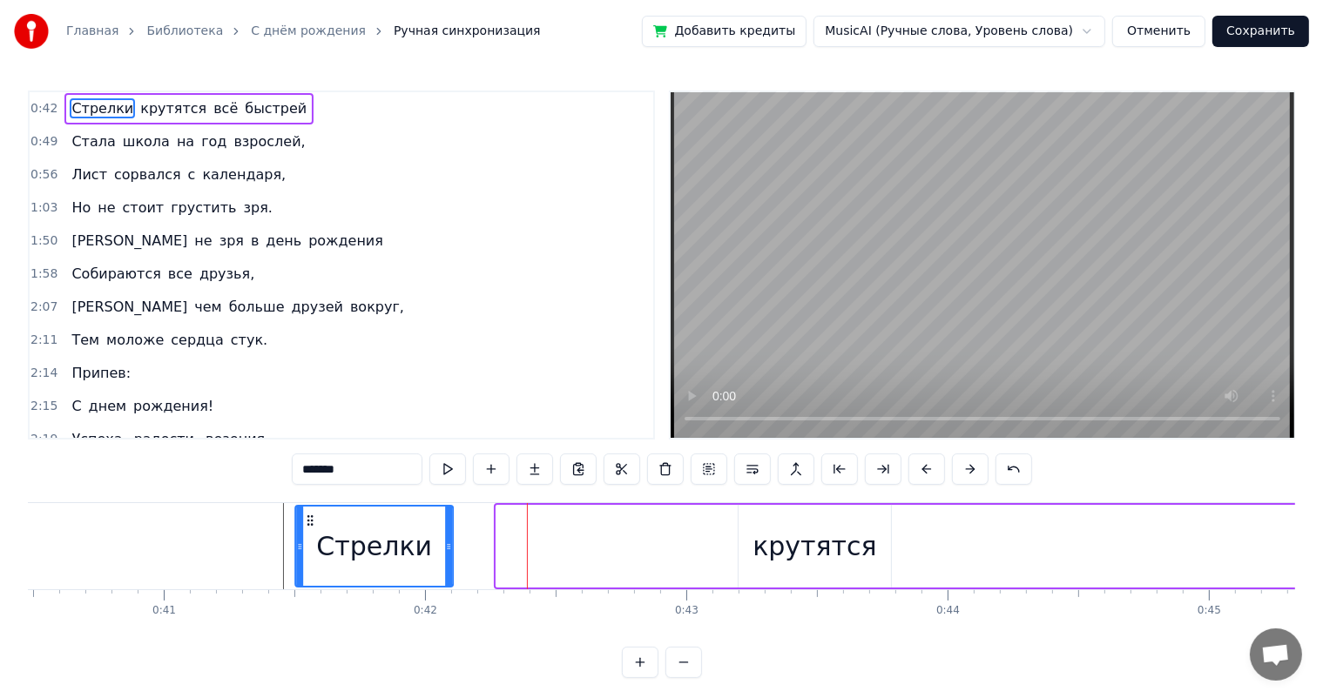
drag, startPoint x: 510, startPoint y: 524, endPoint x: 309, endPoint y: 525, distance: 201.2
click at [309, 525] on icon at bounding box center [310, 521] width 14 height 14
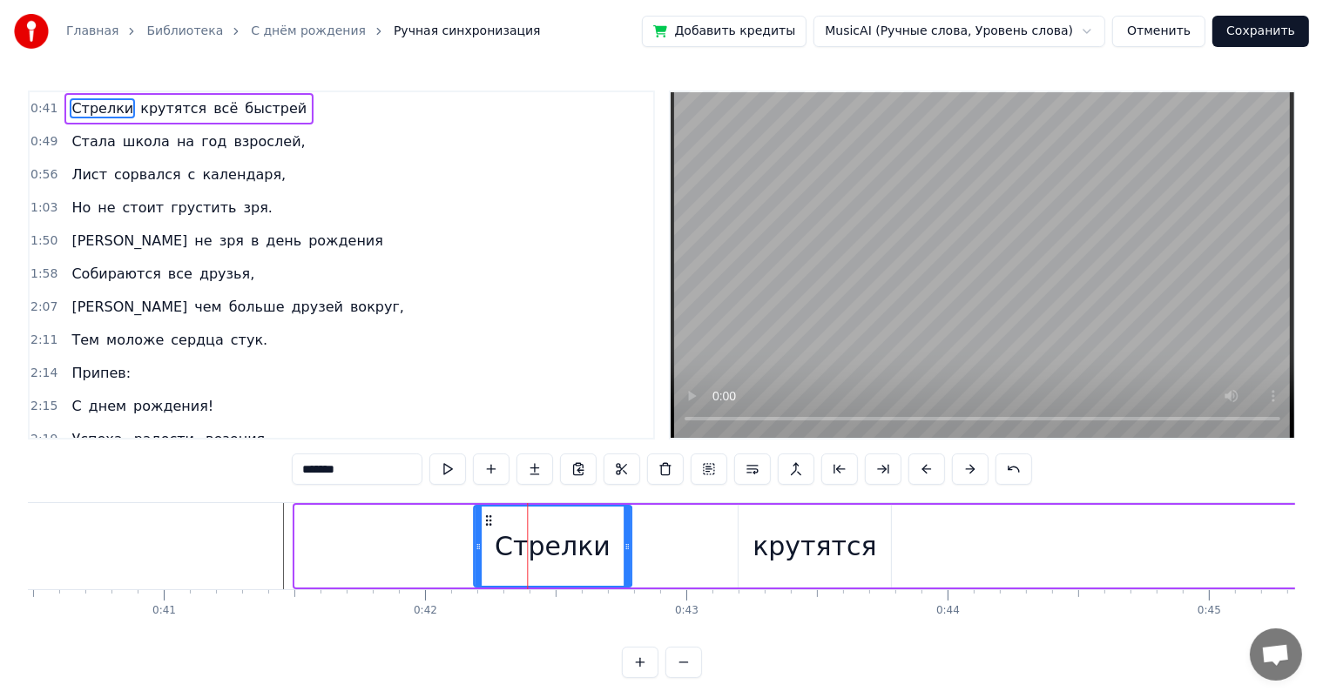
drag, startPoint x: 309, startPoint y: 520, endPoint x: 488, endPoint y: 533, distance: 179.0
click at [488, 533] on div "Стрелки" at bounding box center [553, 546] width 156 height 79
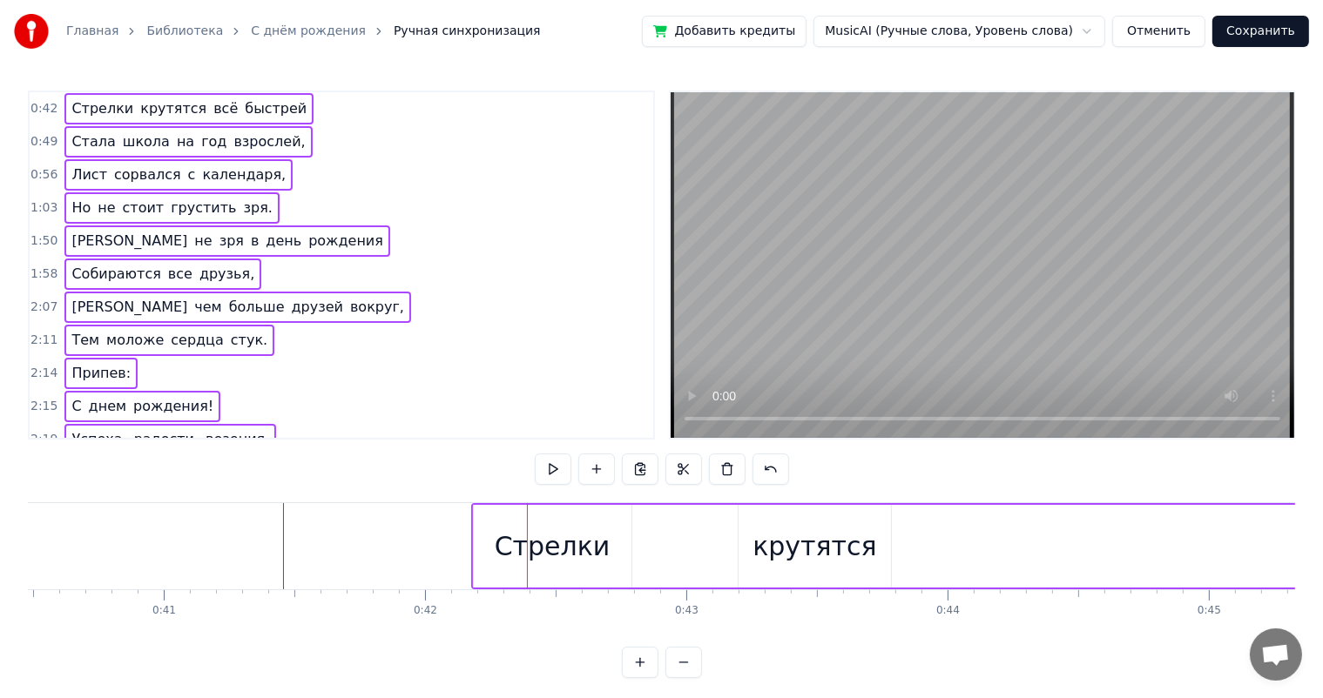
click at [505, 528] on div "Стрелки" at bounding box center [553, 546] width 116 height 39
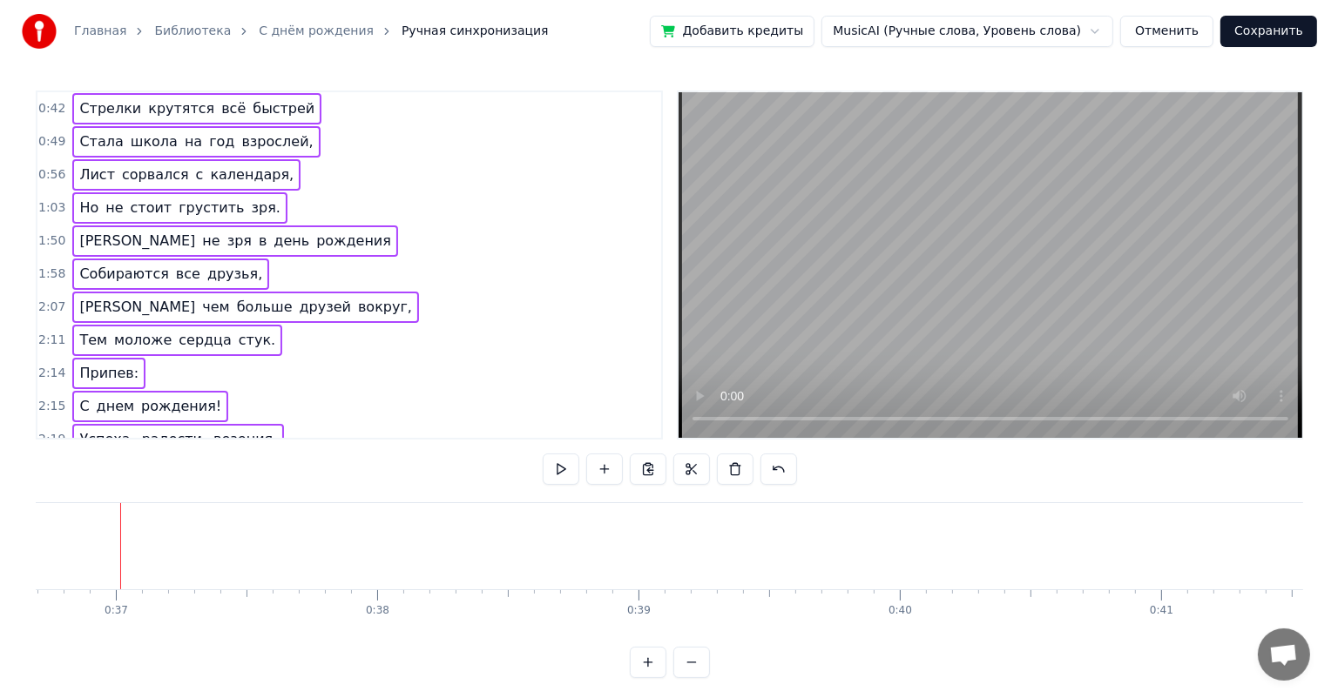
scroll to position [0, 9583]
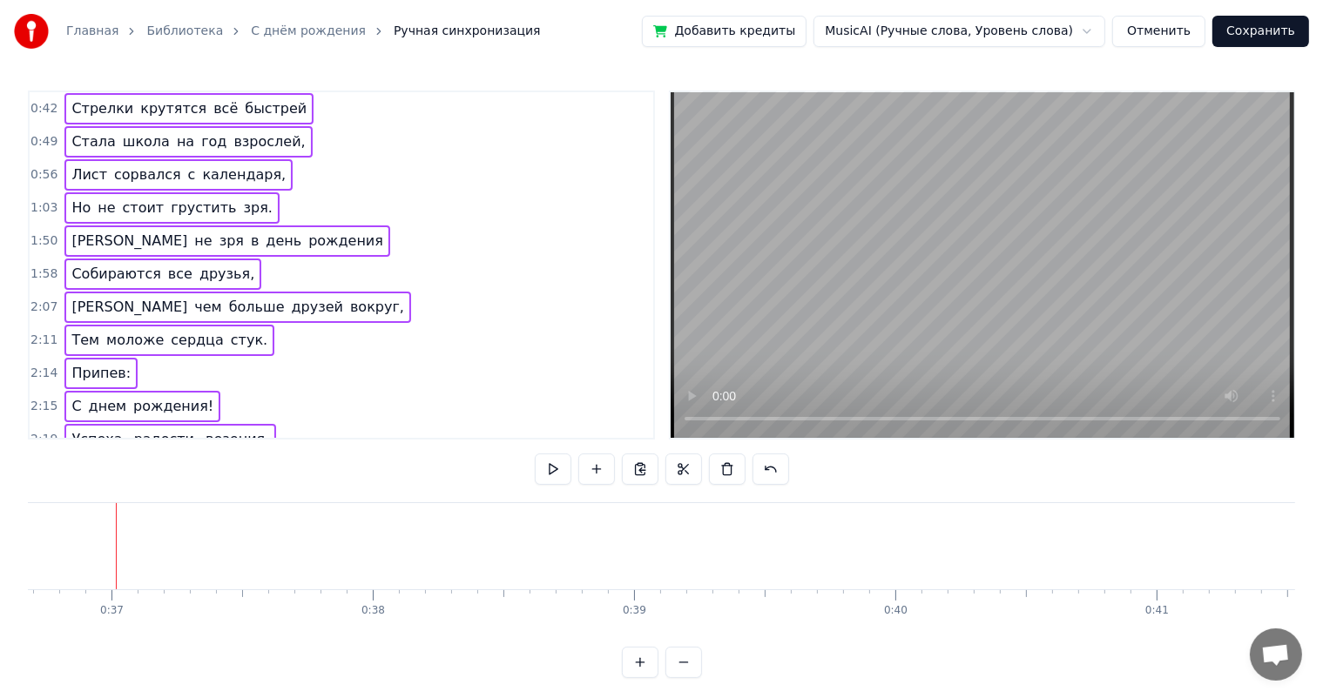
click at [588, 45] on div "Главная Библиотека С днём рождения Ручная синхронизация Добавить кредиты MusicA…" at bounding box center [661, 31] width 1323 height 63
click at [1042, 32] on html "Главная Библиотека С днём рождения Ручная синхронизация Добавить кредиты MusicA…" at bounding box center [661, 353] width 1323 height 706
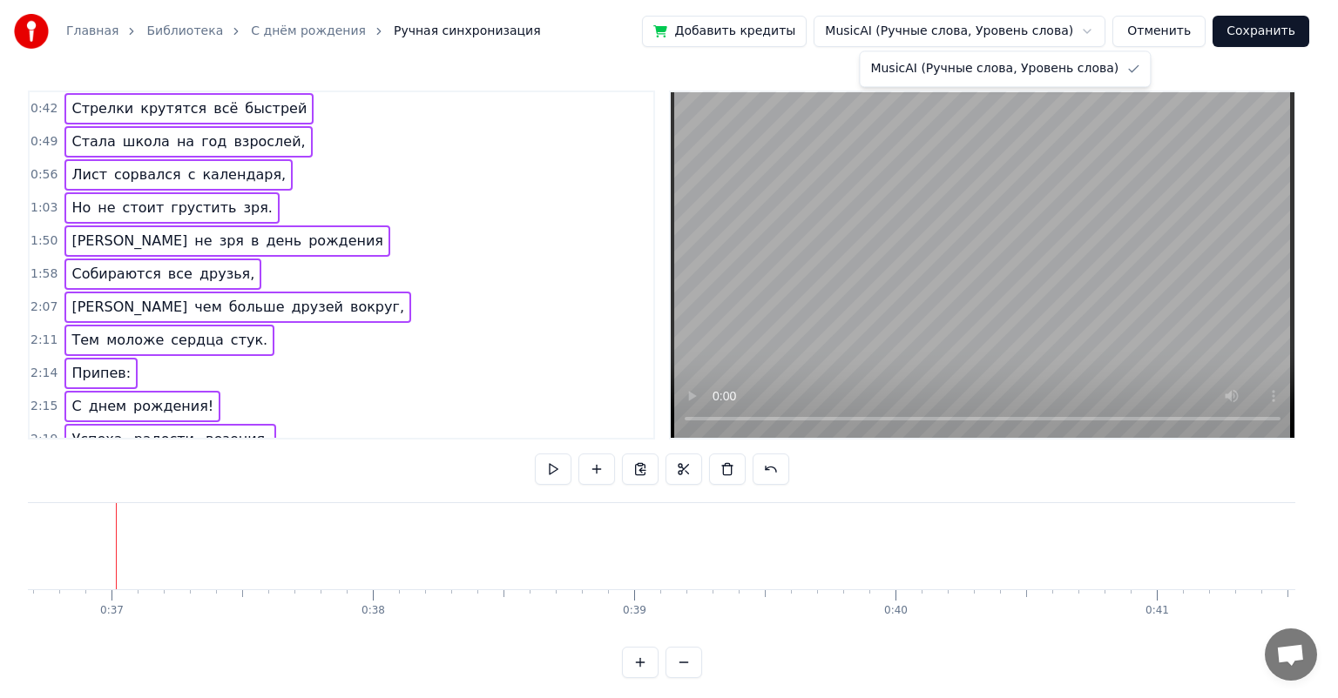
click at [1042, 32] on html "Главная Библиотека С днём рождения Ручная синхронизация Добавить кредиты MusicA…" at bounding box center [669, 353] width 1338 height 706
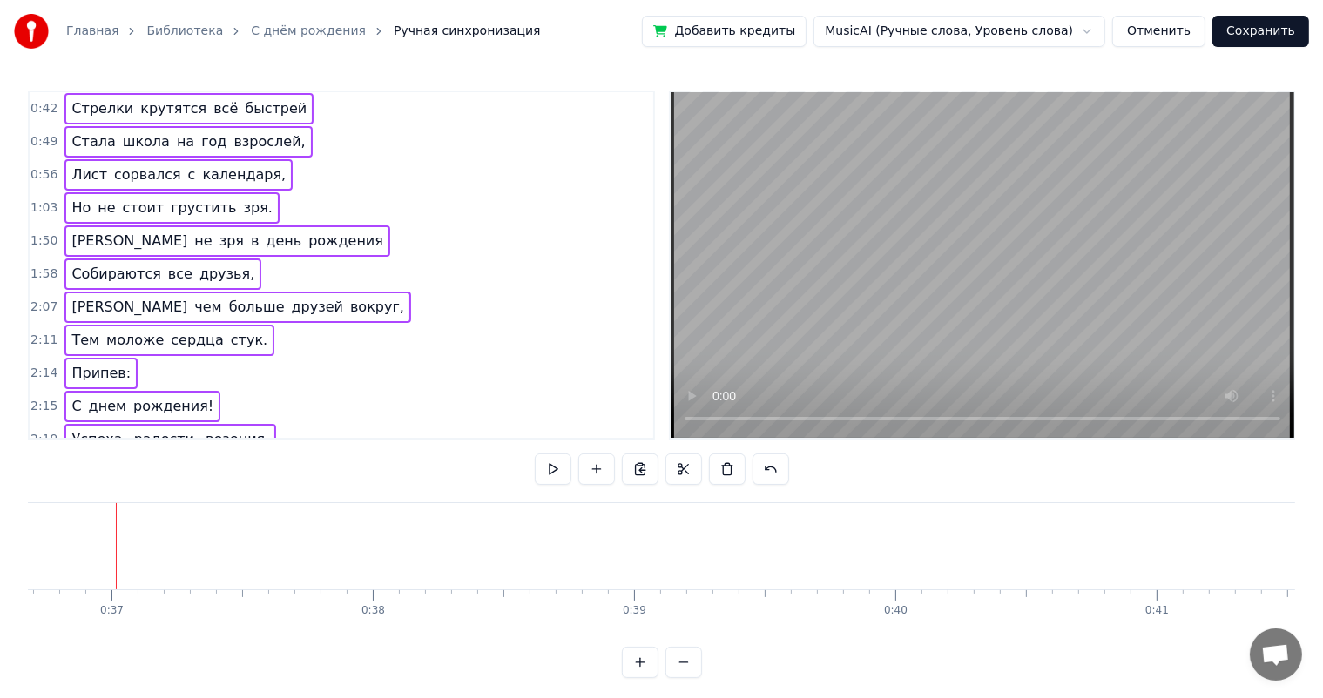
click at [304, 28] on link "С днём рождения" at bounding box center [308, 31] width 115 height 17
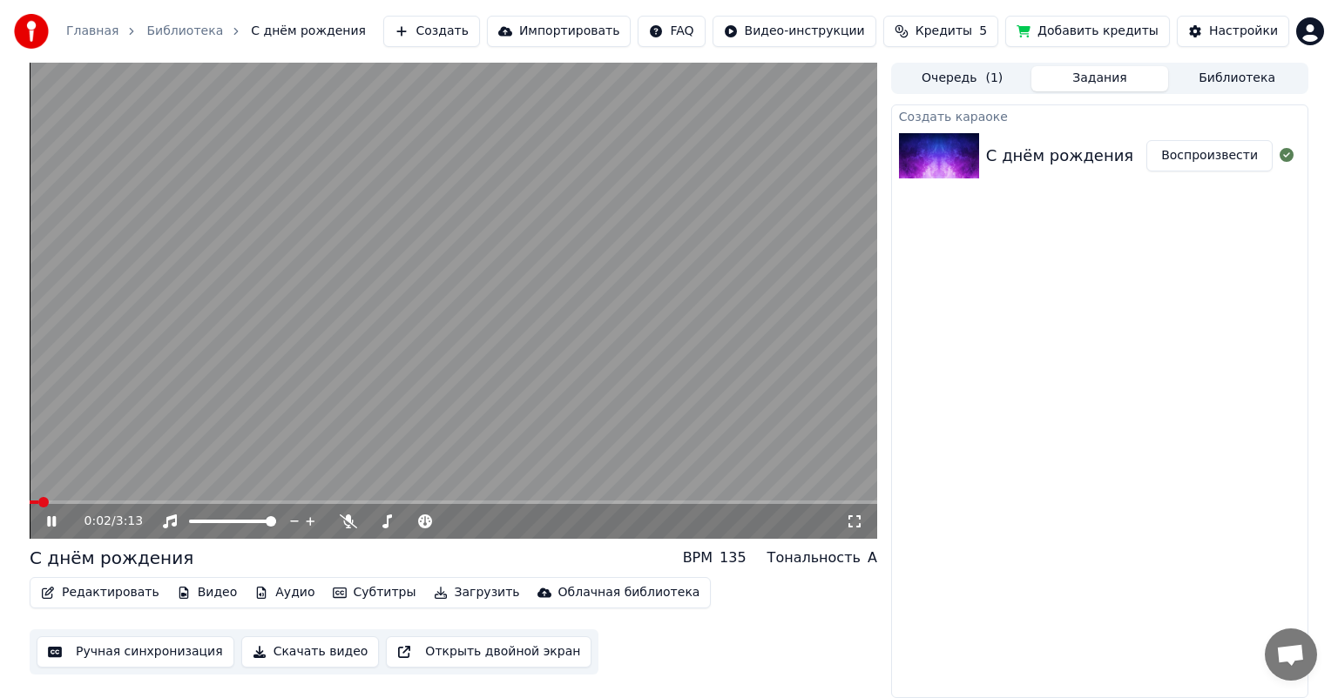
click at [367, 594] on button "Субтитры" at bounding box center [375, 593] width 98 height 24
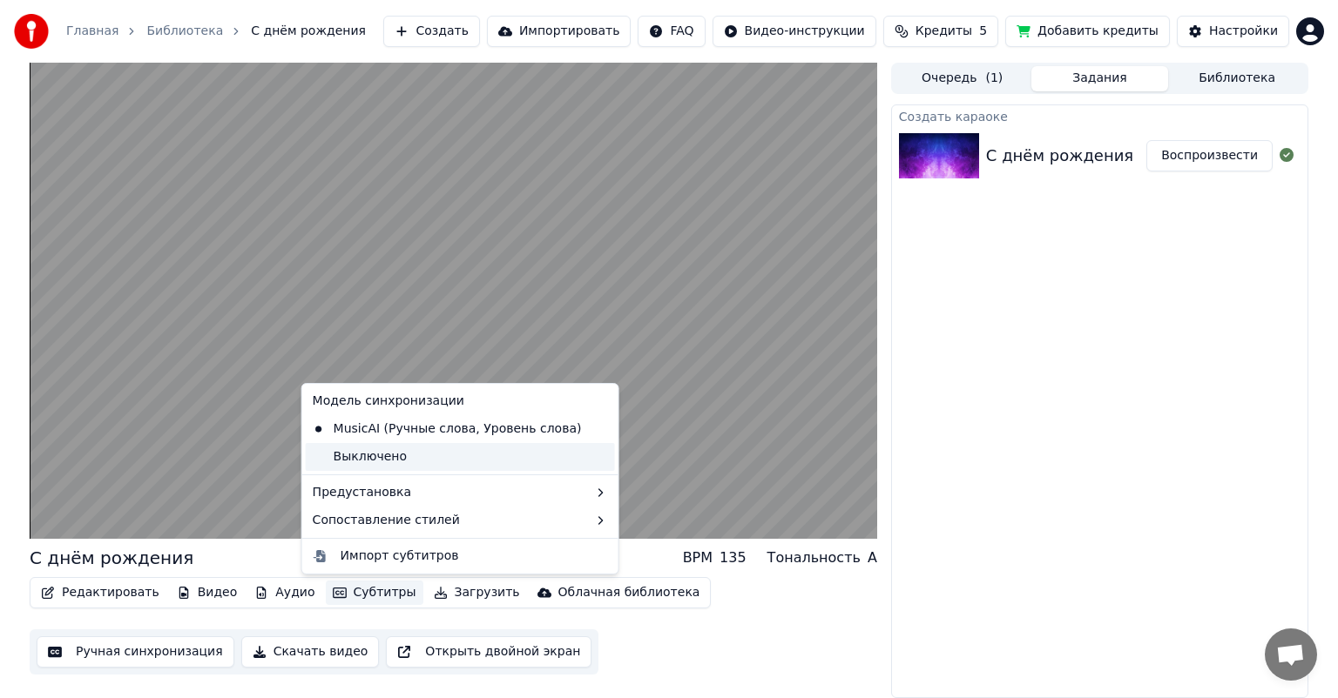
click at [387, 457] on div "Выключено" at bounding box center [460, 457] width 309 height 28
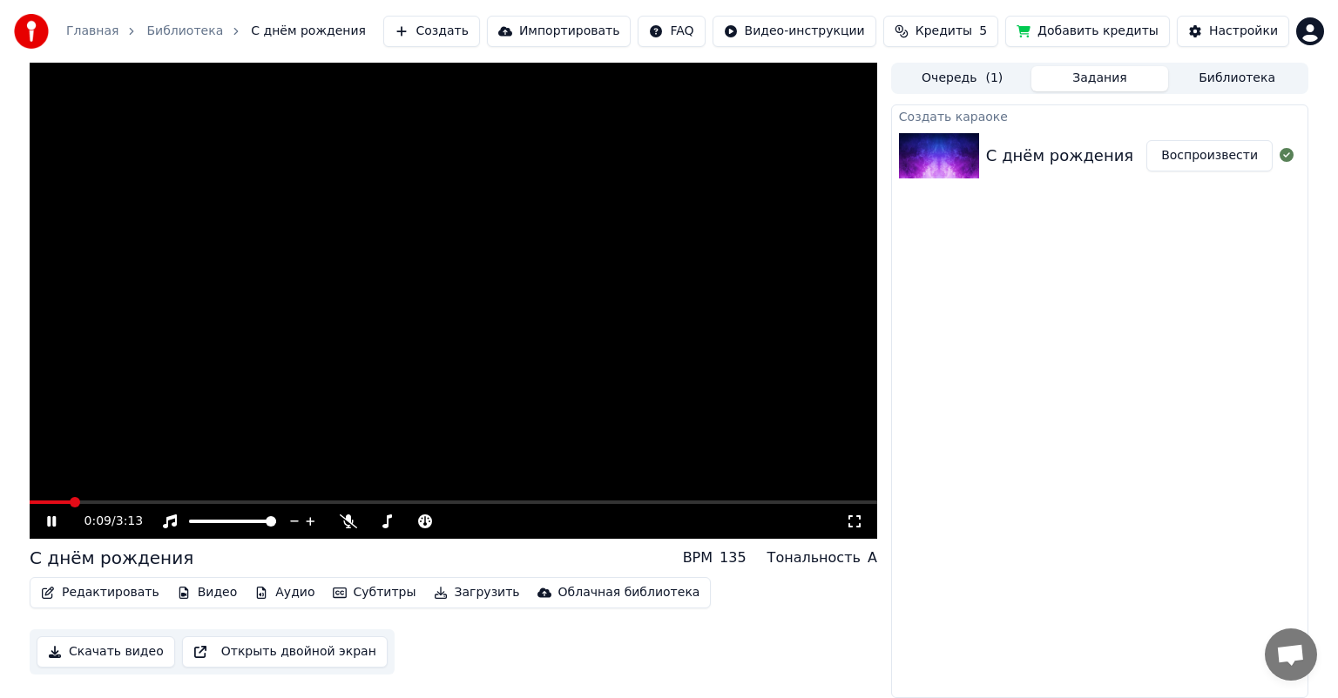
click at [105, 498] on video at bounding box center [453, 301] width 847 height 476
click at [125, 502] on span at bounding box center [453, 502] width 847 height 3
click at [44, 521] on icon at bounding box center [64, 522] width 41 height 14
click at [190, 502] on span at bounding box center [453, 502] width 847 height 3
click at [240, 501] on span at bounding box center [453, 502] width 847 height 3
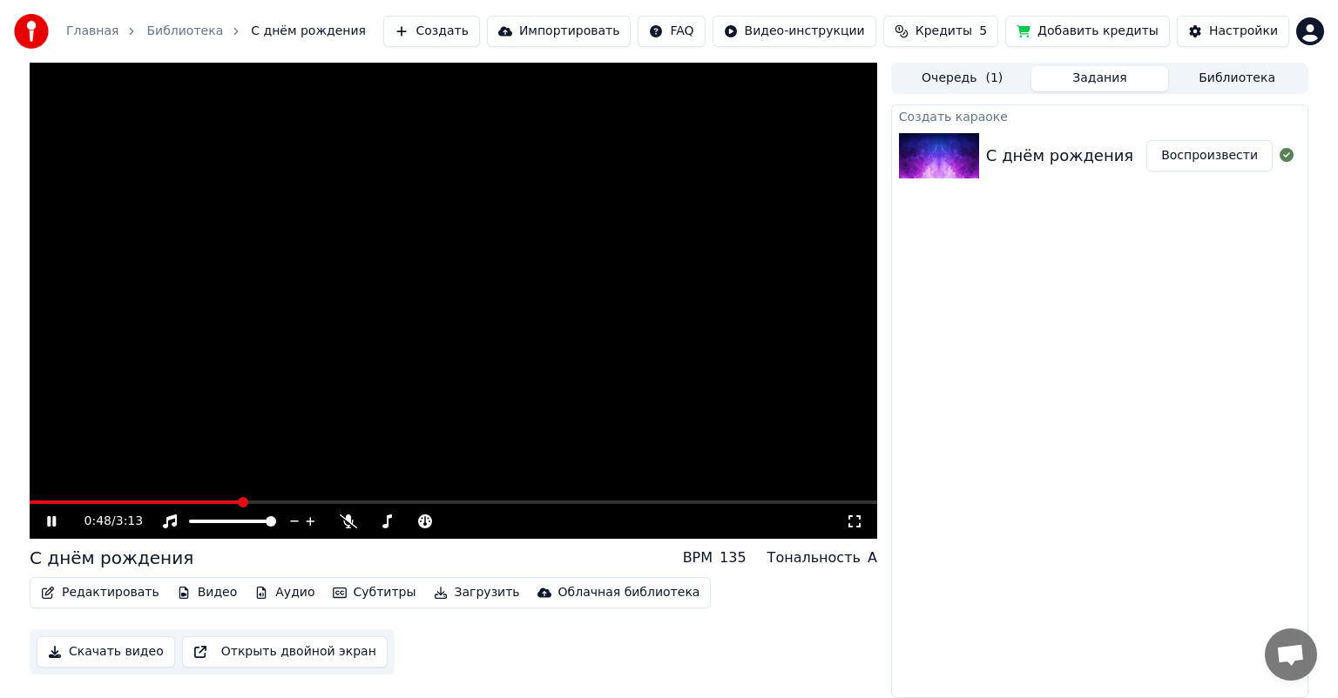
click at [267, 500] on video at bounding box center [453, 301] width 847 height 476
click at [281, 500] on video at bounding box center [453, 301] width 847 height 476
click at [286, 502] on span at bounding box center [453, 502] width 847 height 3
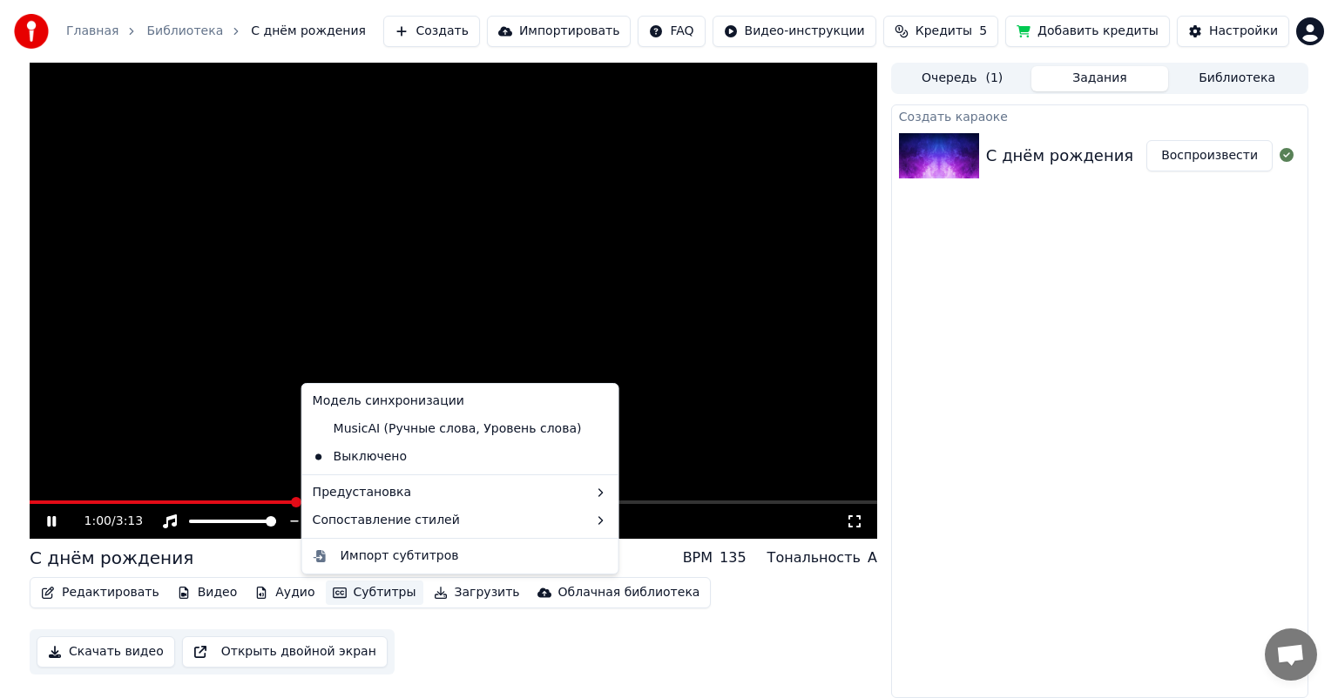
click at [352, 592] on button "Субтитры" at bounding box center [375, 593] width 98 height 24
click at [414, 438] on div "MusicAI (Ручные слова, Уровень слова)" at bounding box center [447, 429] width 283 height 28
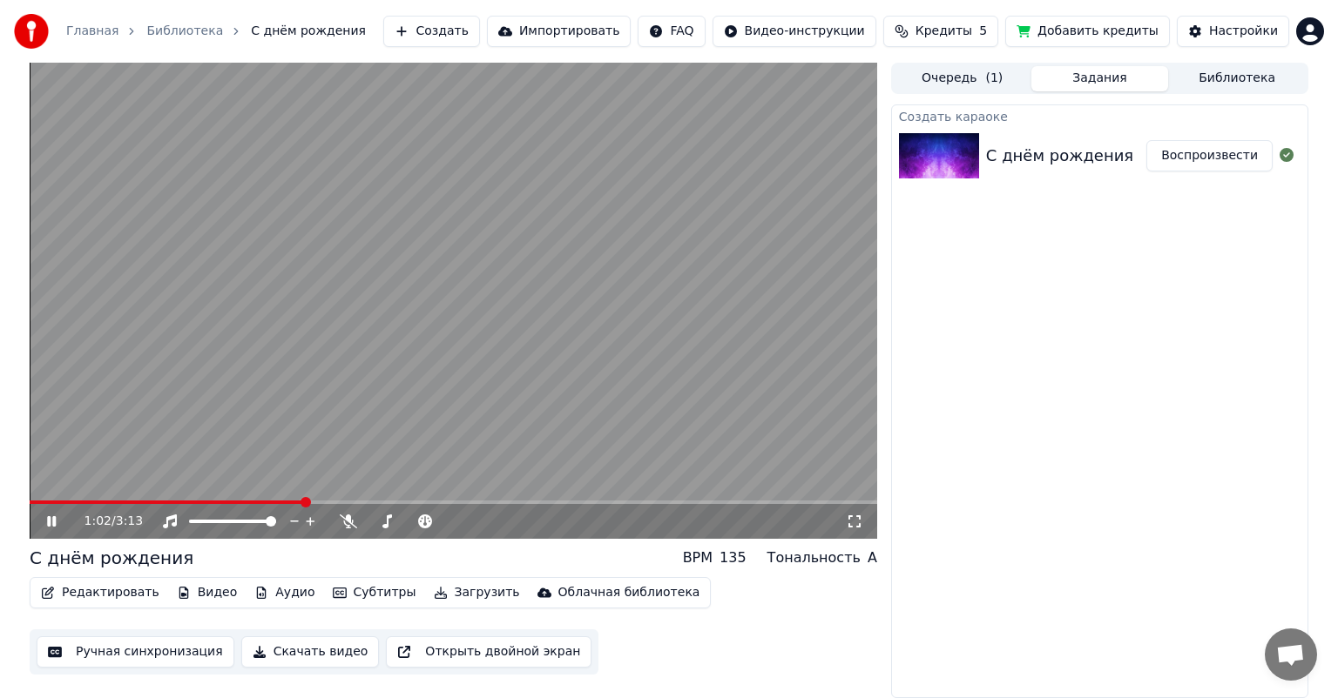
click at [246, 498] on video at bounding box center [453, 301] width 847 height 476
click at [193, 507] on div "1:02 / 3:13" at bounding box center [453, 521] width 847 height 35
click at [195, 498] on video at bounding box center [453, 301] width 847 height 476
click at [192, 502] on span at bounding box center [167, 502] width 275 height 3
click at [143, 502] on span at bounding box center [111, 502] width 162 height 3
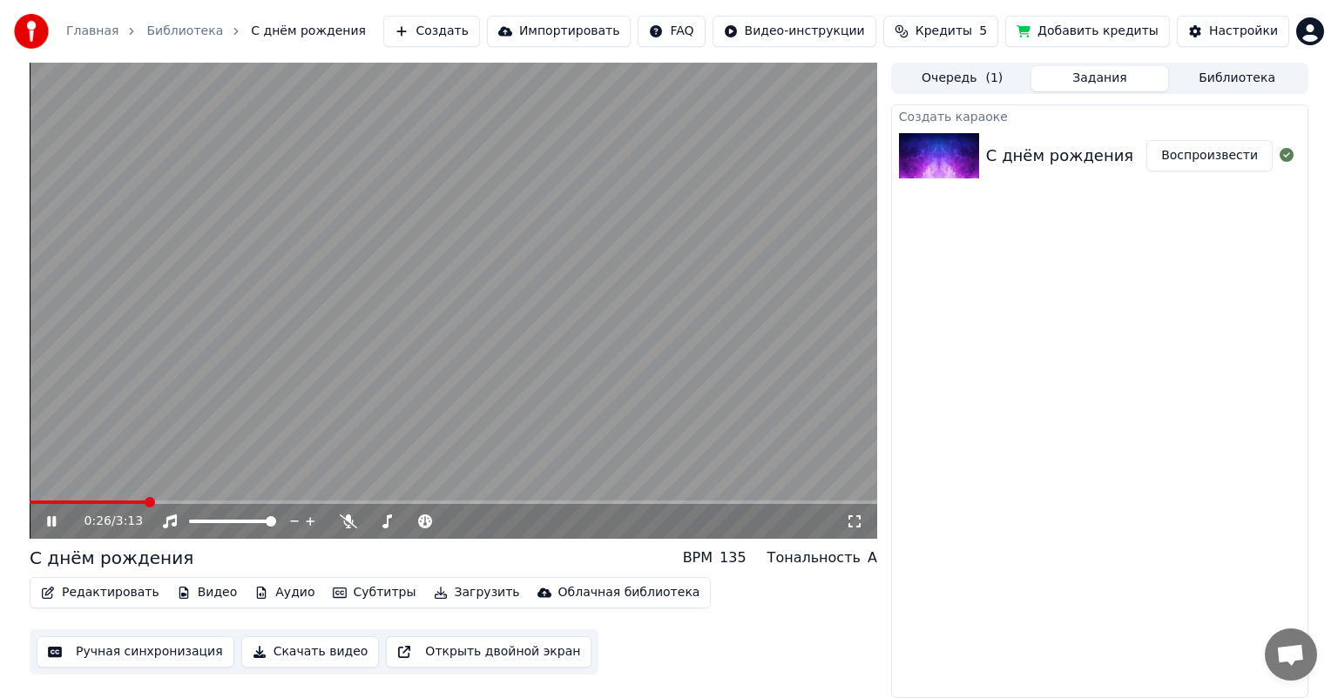
click at [109, 503] on span at bounding box center [88, 502] width 117 height 3
click at [80, 503] on span at bounding box center [69, 502] width 79 height 3
click at [48, 523] on icon at bounding box center [51, 521] width 9 height 10
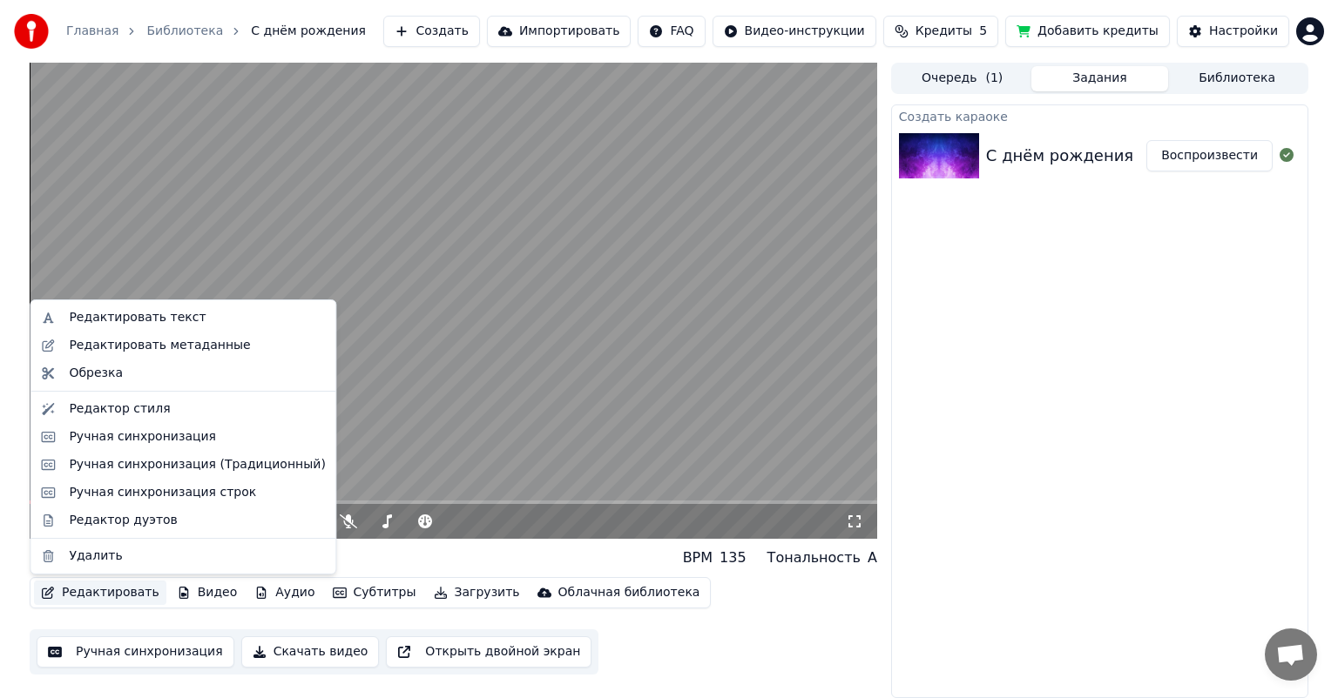
click at [137, 596] on button "Редактировать" at bounding box center [100, 593] width 132 height 24
click at [223, 469] on div "Ручная синхронизация (Традиционный)" at bounding box center [197, 464] width 256 height 17
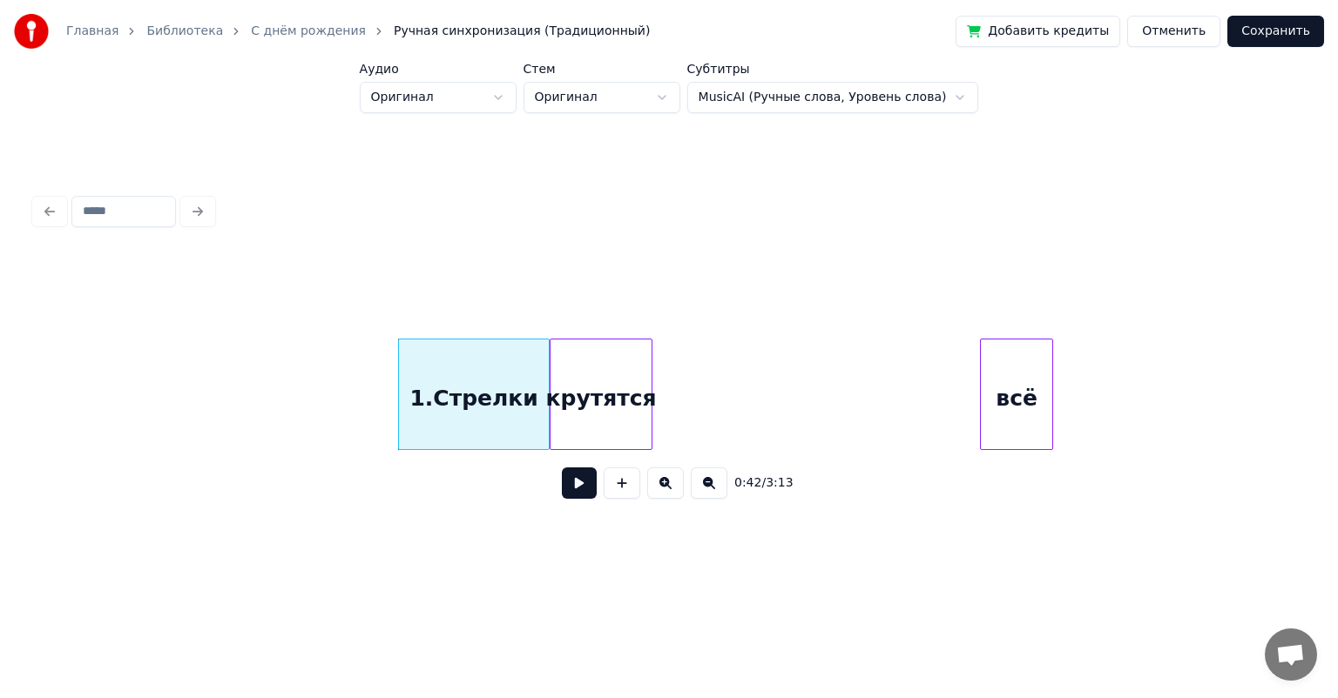
scroll to position [0, 6779]
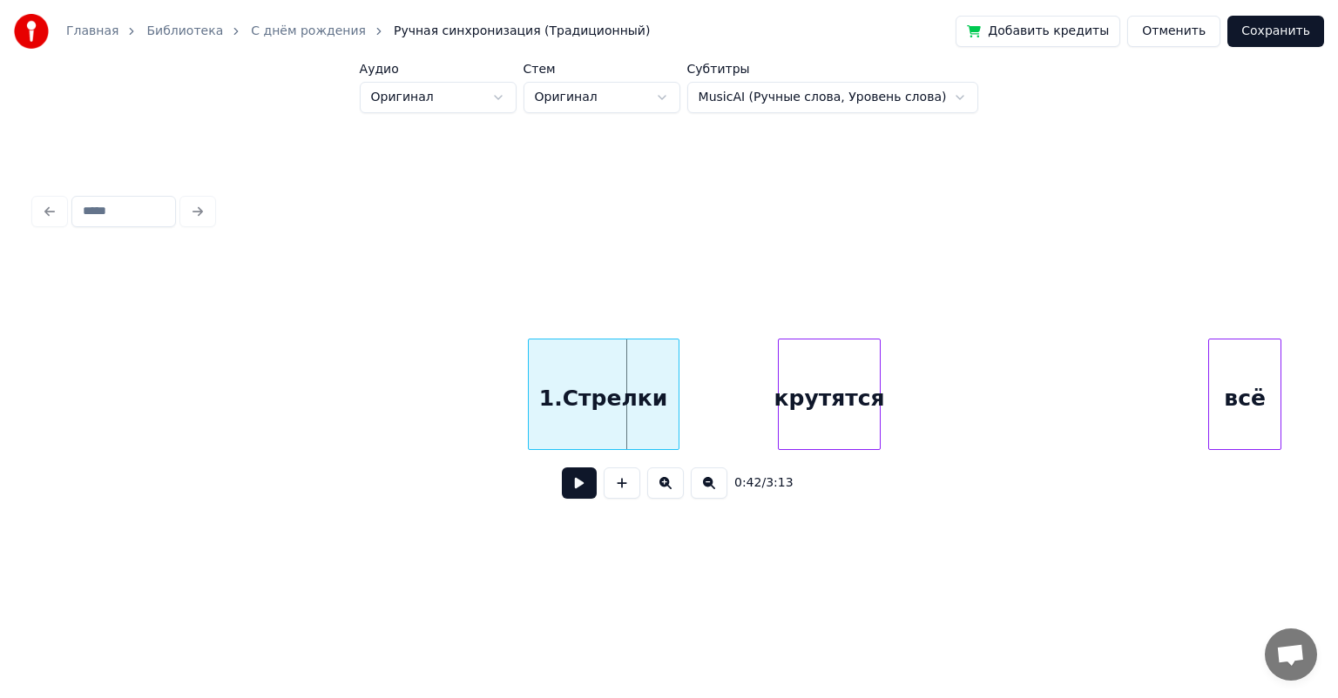
click at [529, 386] on div "1.Стрелки" at bounding box center [604, 399] width 150 height 118
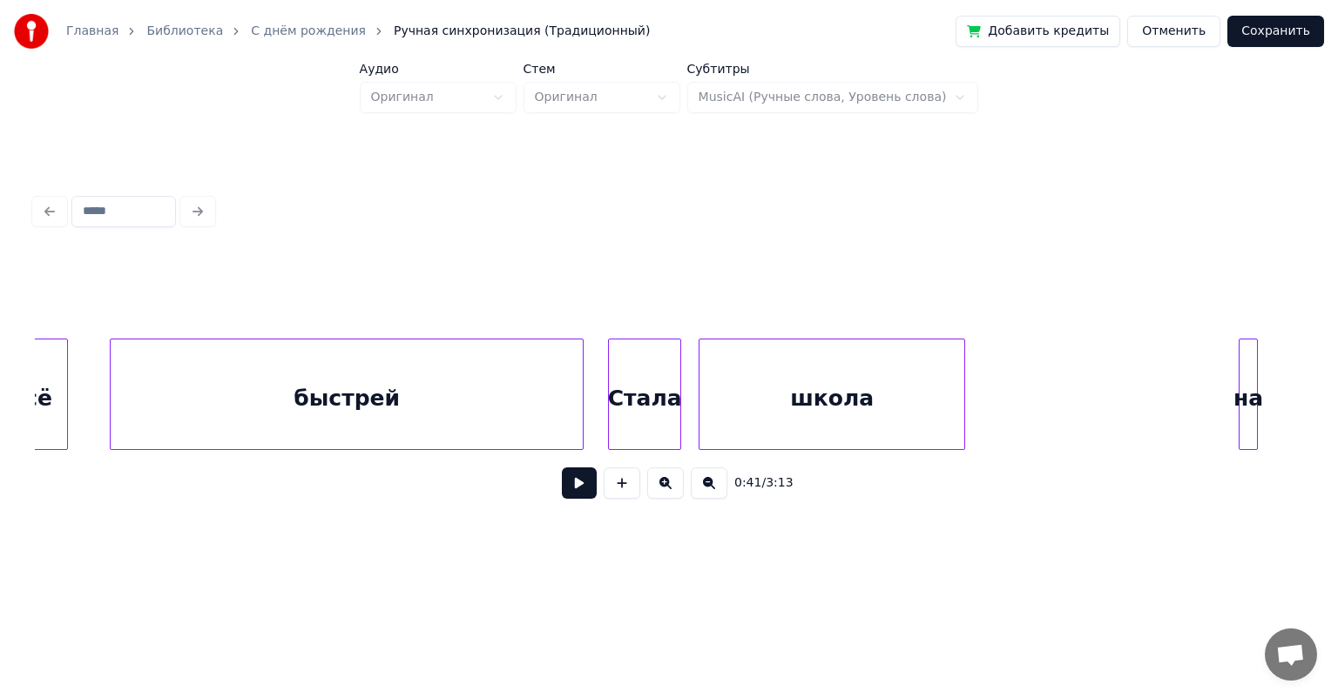
scroll to position [0, 7197]
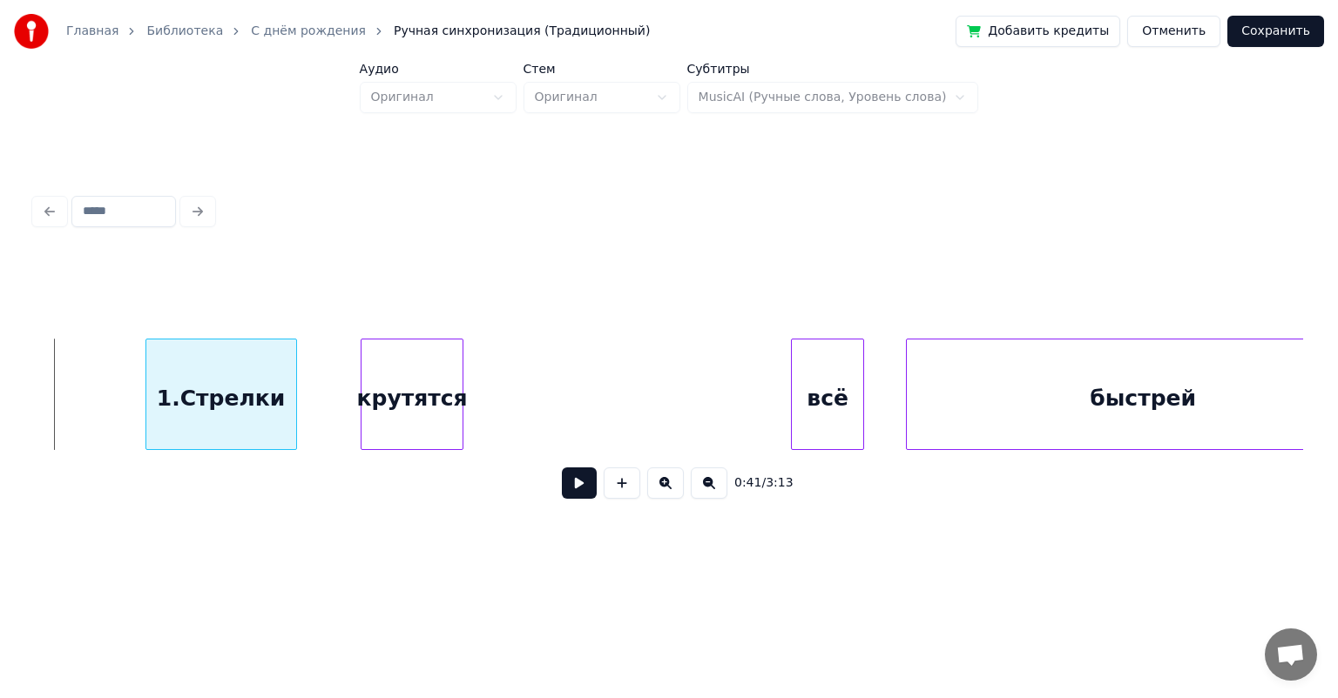
click at [270, 404] on div "1.Стрелки" at bounding box center [221, 399] width 150 height 118
click at [284, 405] on div "1.Стрелки" at bounding box center [228, 399] width 150 height 118
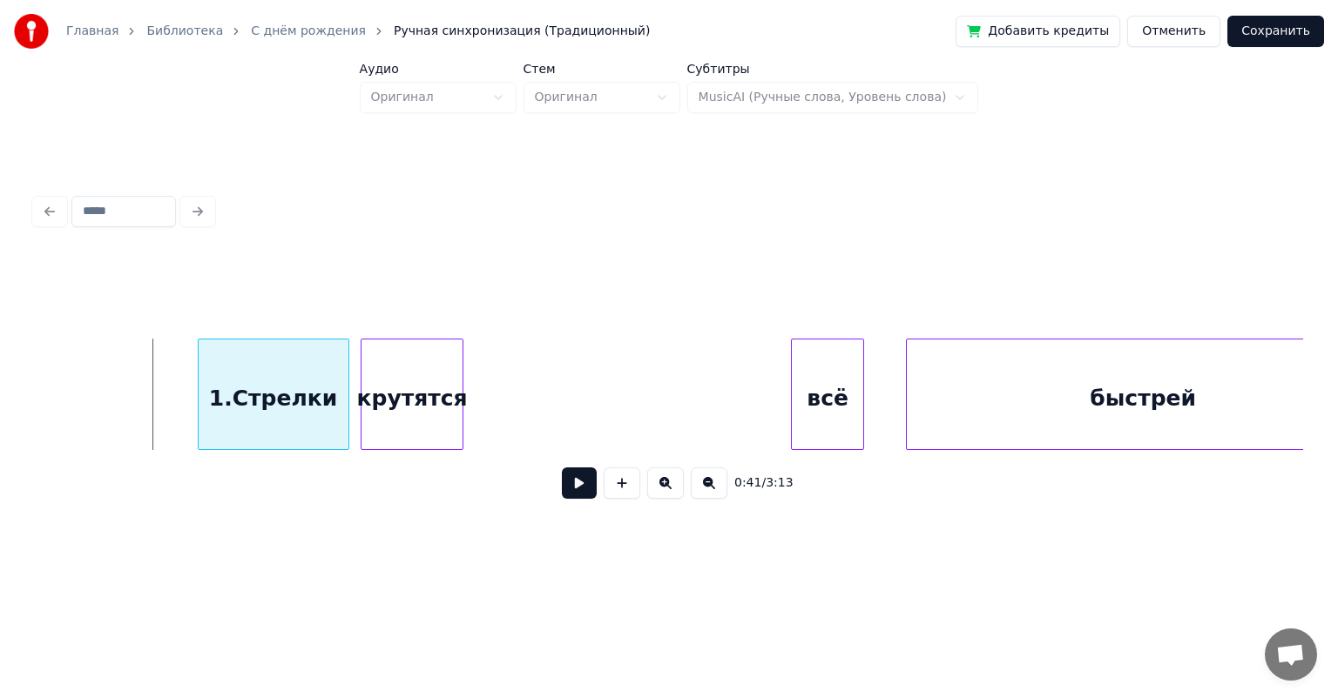
click at [301, 411] on div "1.Стрелки" at bounding box center [274, 399] width 150 height 118
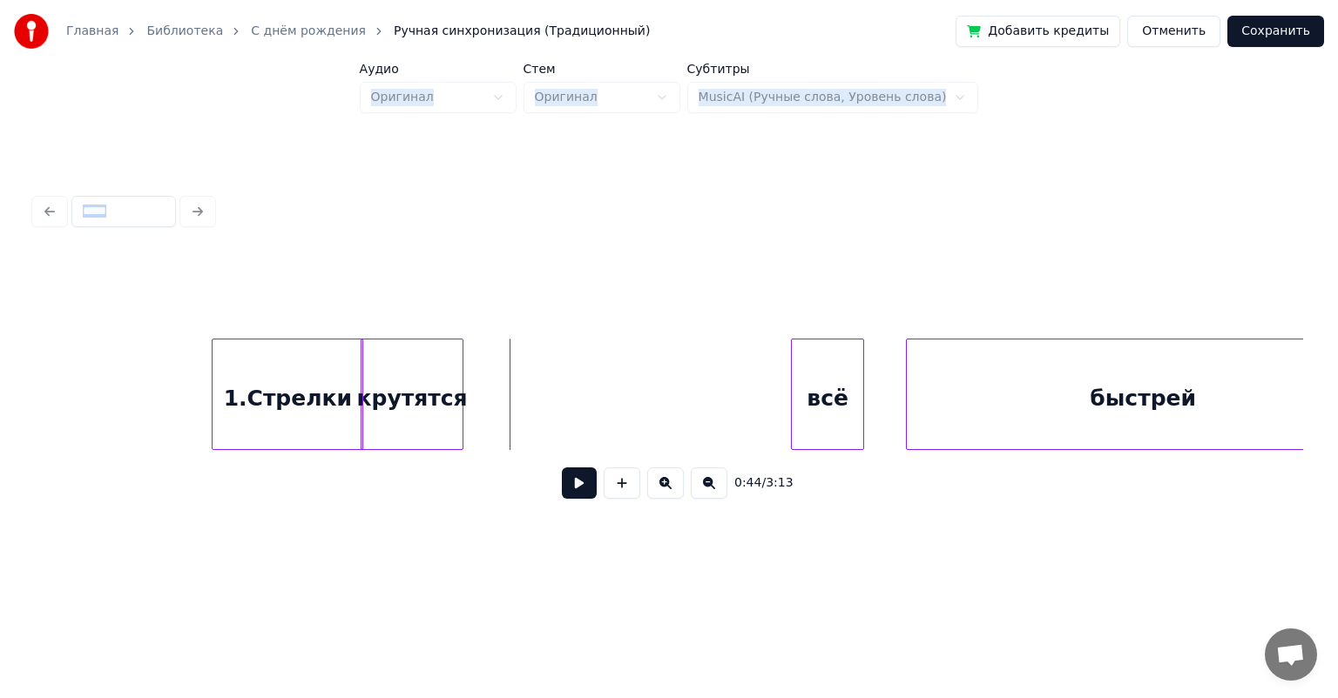
click at [699, 491] on button at bounding box center [709, 483] width 37 height 31
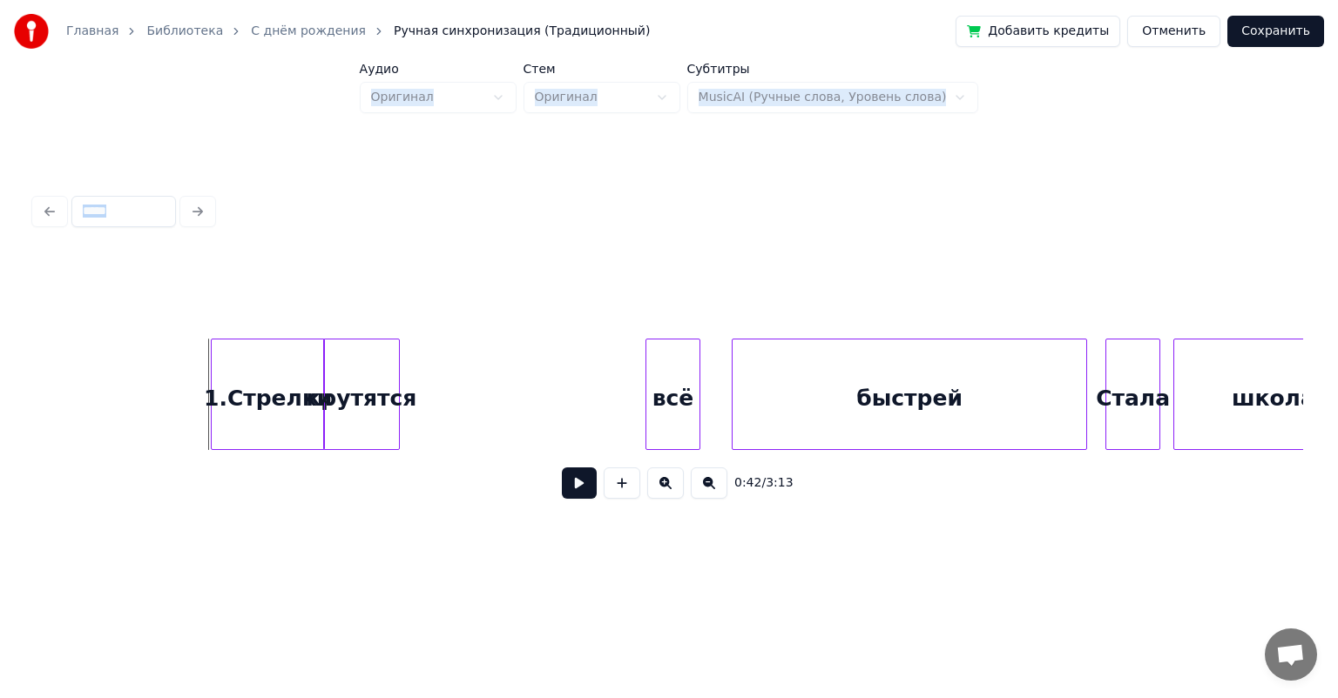
click at [699, 491] on button at bounding box center [709, 483] width 37 height 31
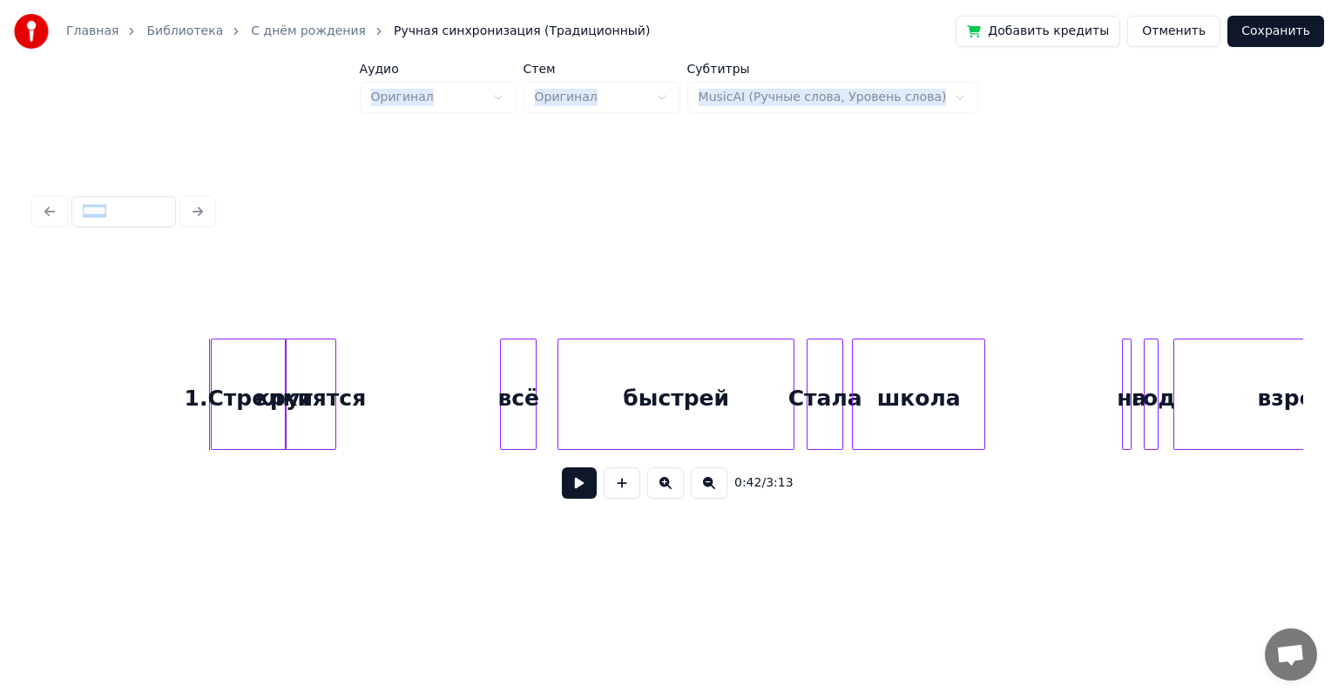
click at [699, 491] on button at bounding box center [709, 483] width 37 height 31
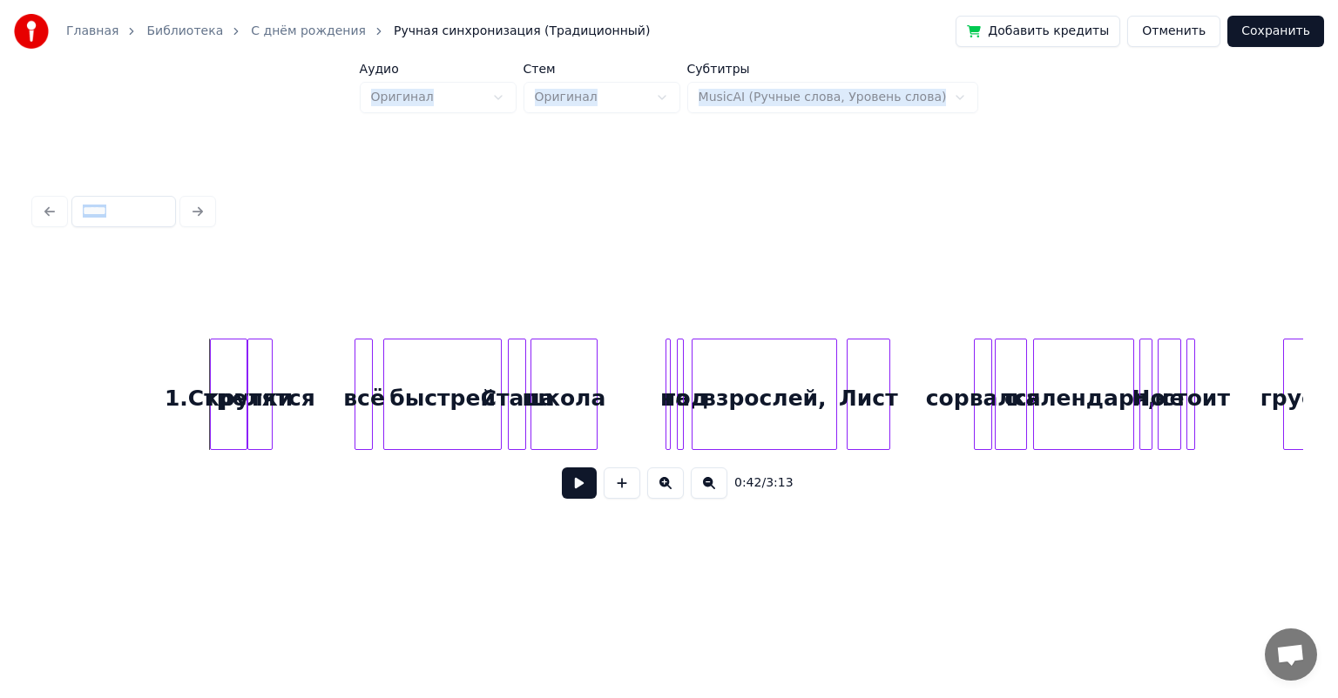
click at [699, 491] on button at bounding box center [709, 483] width 37 height 31
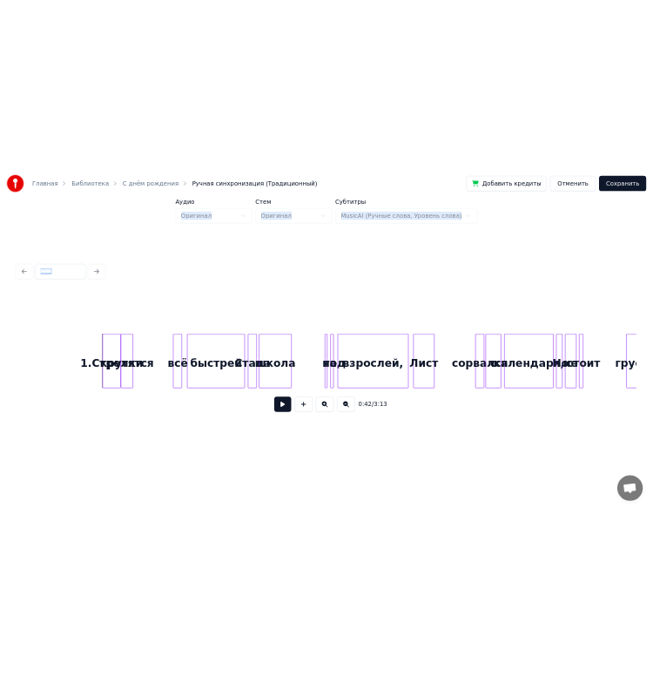
scroll to position [0, 0]
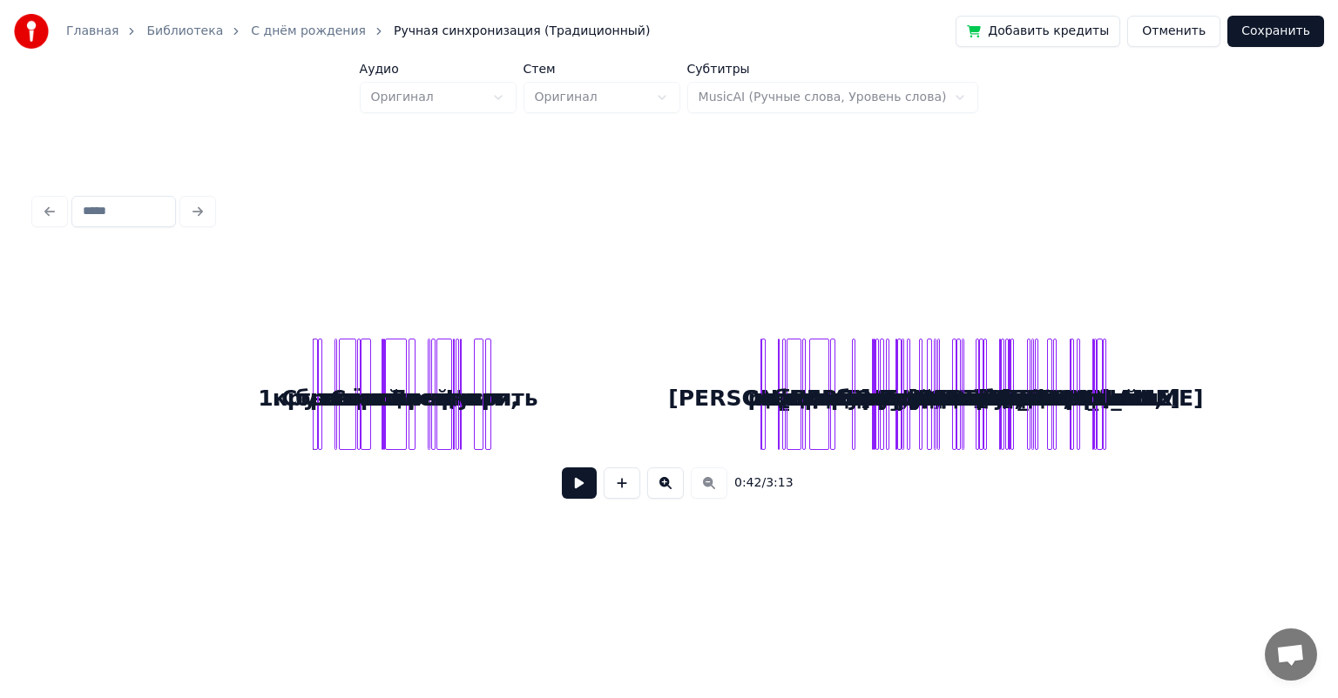
click at [699, 491] on div "0:42 / 3:13" at bounding box center [669, 483] width 1240 height 38
drag, startPoint x: 261, startPoint y: 359, endPoint x: 376, endPoint y: 377, distance: 116.4
click at [376, 377] on div "быстрей всё крутятся 1.Стрелки Стала школа на год взрослей, [PERSON_NAME] сорва…" at bounding box center [669, 394] width 1268 height 111
click at [570, 482] on button at bounding box center [579, 483] width 35 height 31
click at [67, 391] on div "быстрей всё крутятся 1.Стрелки Стала школа на год взрослей, [PERSON_NAME] сорва…" at bounding box center [669, 394] width 1268 height 111
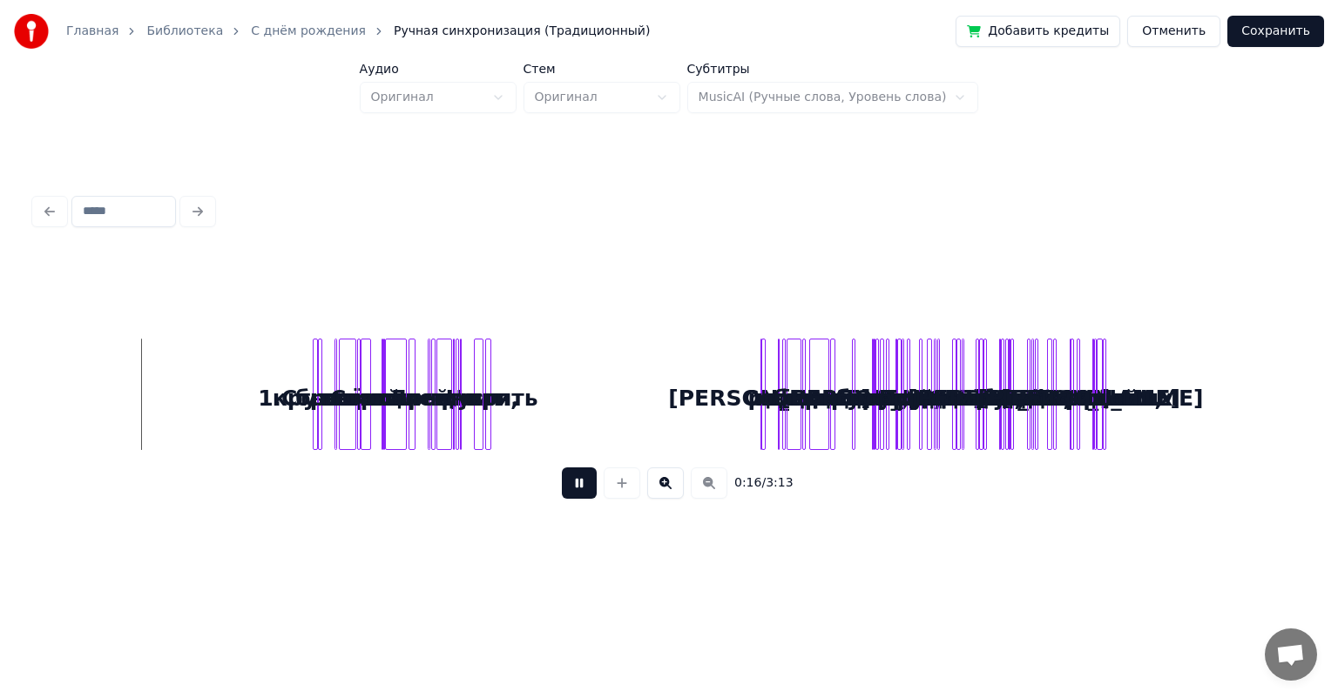
click at [579, 489] on button at bounding box center [579, 483] width 35 height 31
click at [291, 30] on link "С днём рождения" at bounding box center [308, 31] width 115 height 17
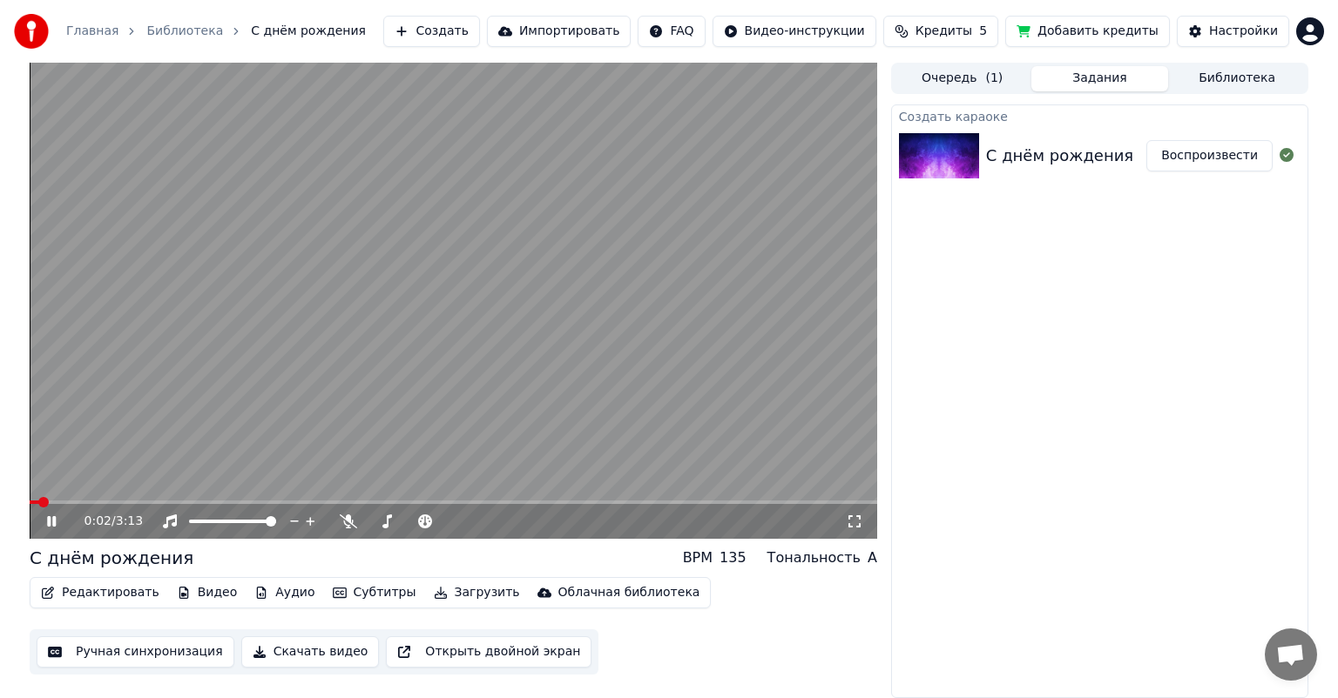
click at [111, 588] on button "Редактировать" at bounding box center [100, 593] width 132 height 24
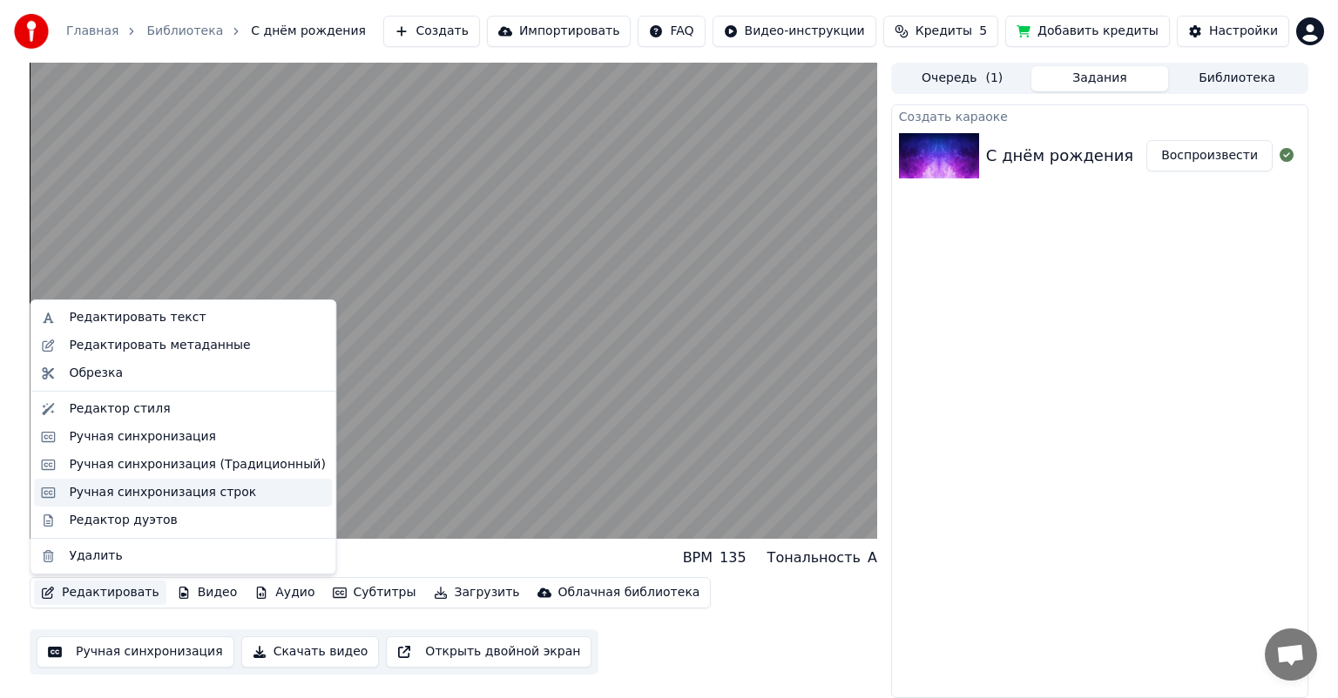
click at [206, 493] on div "Ручная синхронизация строк" at bounding box center [162, 492] width 187 height 17
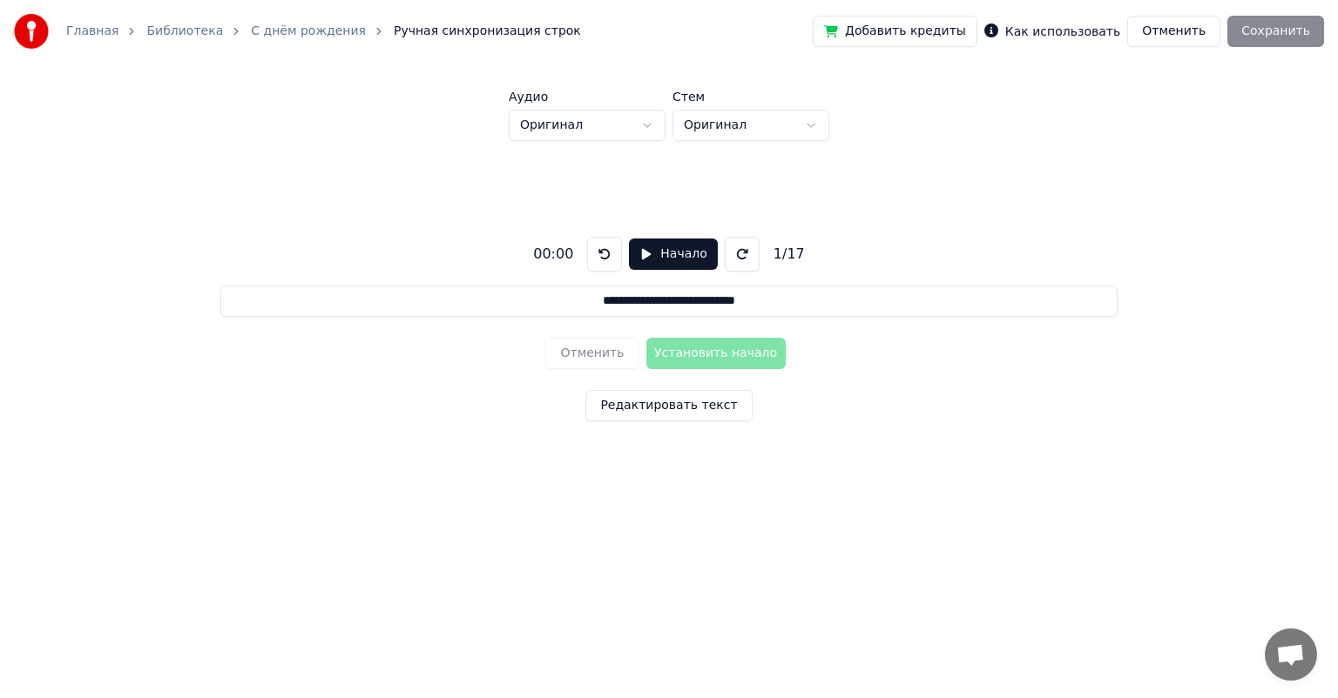
click at [661, 256] on button "Начало" at bounding box center [673, 254] width 88 height 31
click at [701, 356] on button "Установить начало" at bounding box center [715, 353] width 139 height 31
click at [669, 259] on button "Пауза" at bounding box center [672, 254] width 79 height 31
drag, startPoint x: 779, startPoint y: 5, endPoint x: 1129, endPoint y: 203, distance: 401.3
click at [1300, 226] on div "**********" at bounding box center [669, 254] width 1338 height 509
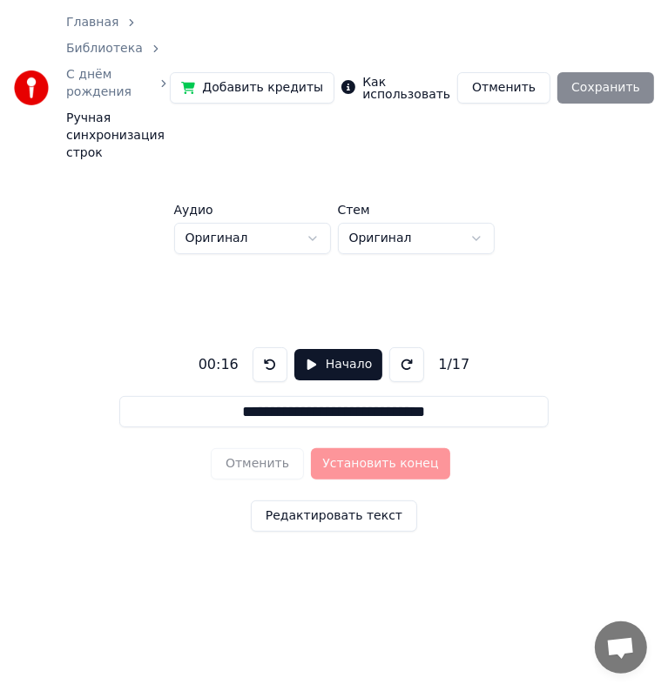
click at [270, 347] on button at bounding box center [270, 364] width 35 height 35
click at [324, 349] on button "Начало" at bounding box center [338, 364] width 88 height 31
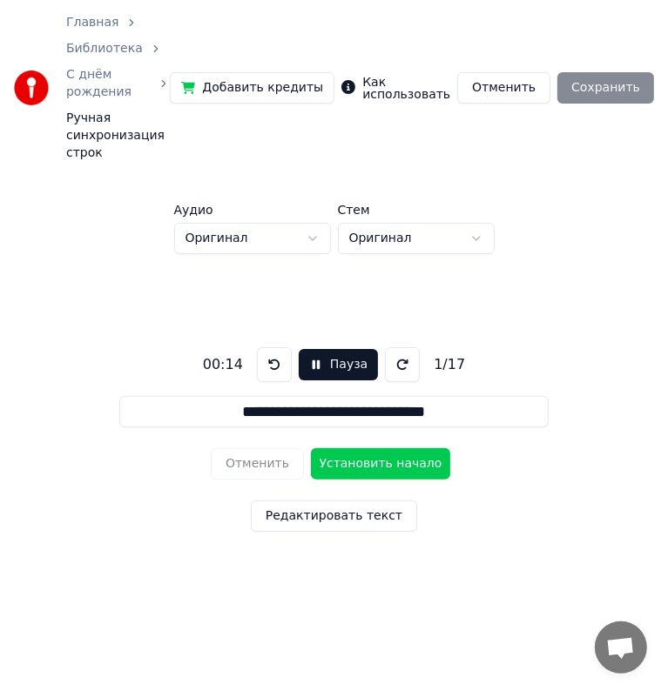
click at [355, 448] on button "Установить начало" at bounding box center [380, 463] width 139 height 31
click at [355, 448] on button "Установить конец" at bounding box center [380, 463] width 139 height 31
click at [355, 448] on button "Установить начало" at bounding box center [380, 463] width 139 height 31
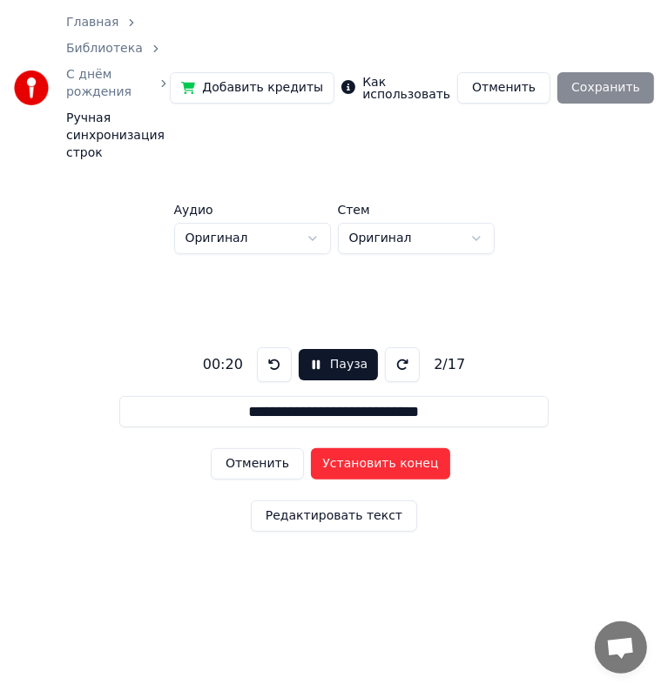
click at [355, 448] on button "Установить конец" at bounding box center [380, 463] width 139 height 31
click at [355, 448] on button "Установить начало" at bounding box center [380, 463] width 139 height 31
click at [355, 448] on button "Установить конец" at bounding box center [380, 463] width 139 height 31
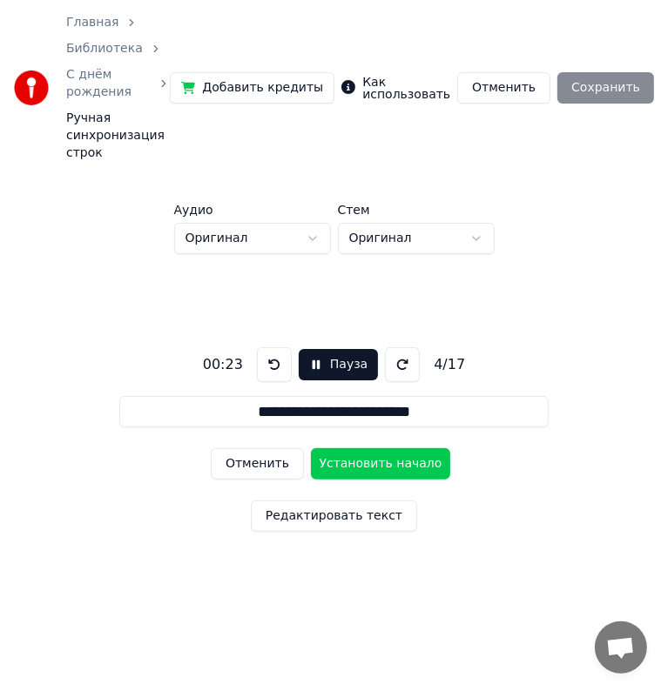
click at [355, 448] on button "Установить начало" at bounding box center [380, 463] width 139 height 31
click at [355, 448] on button "Установить конец" at bounding box center [380, 463] width 139 height 31
click at [264, 347] on button at bounding box center [274, 364] width 35 height 35
click at [326, 349] on button "Пауза" at bounding box center [338, 364] width 79 height 31
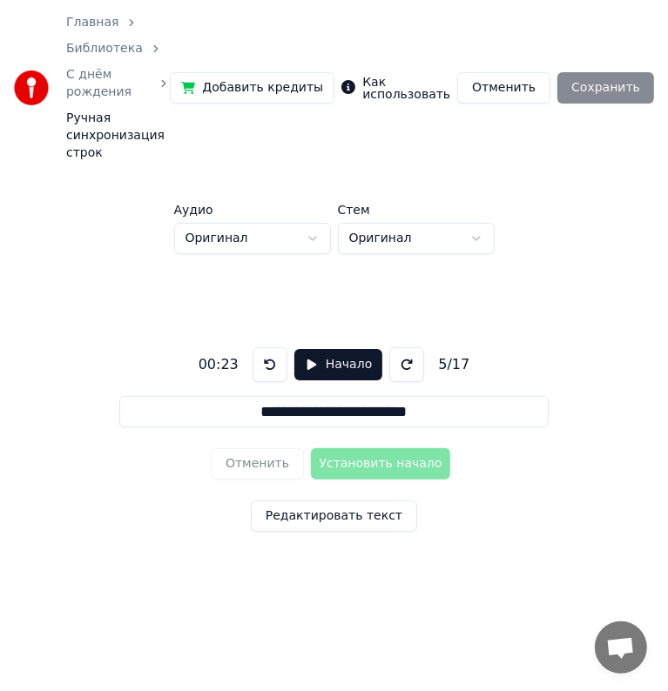
click at [254, 347] on button at bounding box center [270, 364] width 35 height 35
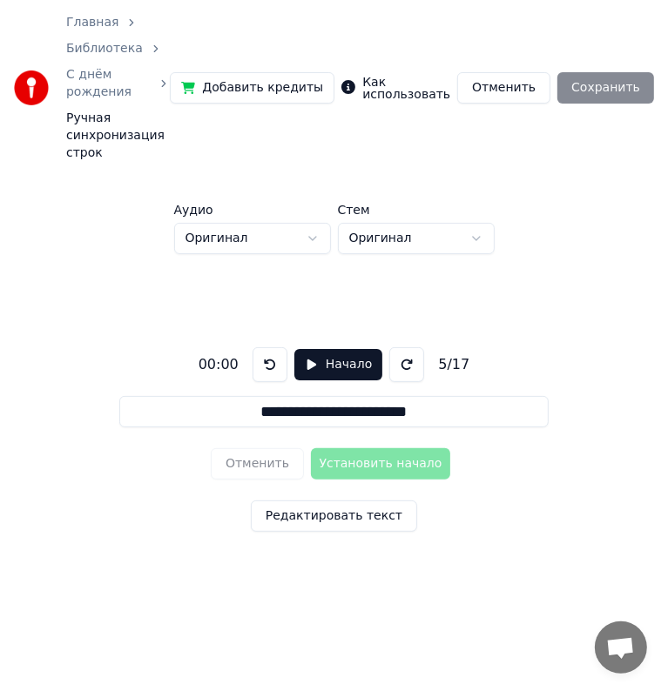
click at [316, 349] on button "Начало" at bounding box center [338, 364] width 88 height 31
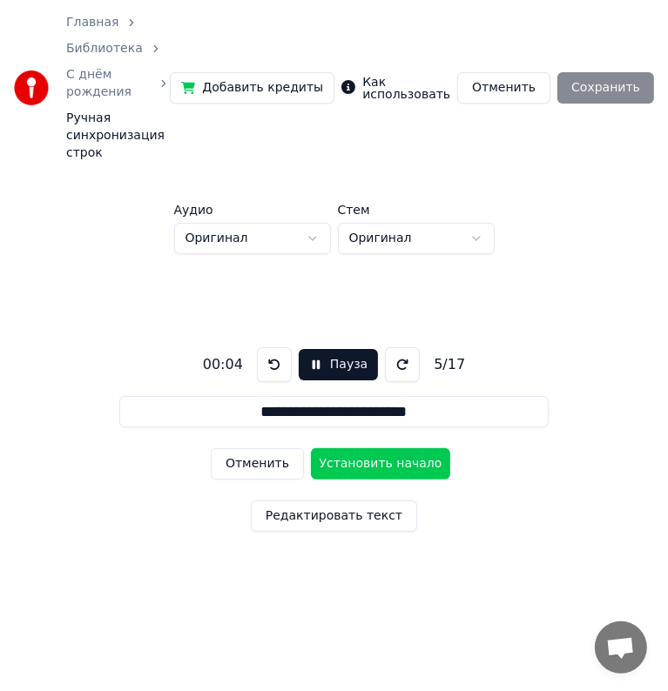
click at [265, 448] on button "Отменить" at bounding box center [257, 463] width 93 height 31
click at [261, 448] on button "Отменить" at bounding box center [257, 463] width 93 height 31
type input "**********"
click at [327, 349] on button "Пауза" at bounding box center [338, 364] width 79 height 31
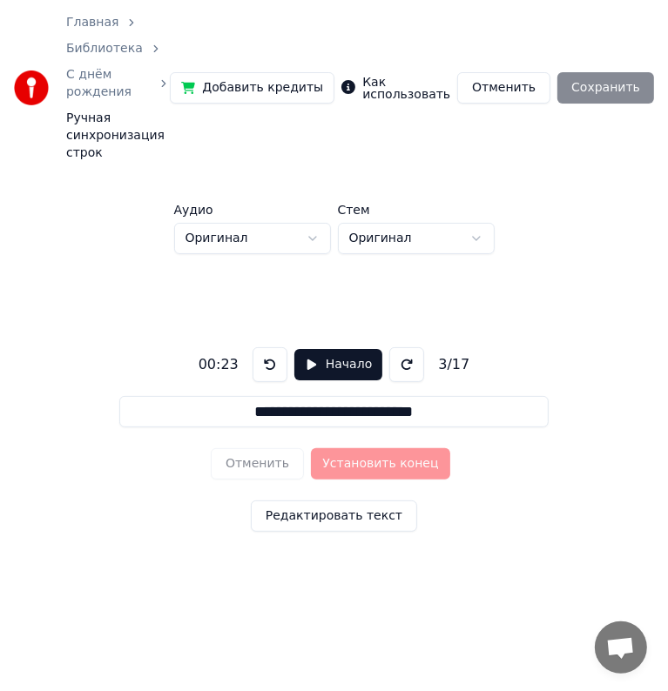
click at [268, 347] on button at bounding box center [270, 364] width 35 height 35
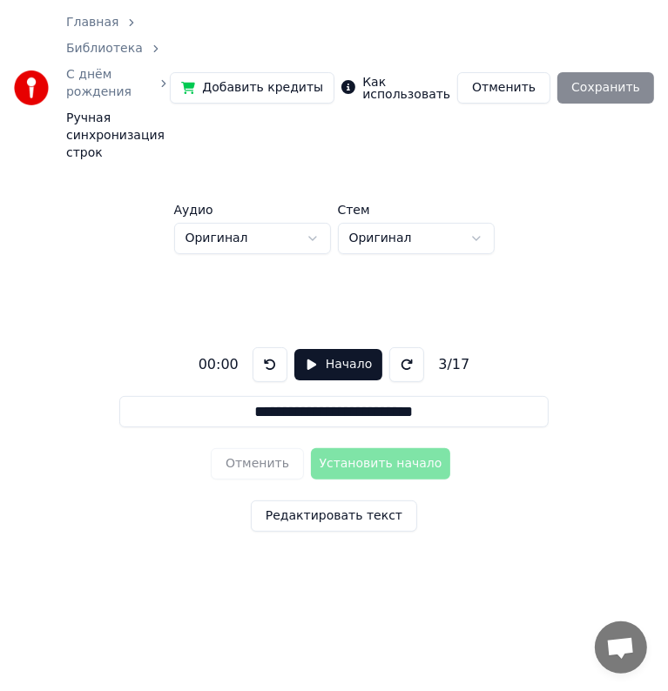
click at [268, 347] on button at bounding box center [270, 364] width 35 height 35
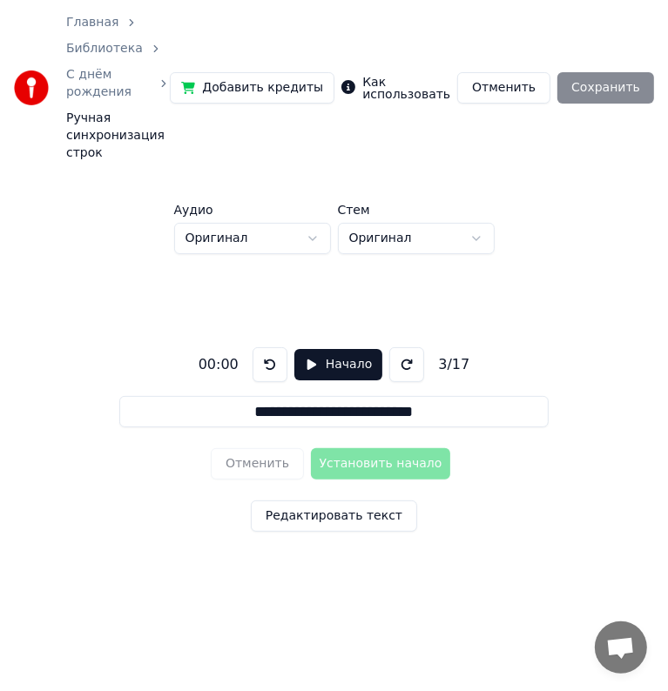
click at [268, 347] on button at bounding box center [270, 364] width 35 height 35
click at [401, 347] on button at bounding box center [406, 364] width 35 height 35
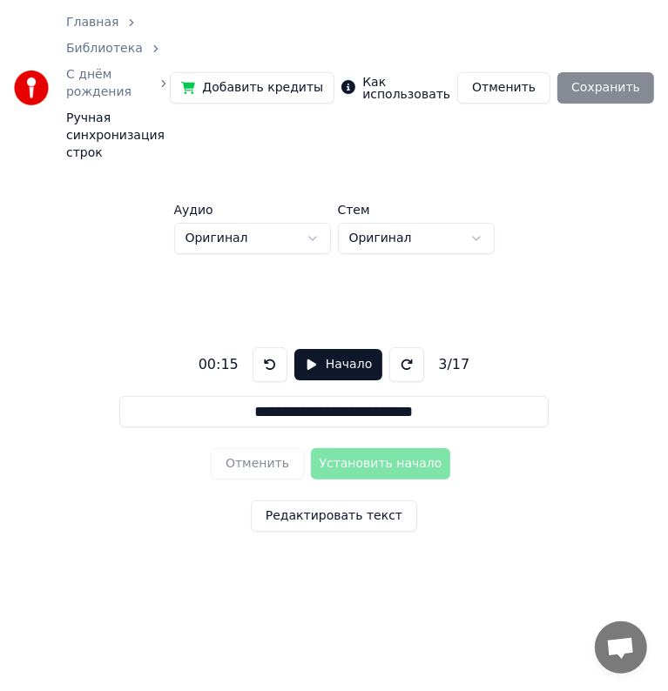
click at [401, 347] on button at bounding box center [406, 364] width 35 height 35
click at [255, 347] on button at bounding box center [270, 364] width 35 height 35
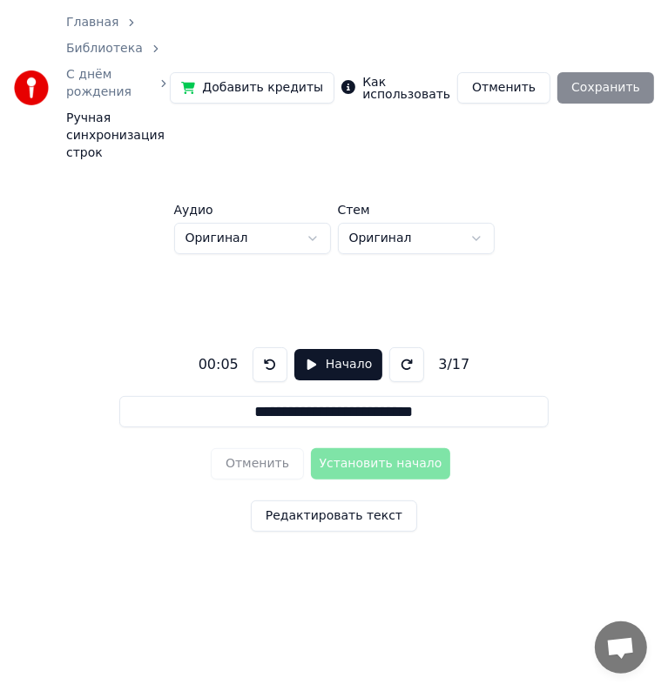
click at [255, 347] on button at bounding box center [270, 364] width 35 height 35
drag, startPoint x: 276, startPoint y: 359, endPoint x: 276, endPoint y: 373, distance: 13.9
click at [276, 360] on div "**********" at bounding box center [334, 436] width 612 height 364
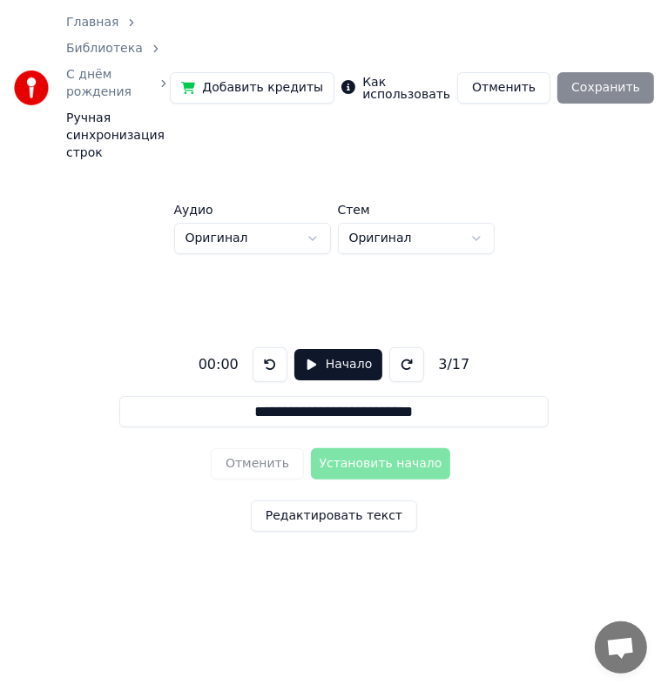
click at [276, 396] on input "**********" at bounding box center [333, 411] width 428 height 31
click at [520, 73] on button "Отменить" at bounding box center [503, 87] width 93 height 31
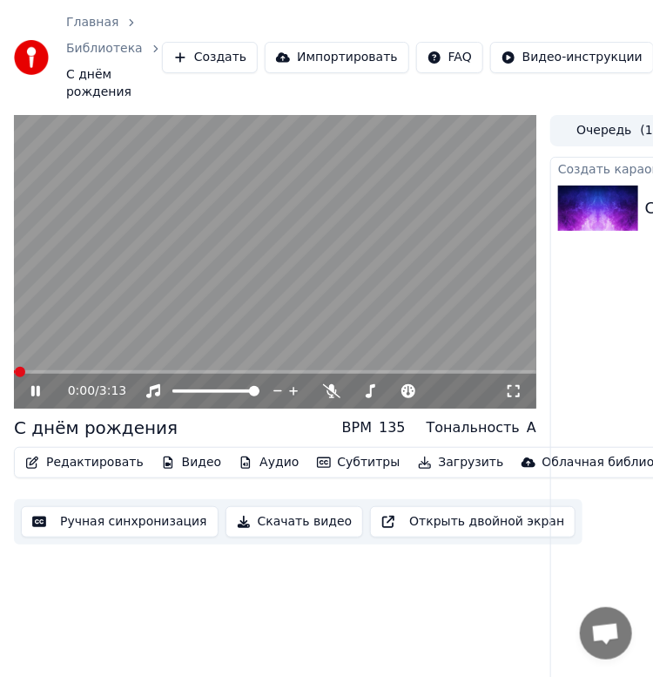
click at [150, 523] on button "Ручная синхронизация" at bounding box center [120, 521] width 198 height 31
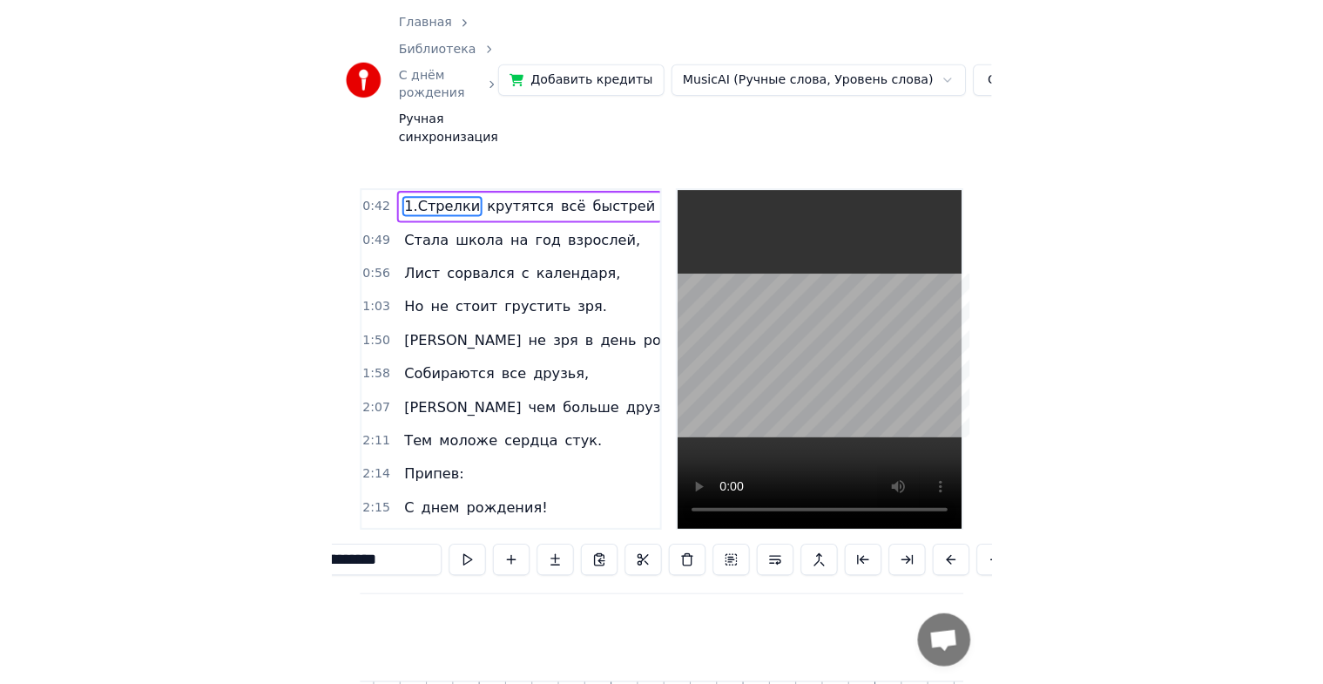
scroll to position [0, 10969]
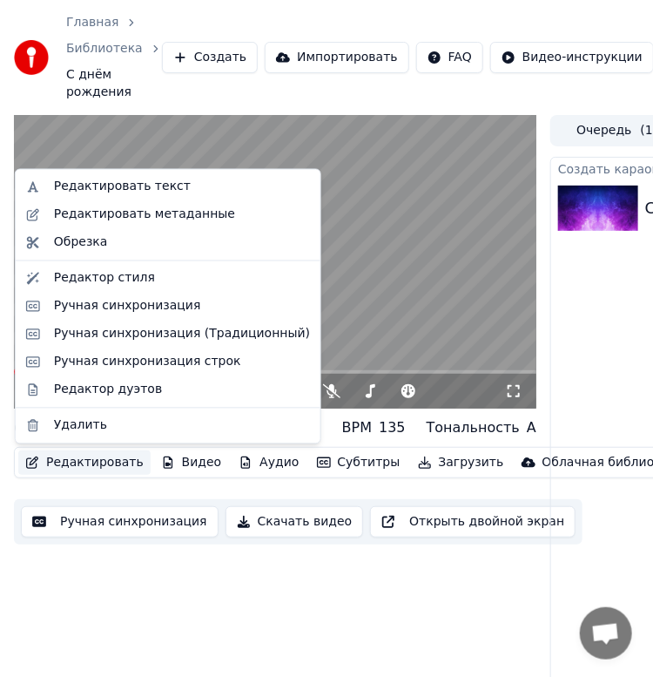
click at [101, 467] on button "Редактировать" at bounding box center [84, 462] width 132 height 24
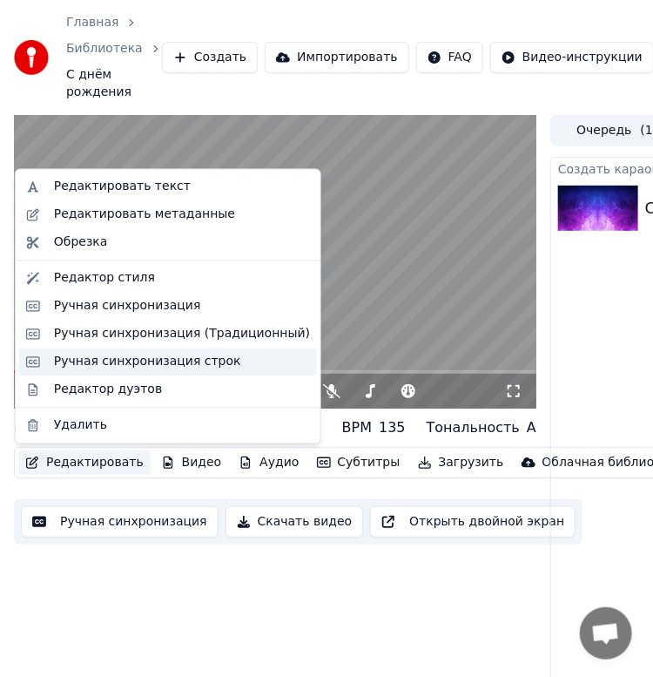
click at [172, 367] on div "Ручная синхронизация строк" at bounding box center [147, 362] width 187 height 17
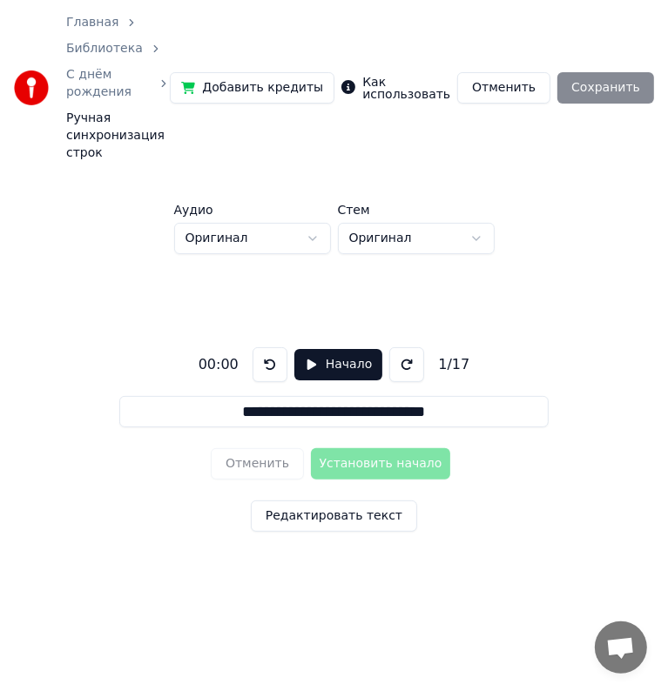
click at [324, 349] on button "Начало" at bounding box center [338, 364] width 88 height 31
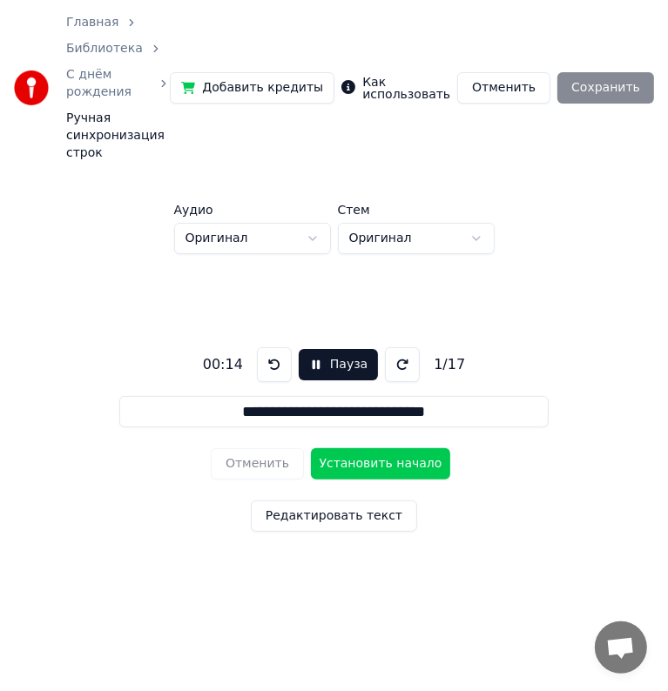
click at [355, 448] on button "Установить начало" at bounding box center [380, 463] width 139 height 31
click at [355, 448] on button "Установить конец" at bounding box center [380, 463] width 139 height 31
click at [355, 448] on button "Установить начало" at bounding box center [380, 463] width 139 height 31
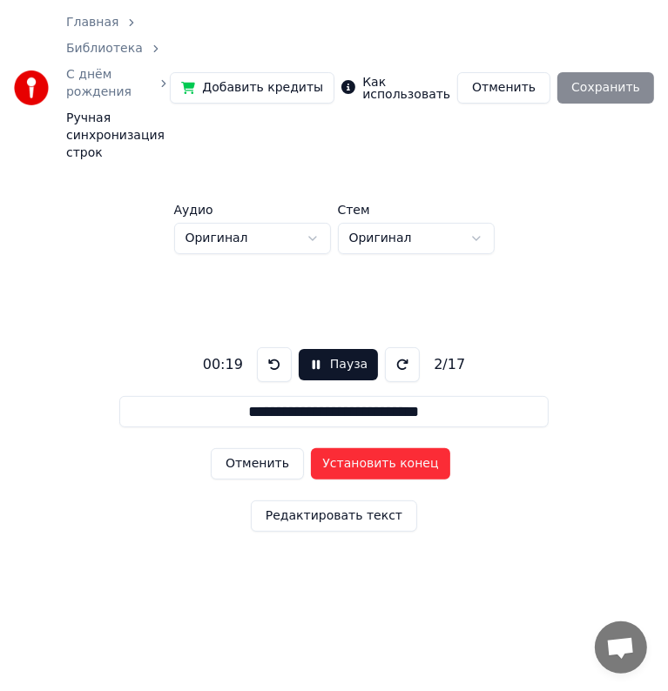
click at [355, 448] on button "Установить конец" at bounding box center [380, 463] width 139 height 31
click at [355, 448] on button "Установить начало" at bounding box center [380, 463] width 139 height 31
click at [355, 448] on button "Установить конец" at bounding box center [380, 463] width 139 height 31
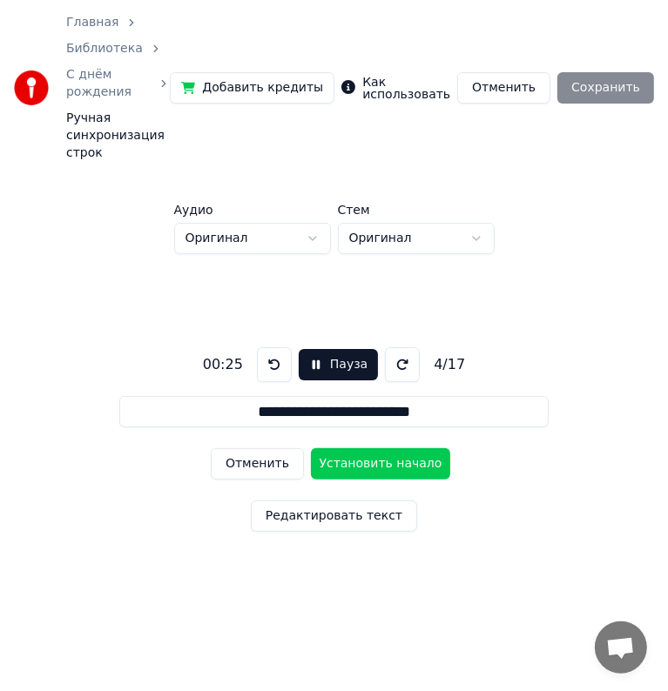
click at [355, 448] on button "Установить начало" at bounding box center [380, 463] width 139 height 31
click at [355, 448] on button "Установить конец" at bounding box center [380, 463] width 139 height 31
click at [355, 448] on button "Установить начало" at bounding box center [380, 463] width 139 height 31
click at [355, 448] on button "Установить конец" at bounding box center [380, 463] width 139 height 31
click at [355, 448] on button "Установить начало" at bounding box center [380, 463] width 139 height 31
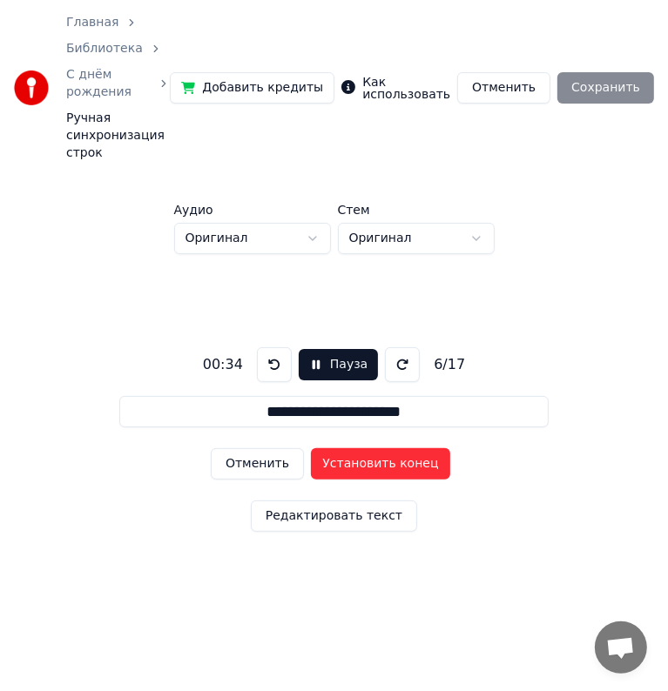
click at [355, 448] on button "Установить конец" at bounding box center [380, 463] width 139 height 31
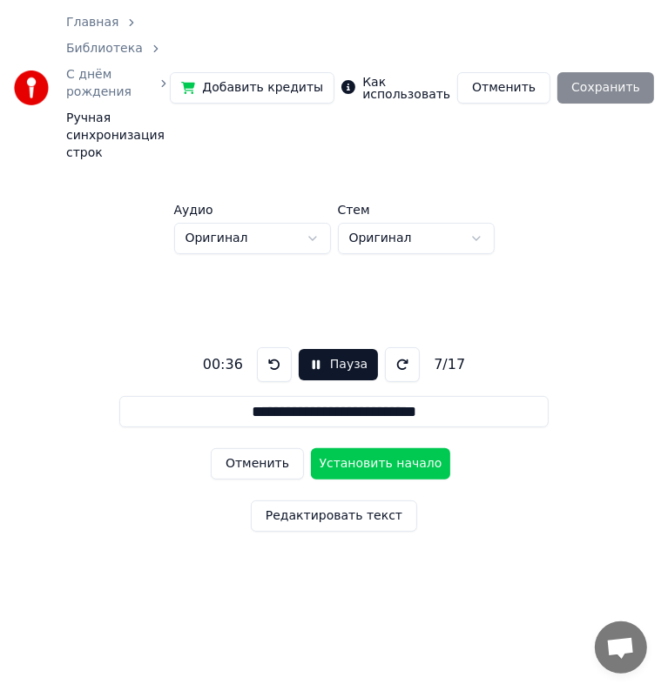
click at [355, 448] on button "Установить начало" at bounding box center [380, 463] width 139 height 31
click at [355, 448] on button "Установить конец" at bounding box center [380, 463] width 139 height 31
click at [355, 448] on button "Установить начало" at bounding box center [380, 463] width 139 height 31
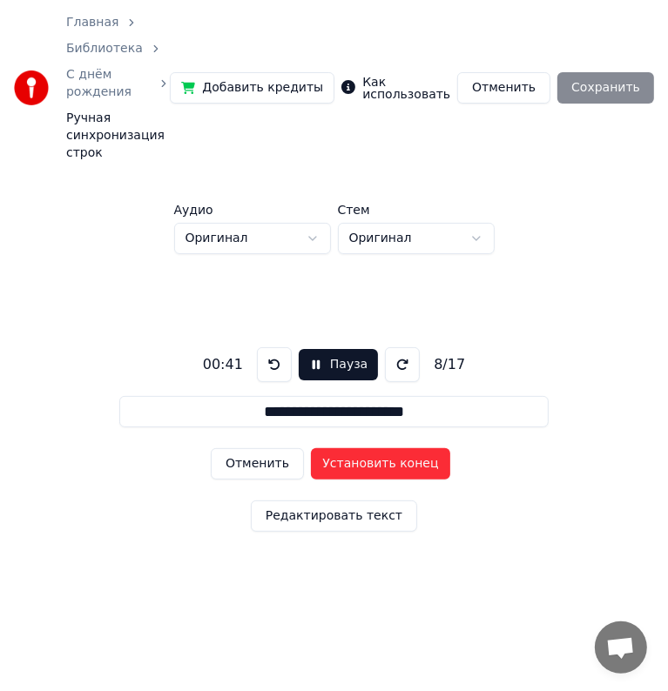
click at [355, 448] on button "Установить конец" at bounding box center [380, 463] width 139 height 31
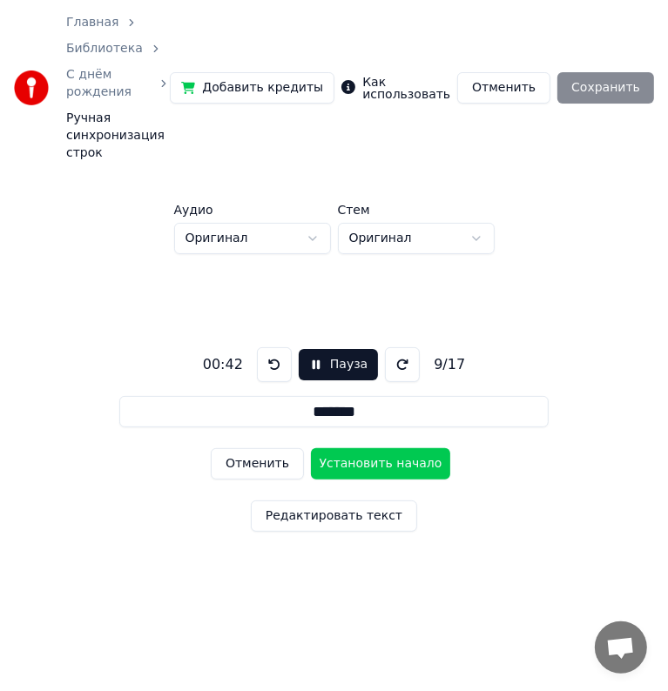
click at [355, 448] on button "Установить начало" at bounding box center [380, 463] width 139 height 31
click at [355, 448] on button "Установить конец" at bounding box center [380, 463] width 139 height 31
click at [355, 448] on button "Установить начало" at bounding box center [380, 463] width 139 height 31
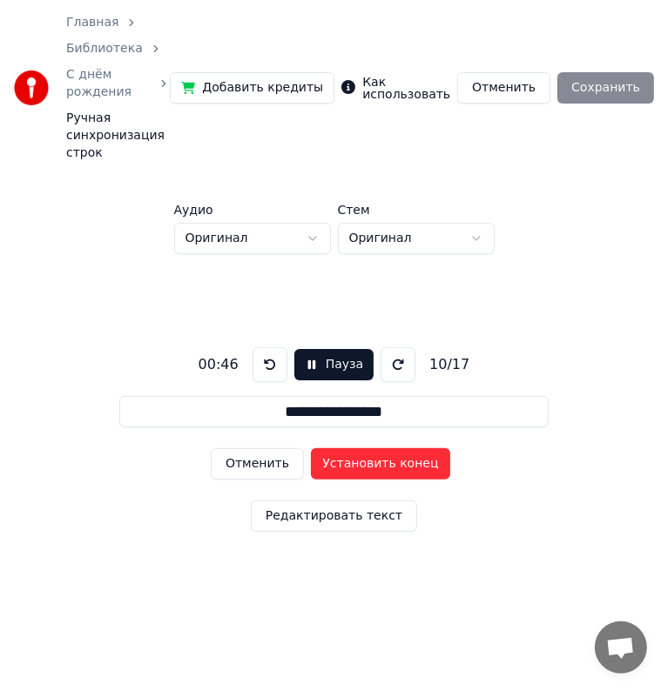
click at [355, 448] on button "Установить конец" at bounding box center [380, 463] width 139 height 31
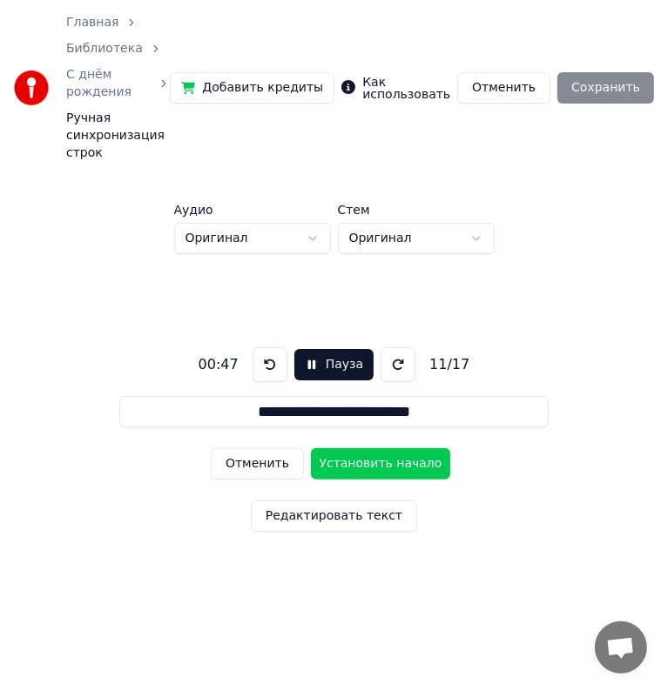
click at [355, 448] on button "Установить начало" at bounding box center [380, 463] width 139 height 31
click at [355, 448] on button "Установить конец" at bounding box center [380, 463] width 139 height 31
click at [355, 448] on button "Установить начало" at bounding box center [380, 463] width 139 height 31
click at [355, 448] on button "Установить конец" at bounding box center [380, 463] width 139 height 31
click at [355, 448] on button "Установить начало" at bounding box center [380, 463] width 139 height 31
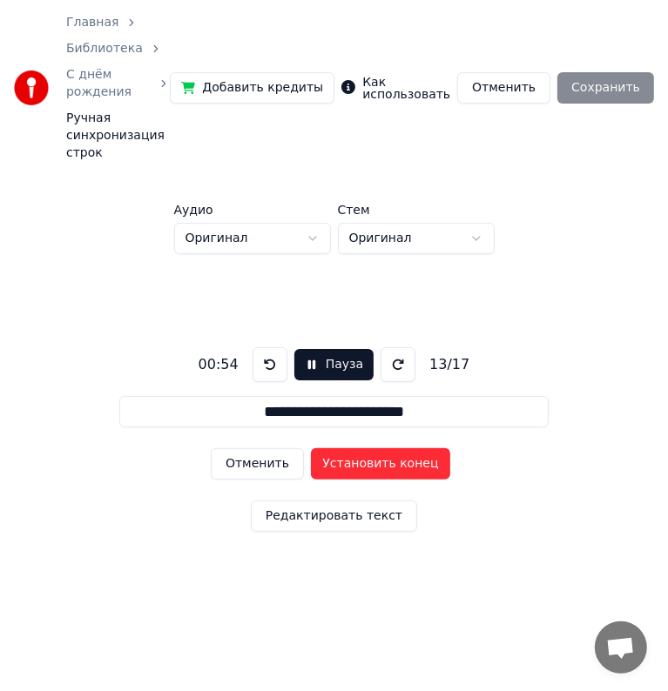
click at [355, 448] on button "Установить конец" at bounding box center [380, 463] width 139 height 31
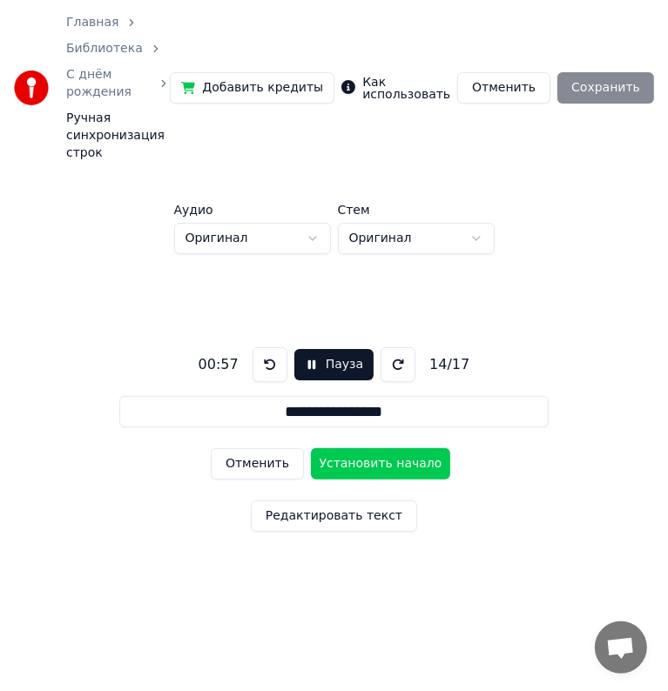
click at [355, 448] on button "Установить начало" at bounding box center [380, 463] width 139 height 31
click at [355, 448] on button "Установить конец" at bounding box center [380, 463] width 139 height 31
click at [355, 448] on button "Установить начало" at bounding box center [380, 463] width 139 height 31
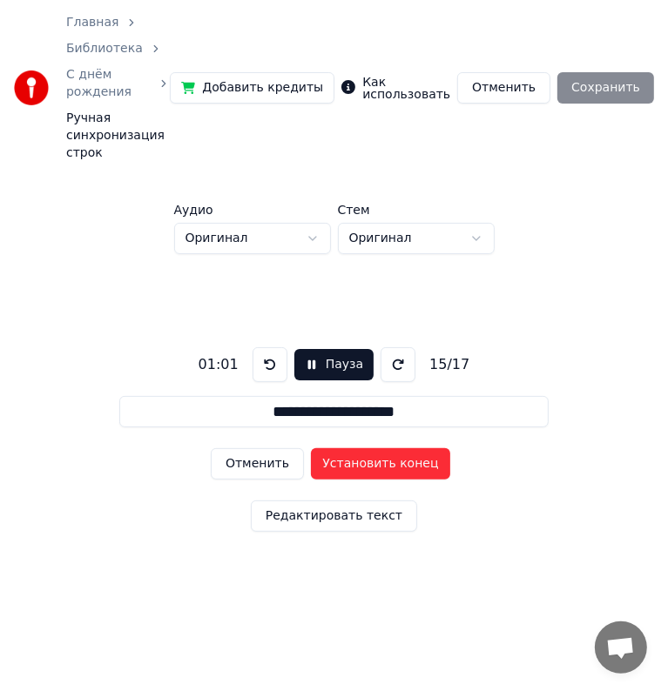
click at [355, 448] on button "Установить конец" at bounding box center [380, 463] width 139 height 31
click at [355, 448] on button "Установить начало" at bounding box center [380, 463] width 139 height 31
click at [355, 448] on button "Установить конец" at bounding box center [380, 463] width 139 height 31
type input "**********"
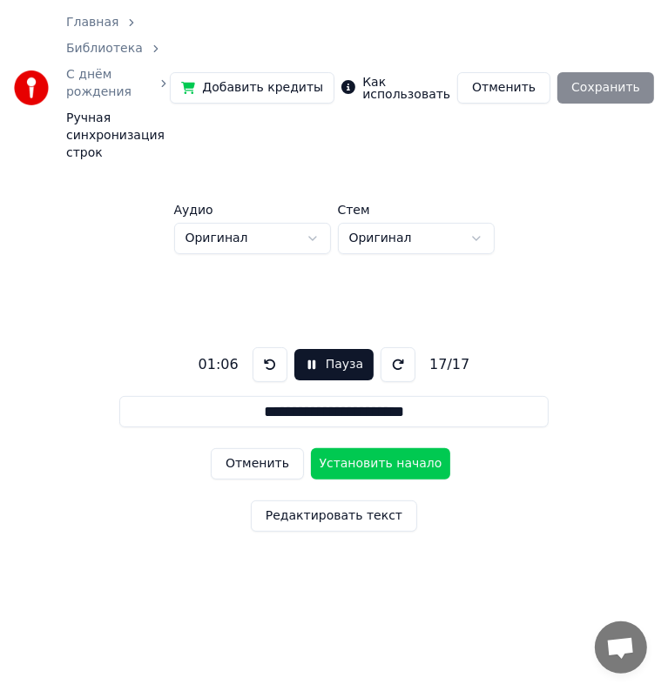
click at [355, 448] on button "Установить начало" at bounding box center [380, 463] width 139 height 31
click at [355, 448] on button "Установить конец" at bounding box center [380, 463] width 139 height 31
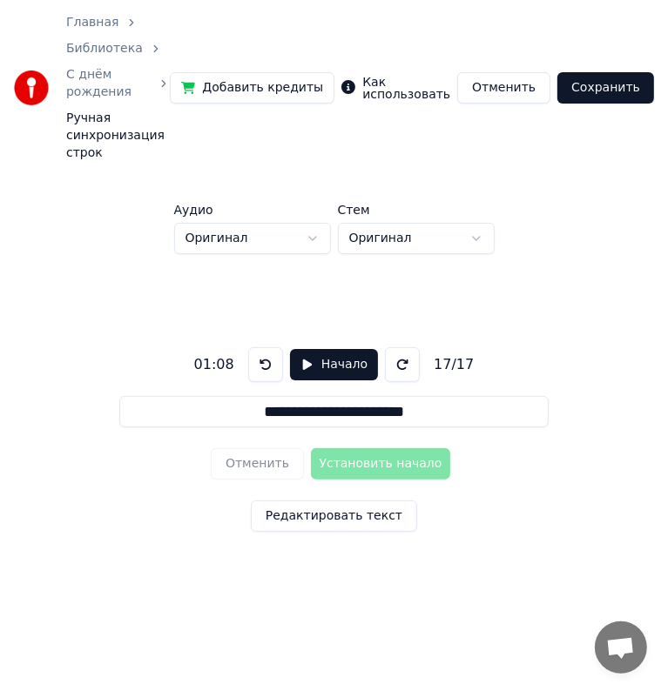
click at [602, 73] on button "Сохранить" at bounding box center [605, 87] width 97 height 31
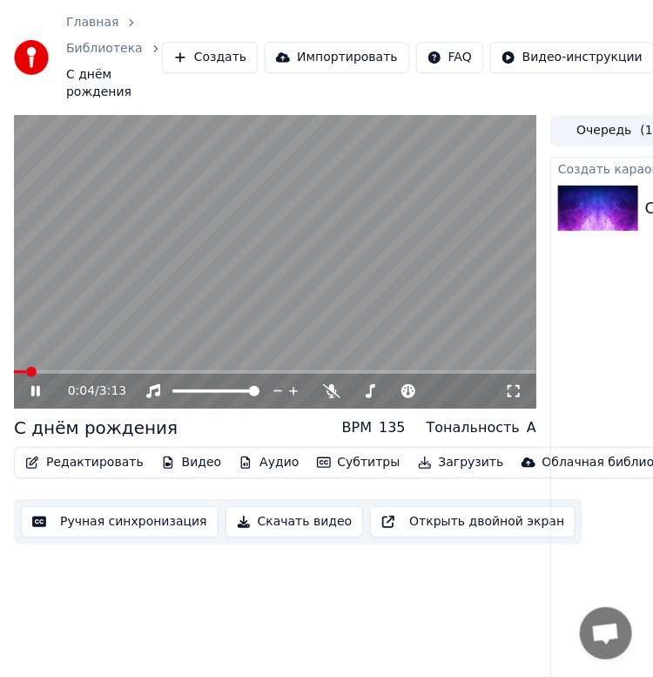
click at [42, 394] on icon at bounding box center [48, 391] width 40 height 14
click at [27, 373] on span at bounding box center [32, 372] width 10 height 10
click at [31, 388] on icon at bounding box center [35, 391] width 10 height 12
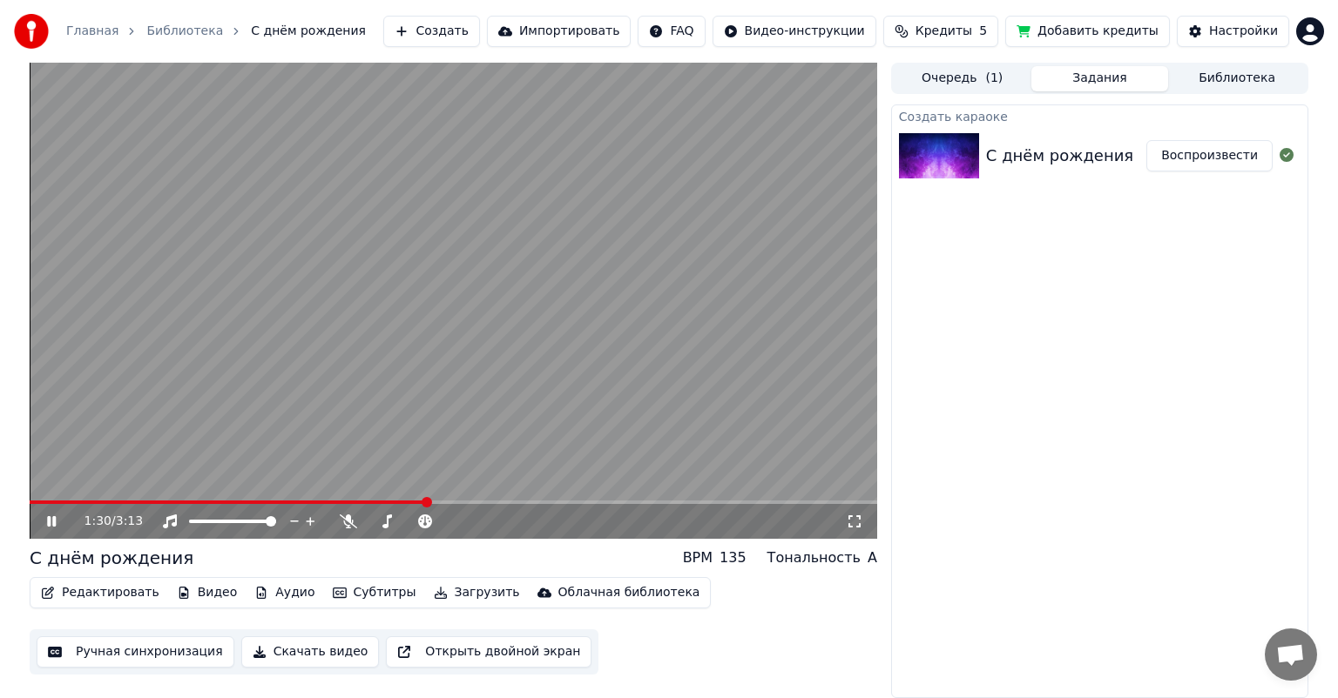
click at [52, 522] on icon at bounding box center [64, 522] width 41 height 14
click at [408, 502] on span at bounding box center [229, 502] width 398 height 3
click at [47, 522] on icon at bounding box center [51, 522] width 10 height 12
click at [364, 497] on video at bounding box center [453, 301] width 847 height 476
click at [362, 502] on span at bounding box center [196, 502] width 333 height 3
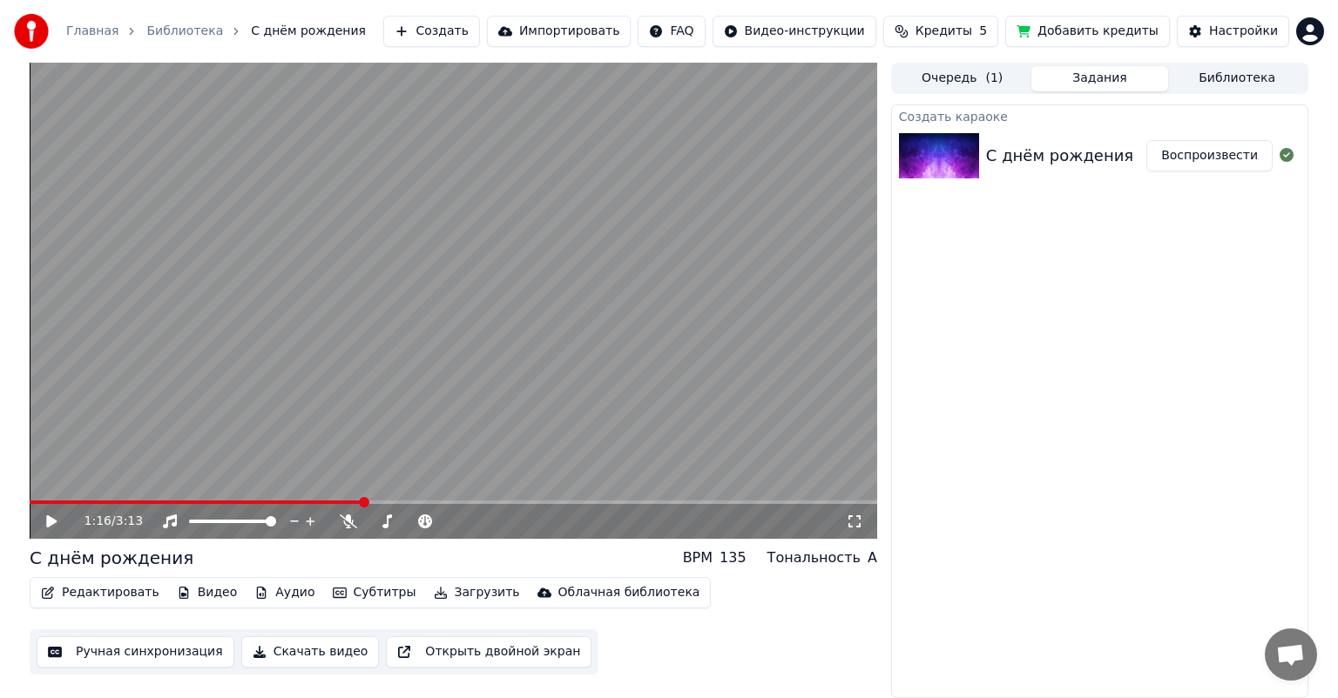
click at [50, 524] on icon at bounding box center [51, 522] width 10 height 12
click at [50, 524] on icon at bounding box center [51, 521] width 9 height 10
click at [205, 590] on button "Видео" at bounding box center [207, 593] width 75 height 24
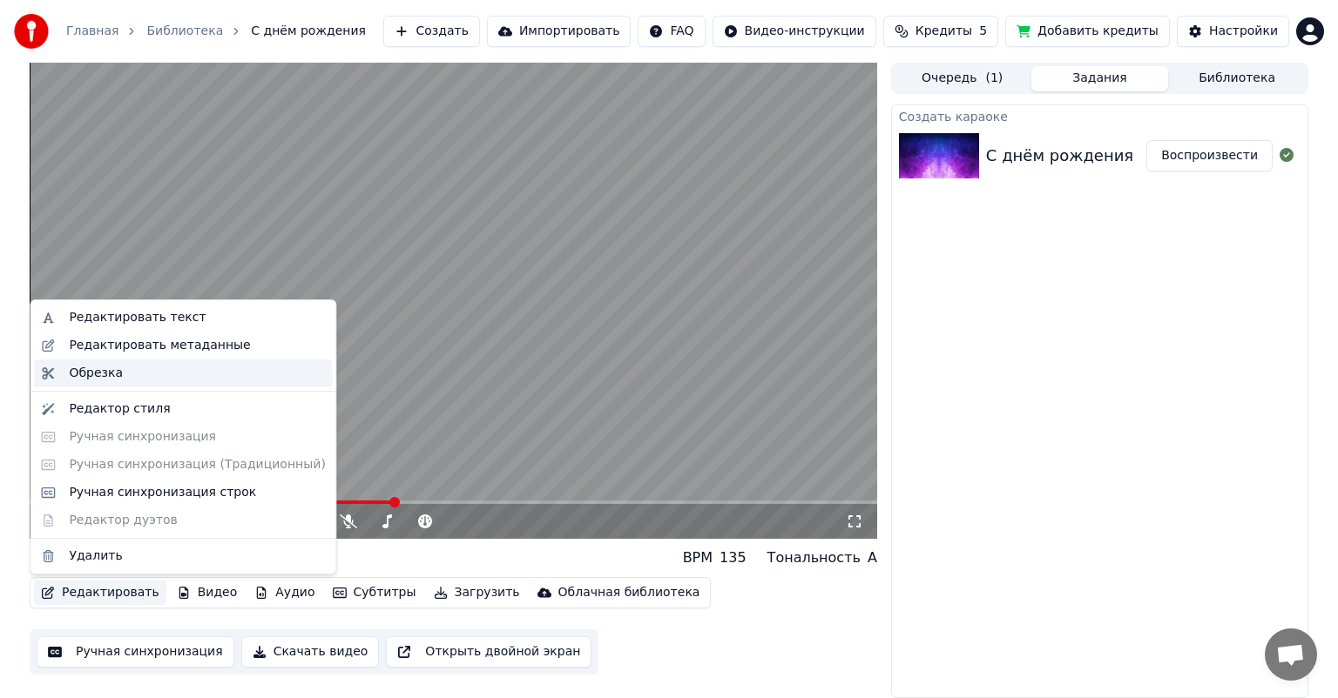
click at [167, 369] on div "Обрезка" at bounding box center [197, 373] width 256 height 17
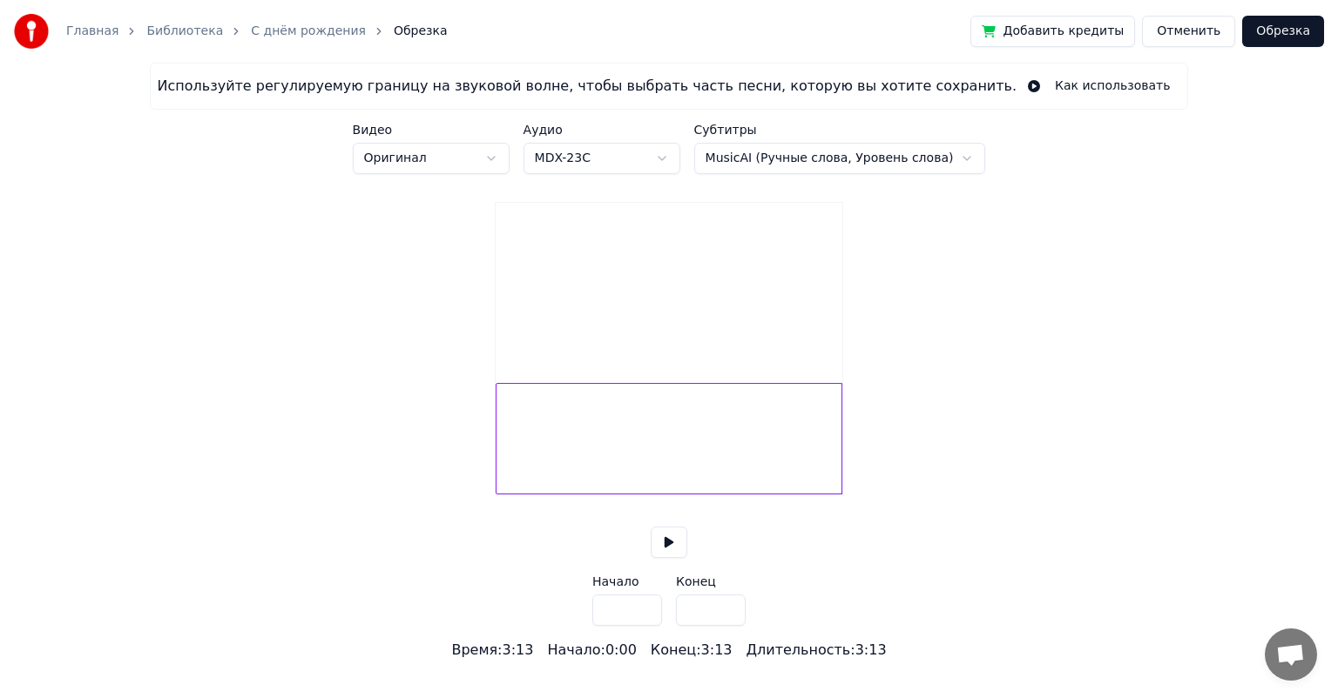
click at [692, 626] on input "*****" at bounding box center [711, 610] width 70 height 31
click at [701, 626] on input "*****" at bounding box center [711, 610] width 70 height 31
click at [725, 626] on input "*****" at bounding box center [711, 610] width 70 height 31
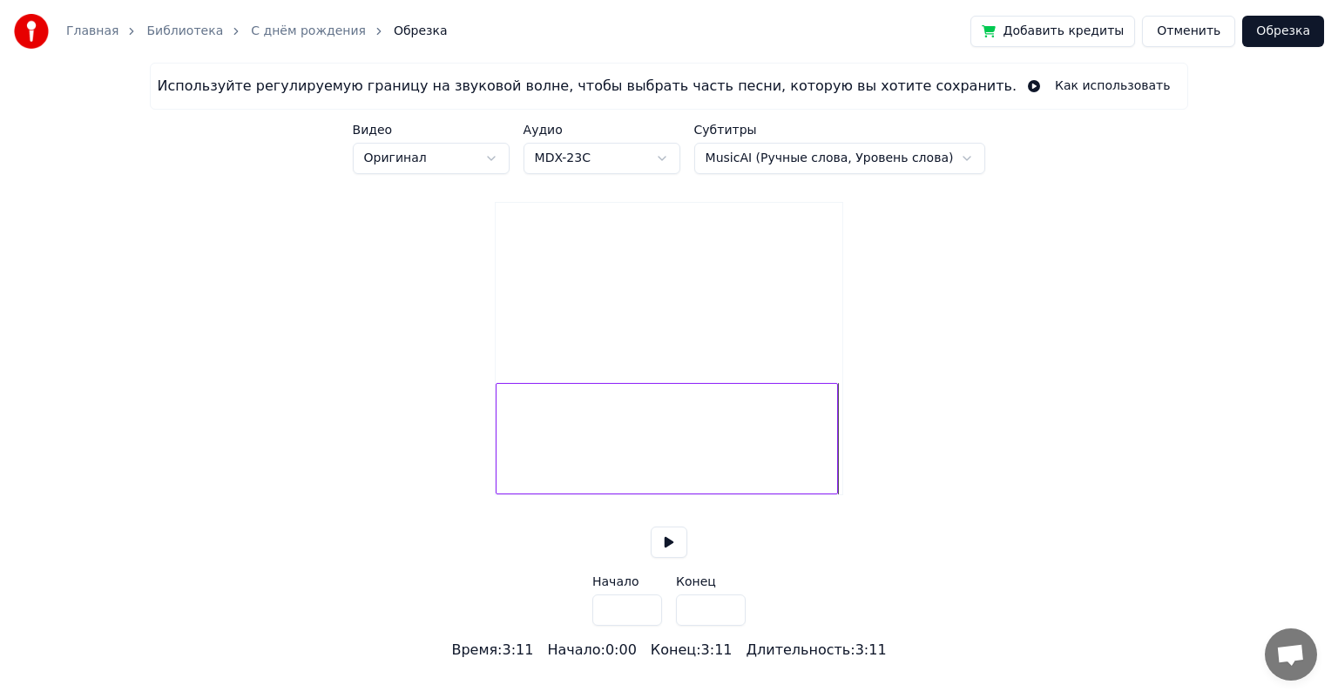
click at [725, 626] on input "*****" at bounding box center [711, 610] width 70 height 31
click at [725, 626] on input "****" at bounding box center [711, 610] width 70 height 31
click at [671, 558] on button at bounding box center [669, 542] width 37 height 31
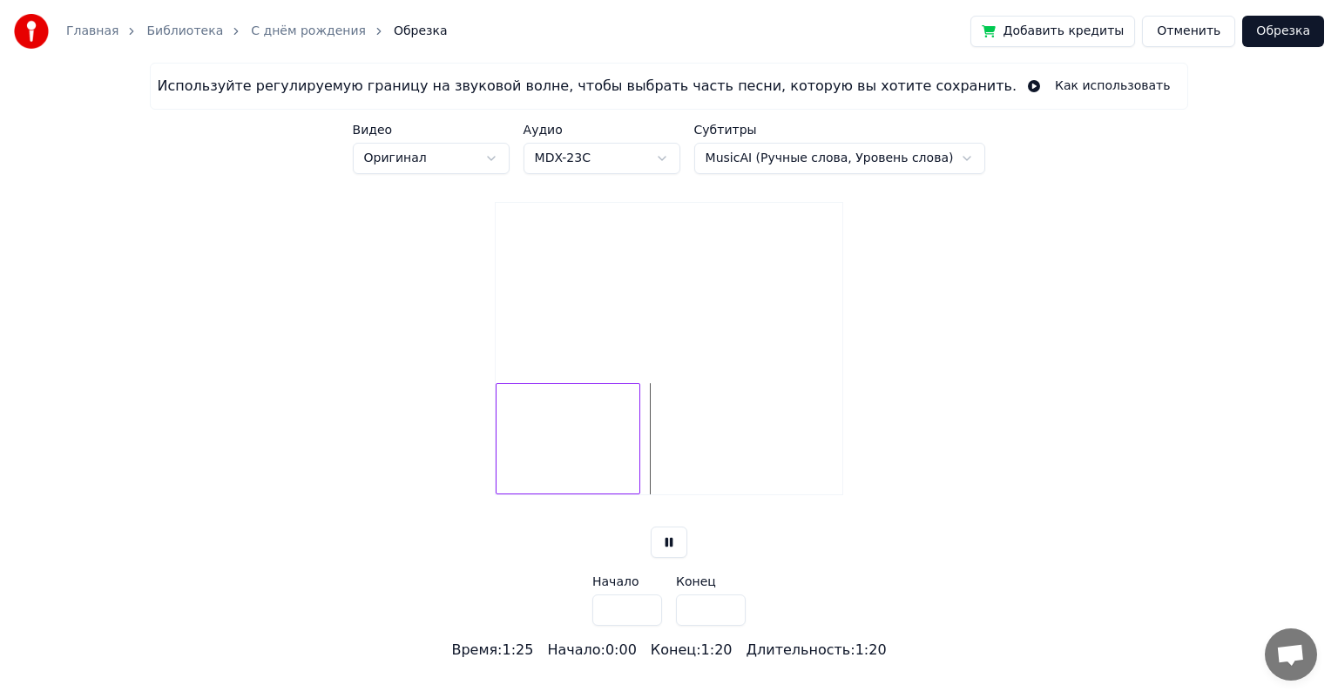
click at [638, 487] on div at bounding box center [636, 439] width 5 height 110
type input "****"
click at [1270, 37] on button "Обрезка" at bounding box center [1283, 31] width 82 height 31
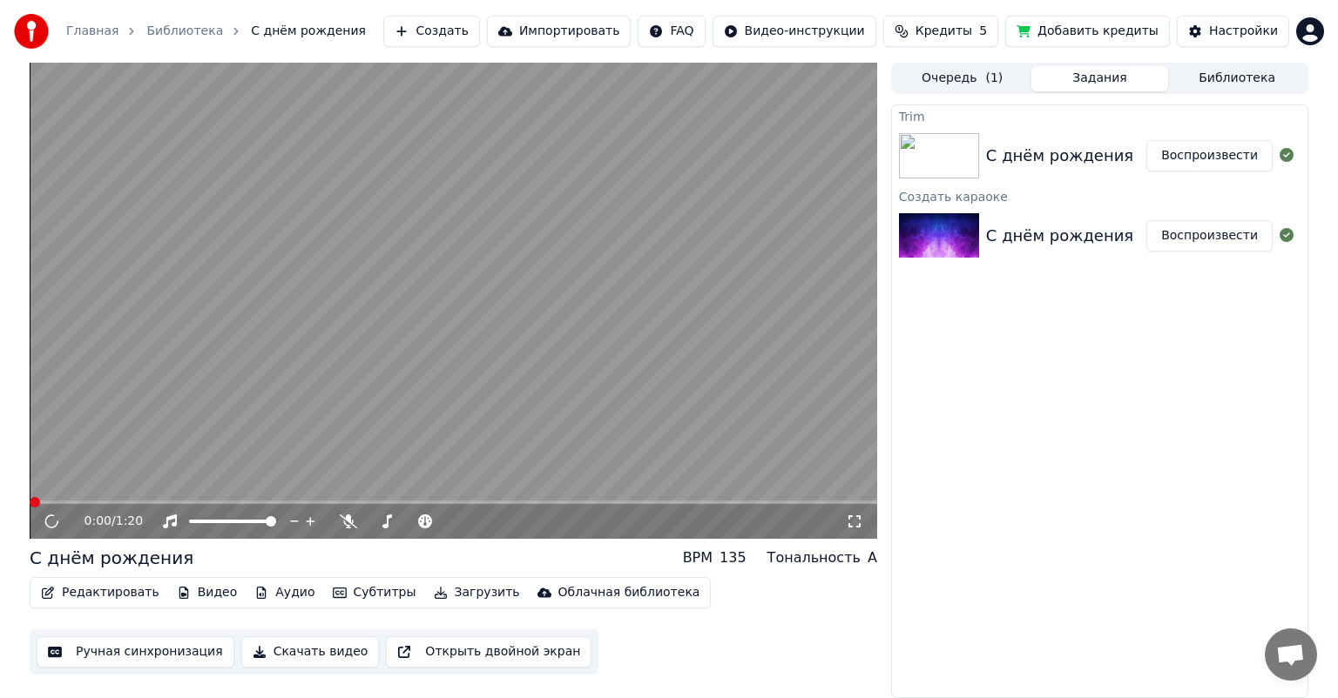
click at [191, 585] on button "Видео" at bounding box center [207, 593] width 75 height 24
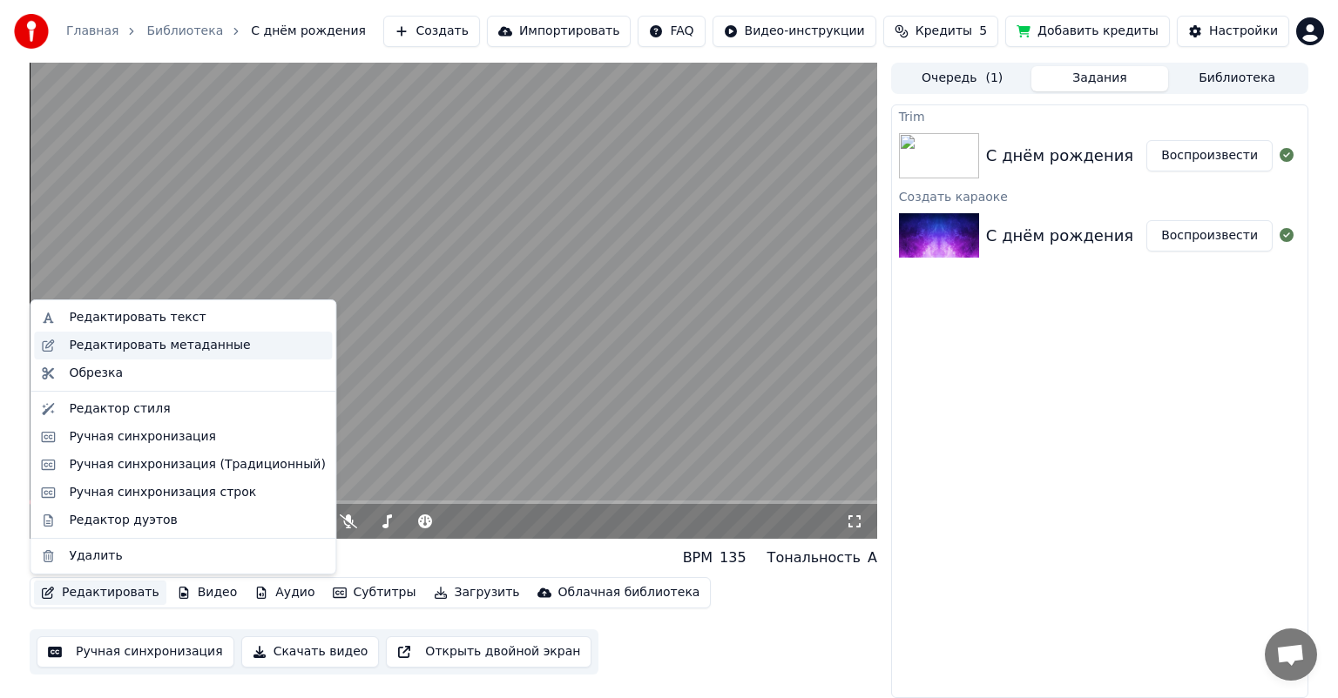
click at [237, 337] on div "Редактировать метаданные" at bounding box center [197, 345] width 256 height 17
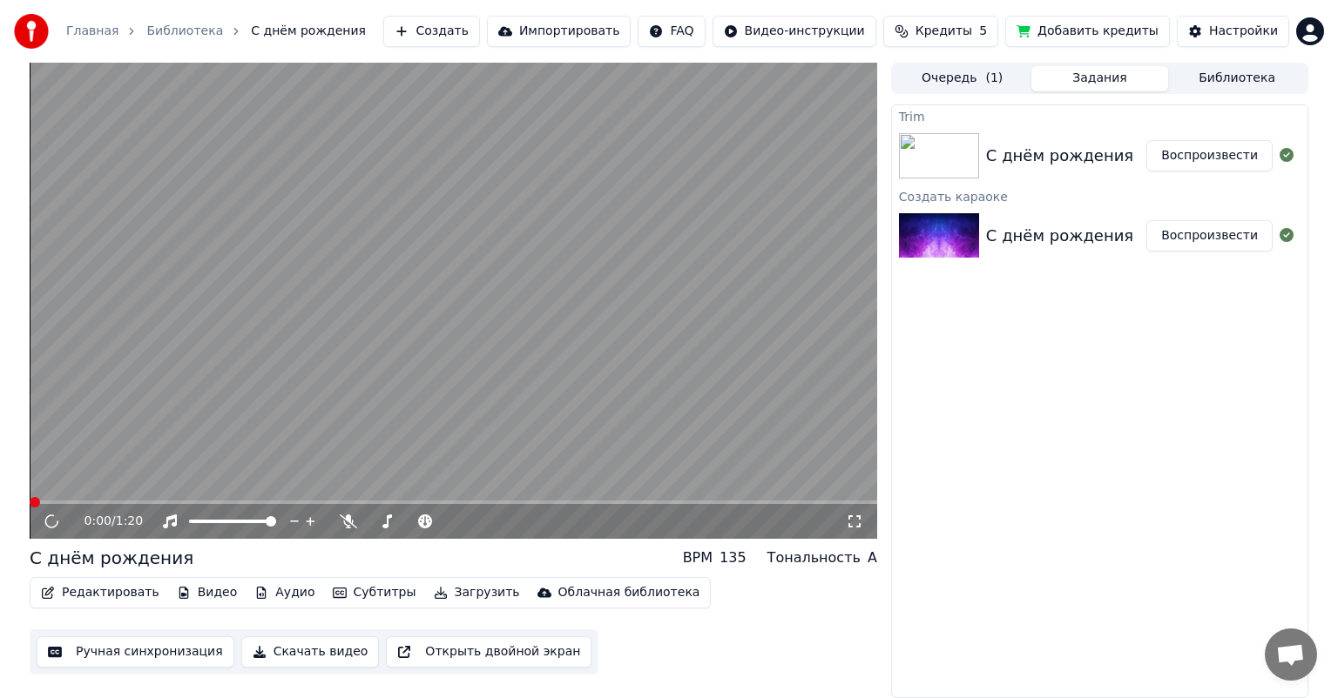
click at [127, 601] on button "Редактировать" at bounding box center [100, 593] width 132 height 24
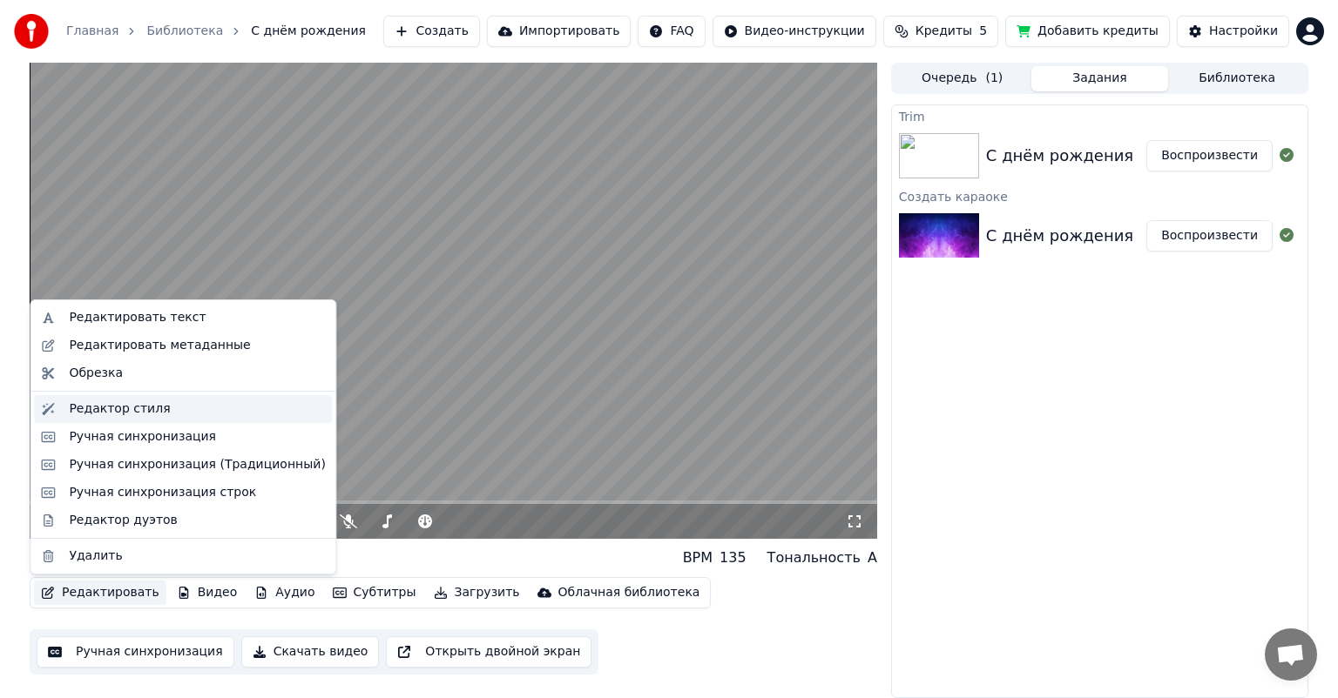
click at [183, 405] on div "Редактор стиля" at bounding box center [197, 409] width 256 height 17
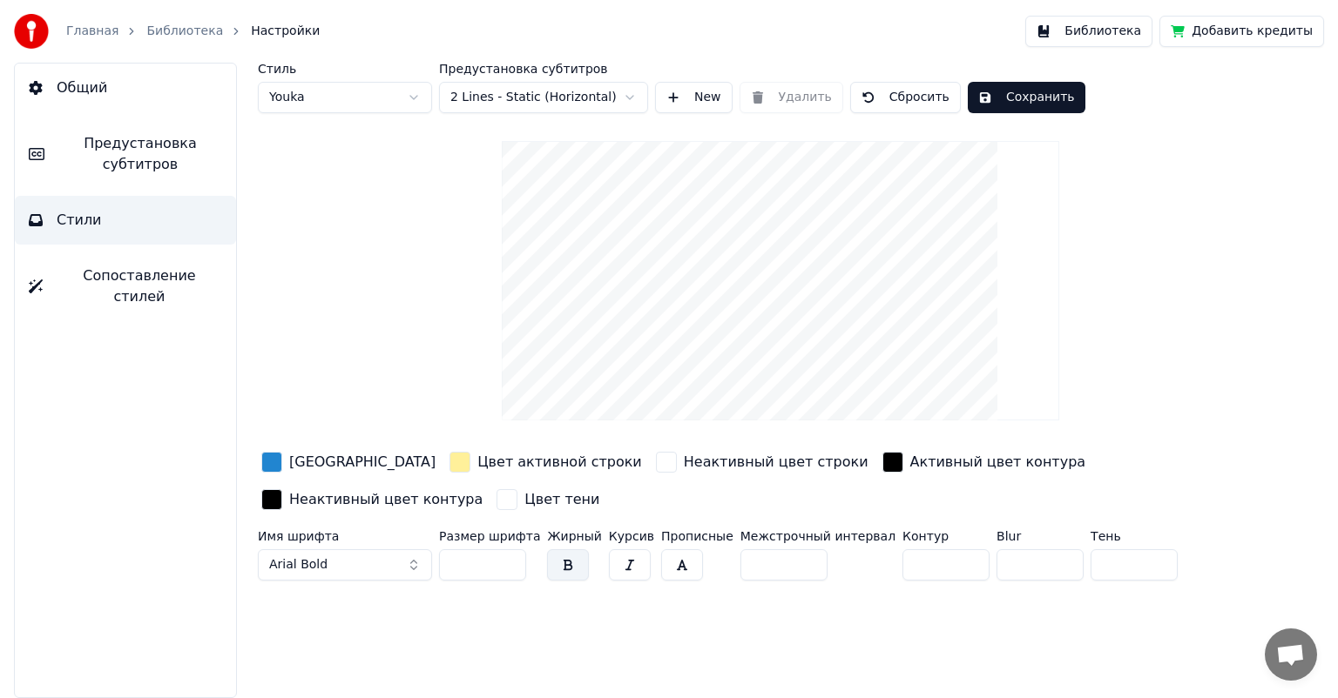
click at [1112, 30] on button "Библиотека" at bounding box center [1088, 31] width 127 height 31
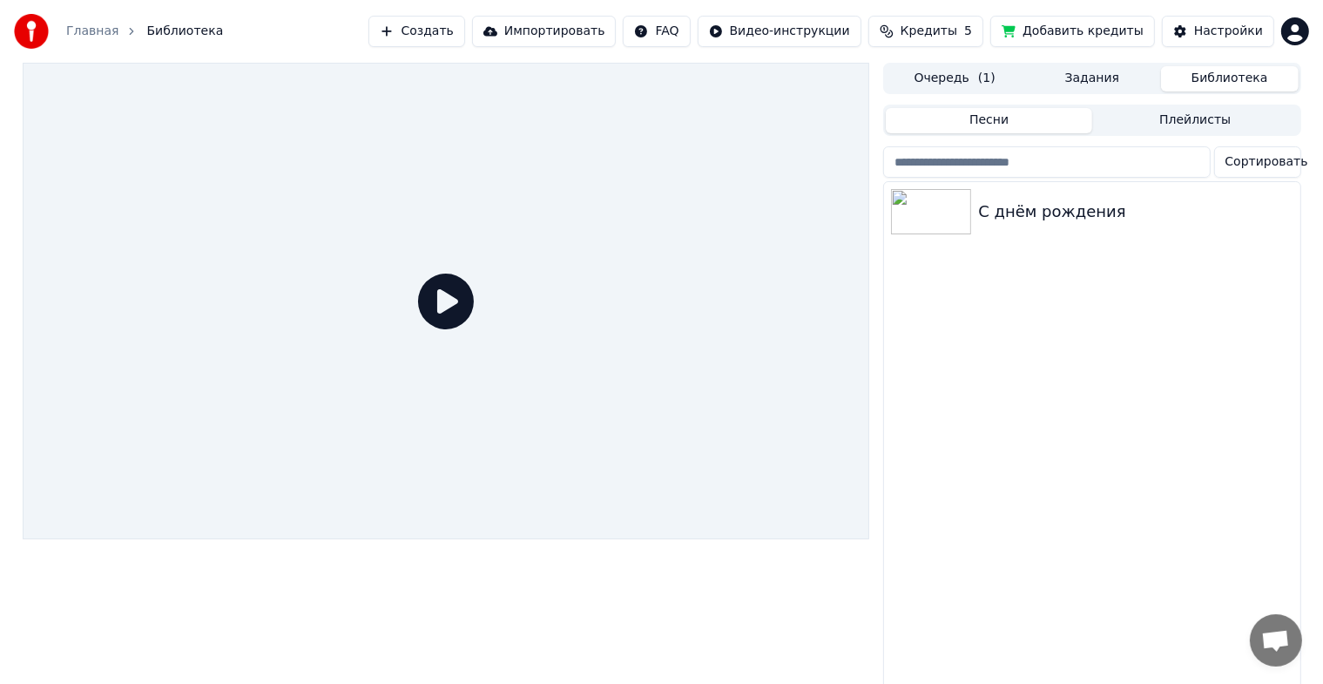
click at [172, 34] on span "Библиотека" at bounding box center [184, 31] width 77 height 17
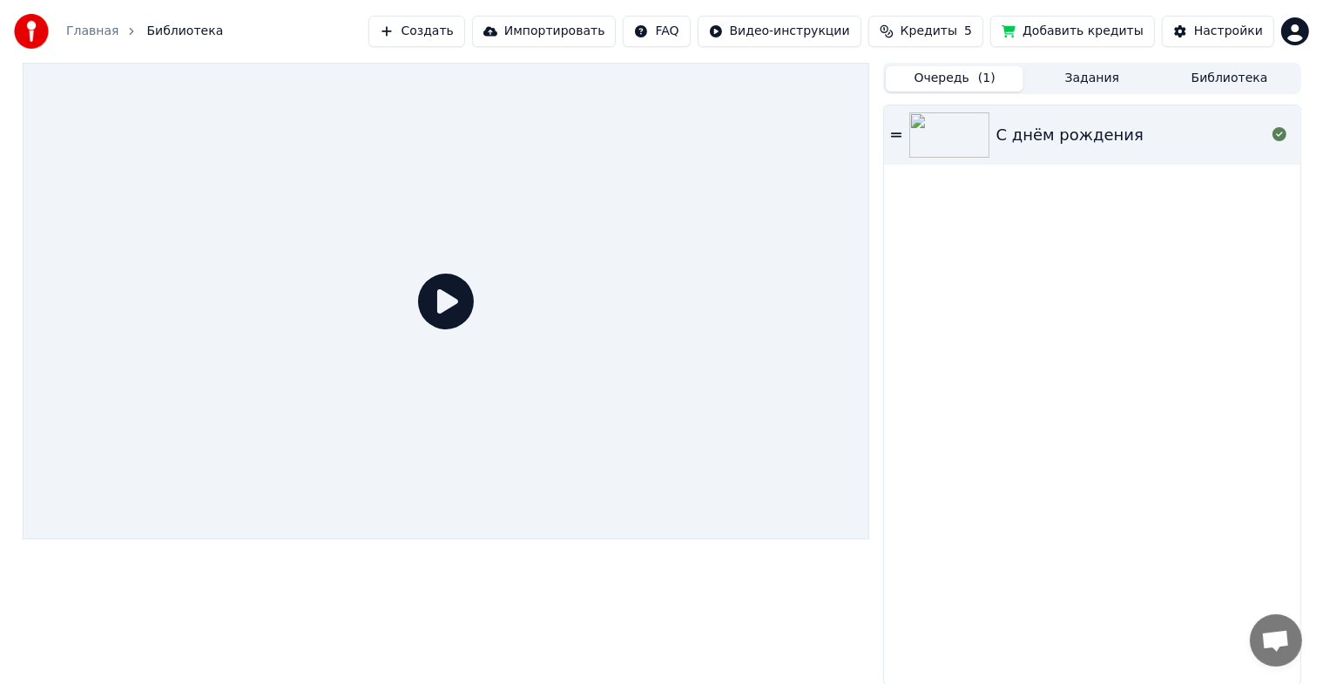
click at [967, 76] on button "Очередь ( 1 )" at bounding box center [955, 78] width 138 height 25
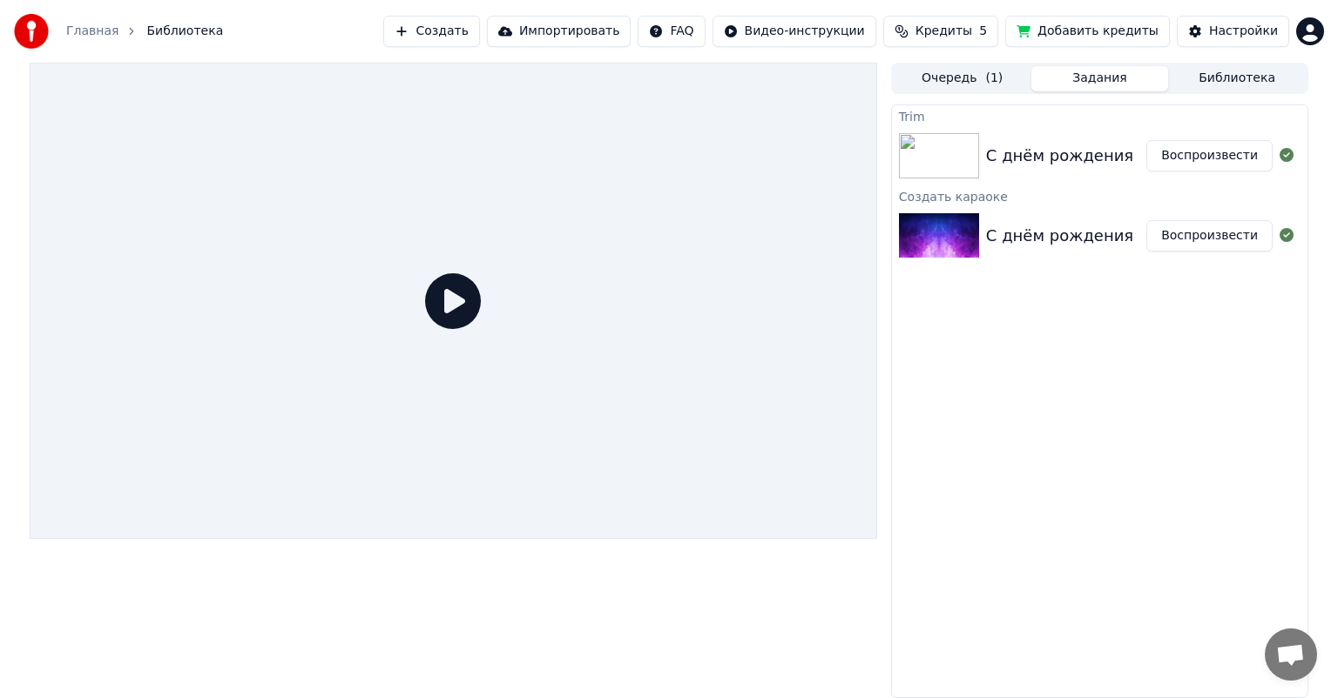
click at [1094, 87] on button "Задания" at bounding box center [1100, 78] width 138 height 25
click at [1215, 90] on button "Библиотека" at bounding box center [1237, 78] width 138 height 25
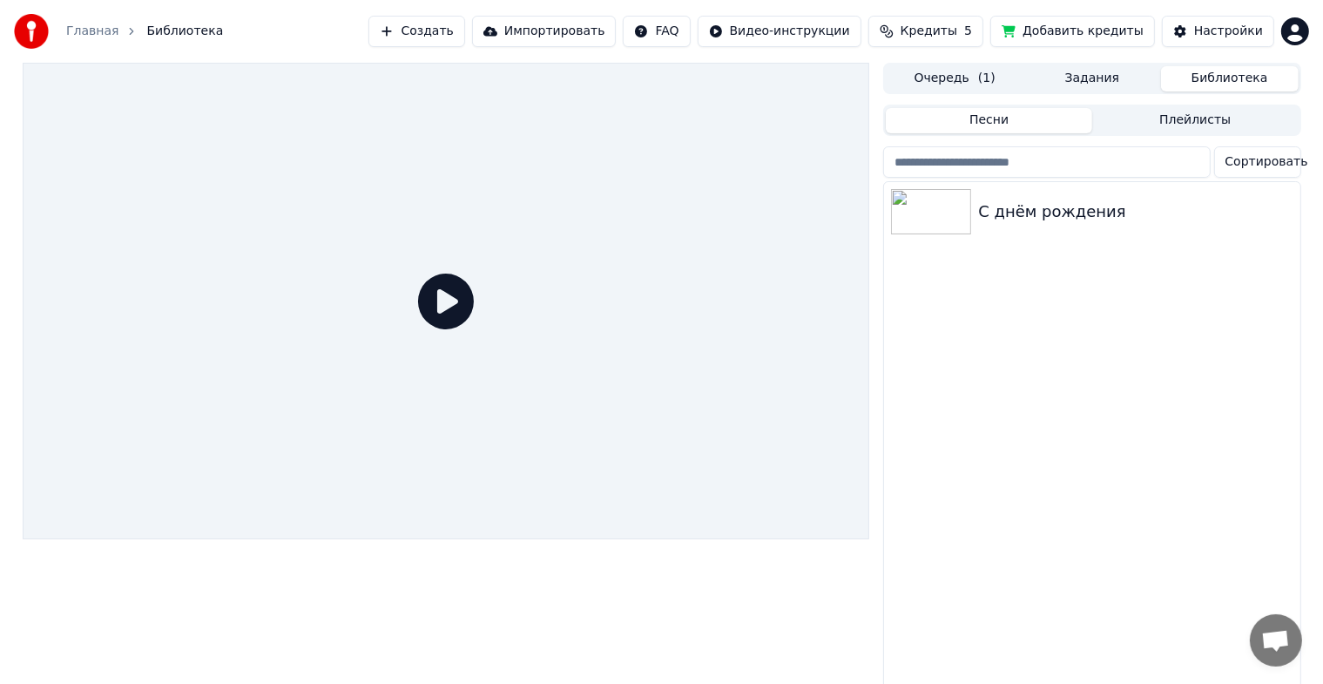
click at [101, 24] on link "Главная" at bounding box center [92, 31] width 52 height 17
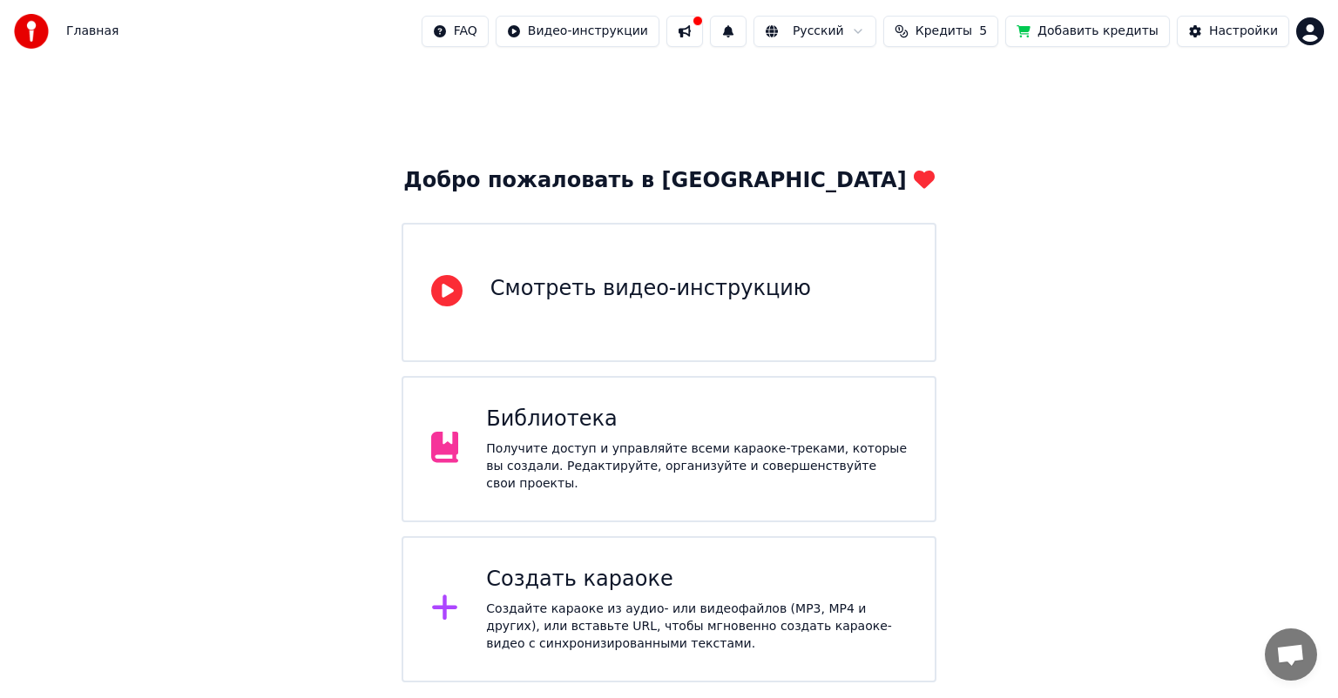
click at [637, 446] on div "Получите доступ и управляйте всеми караоке-треками, которые вы создали. Редакти…" at bounding box center [696, 467] width 421 height 52
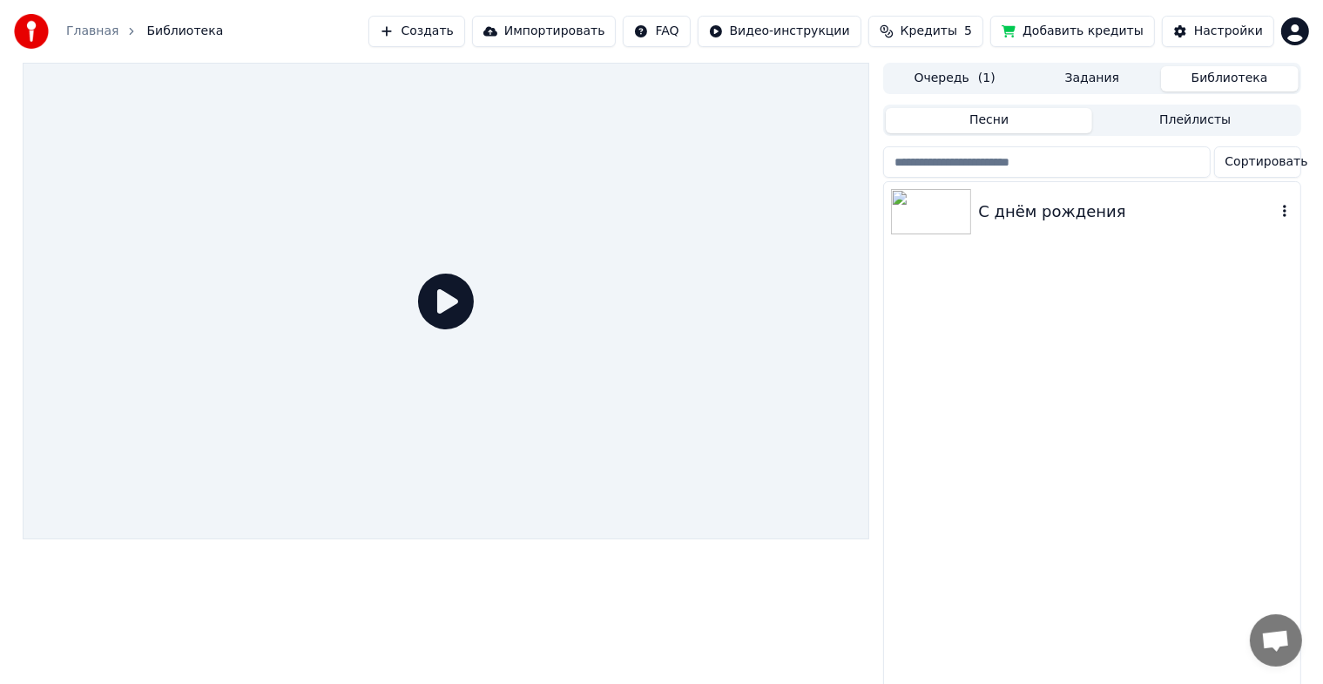
click at [1035, 209] on div "С днём рождения" at bounding box center [1126, 211] width 297 height 24
